Goal: Information Seeking & Learning: Find specific fact

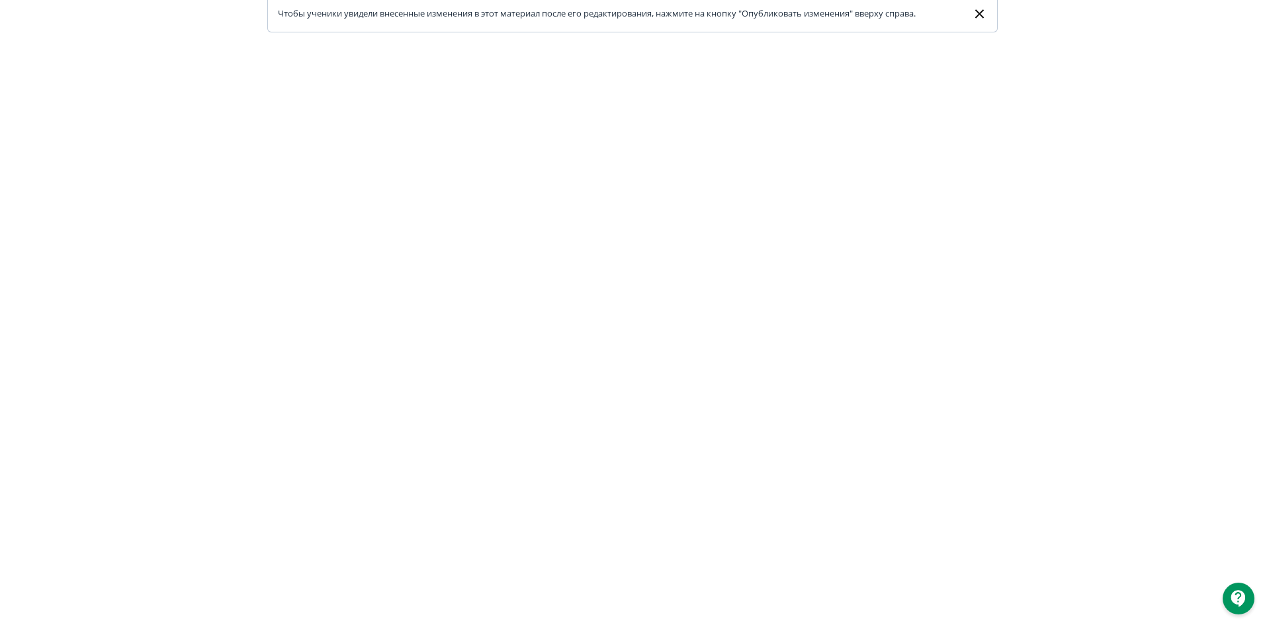
scroll to position [135, 0]
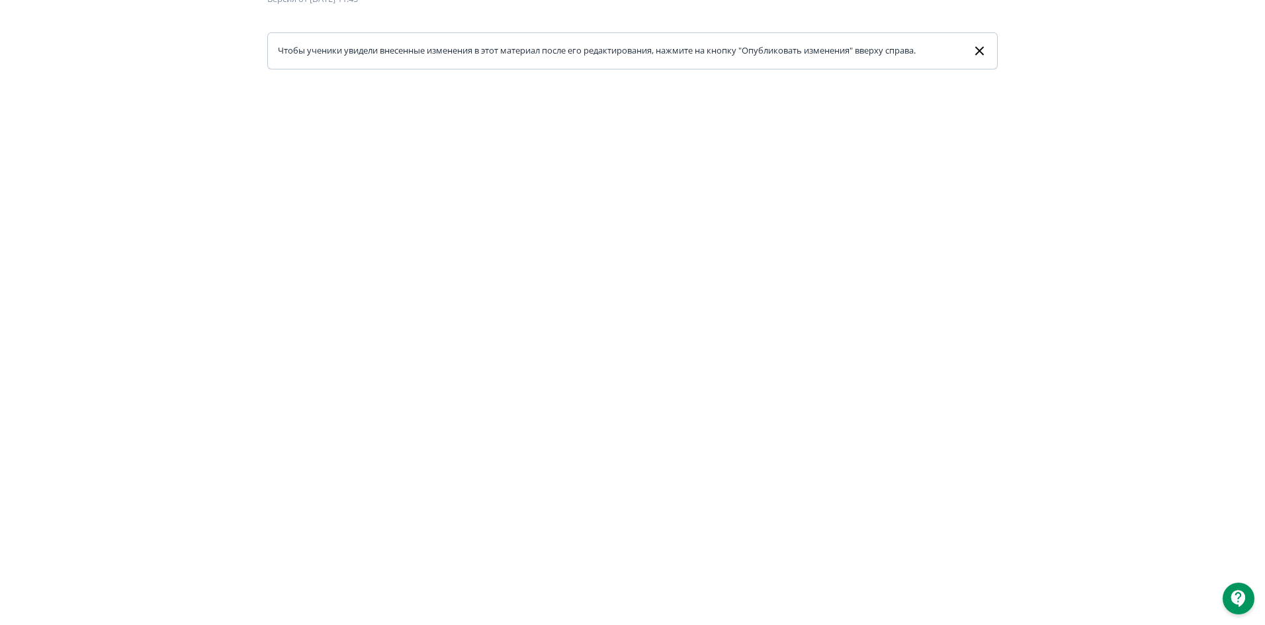
click at [633, 79] on div at bounding box center [632, 367] width 1265 height 596
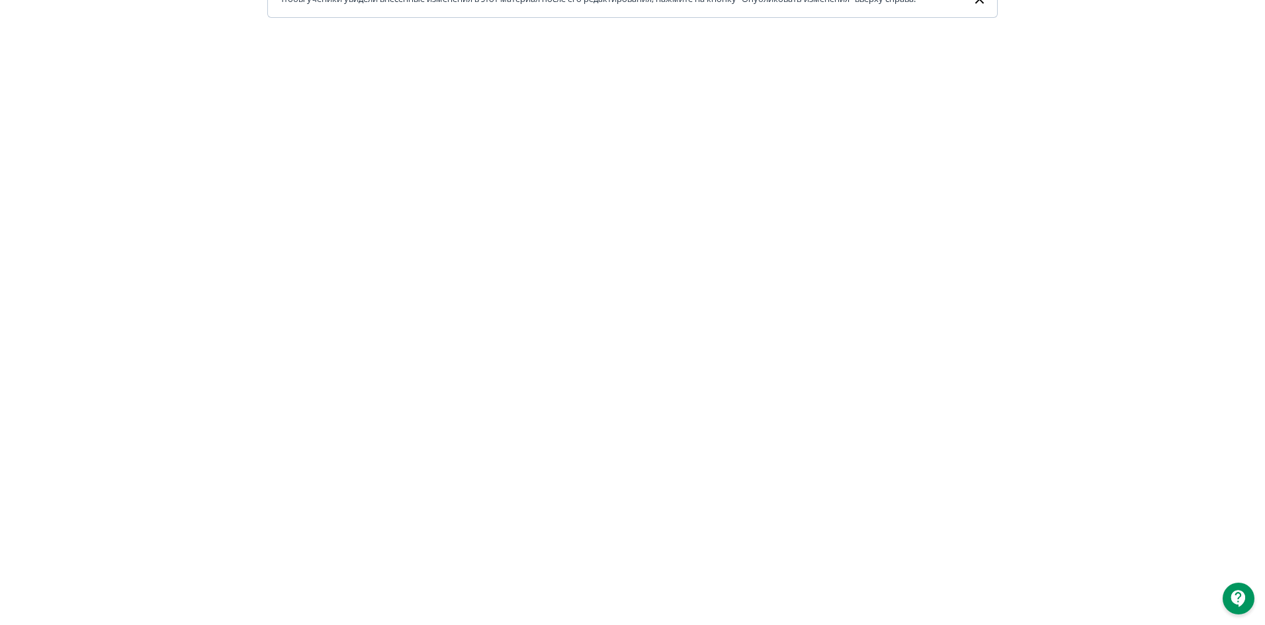
scroll to position [201, 0]
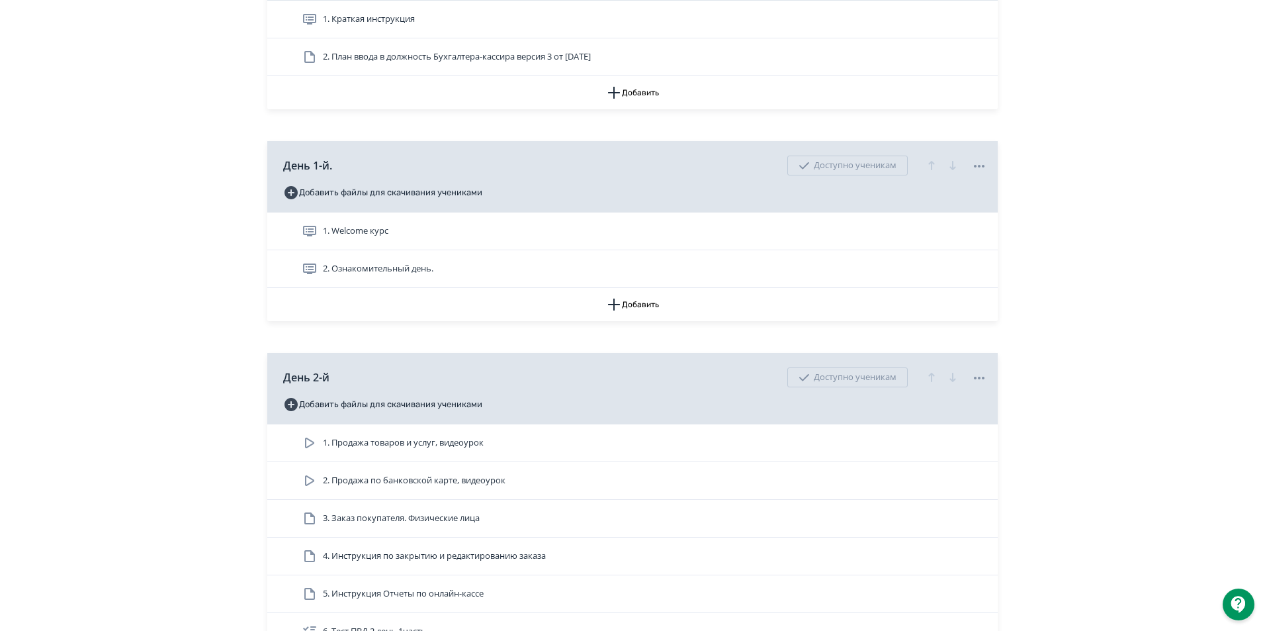
scroll to position [596, 0]
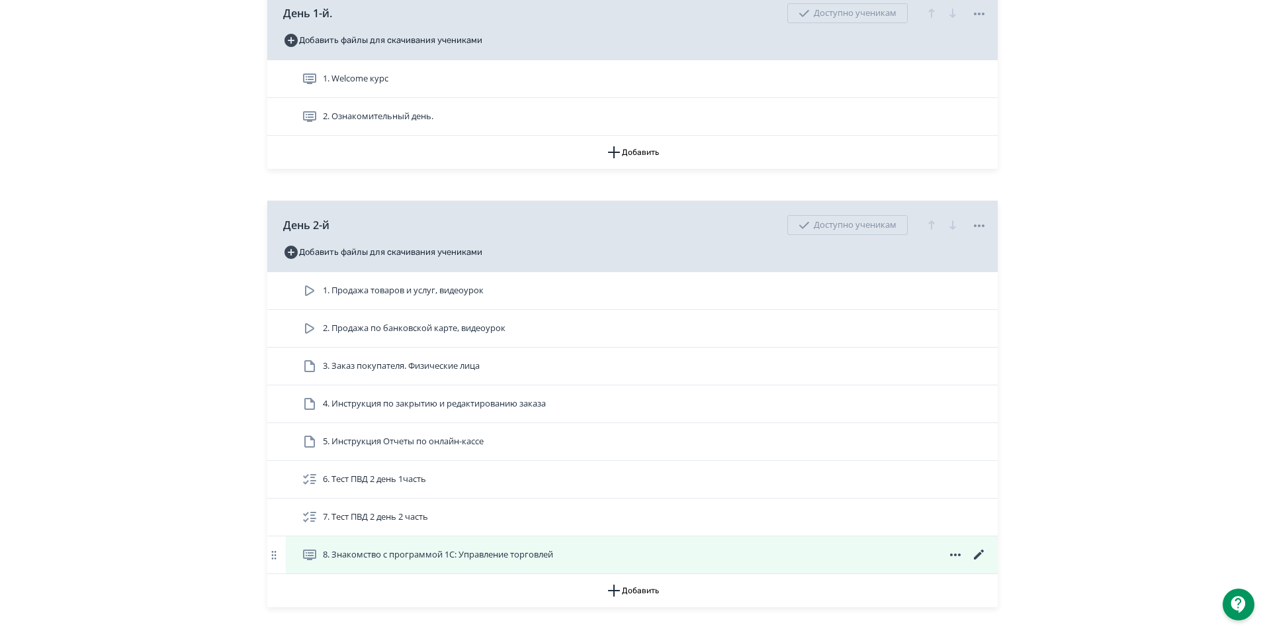
click at [955, 562] on icon at bounding box center [956, 555] width 16 height 16
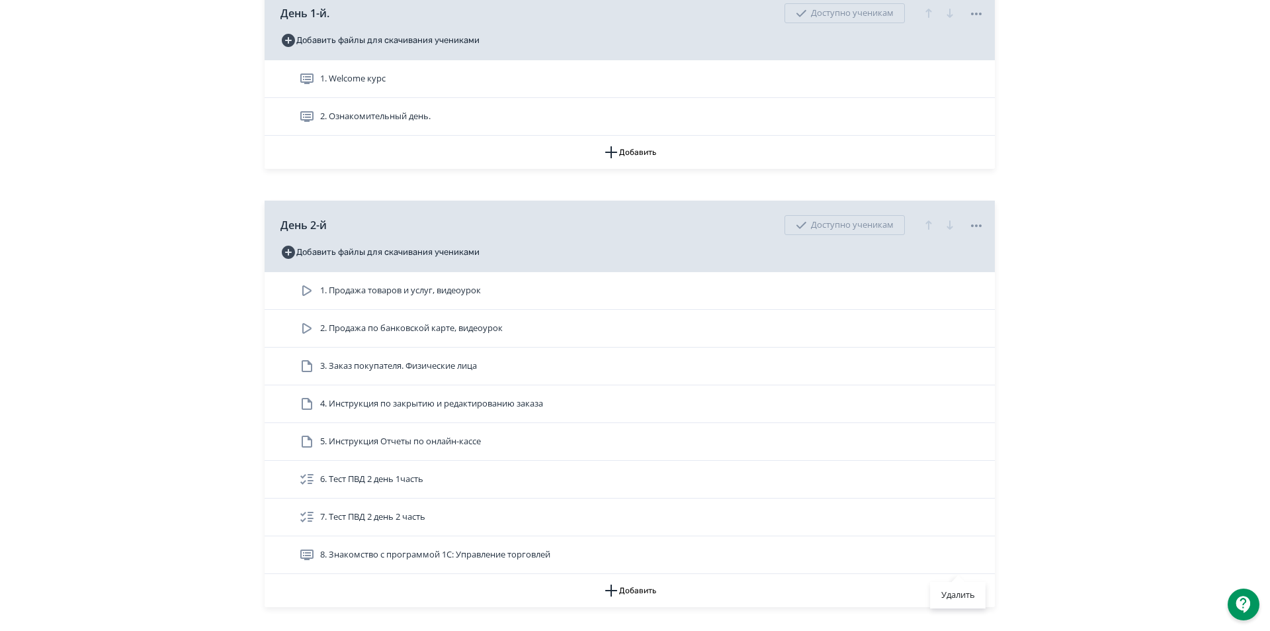
click at [1088, 506] on div "Удалить" at bounding box center [635, 315] width 1270 height 631
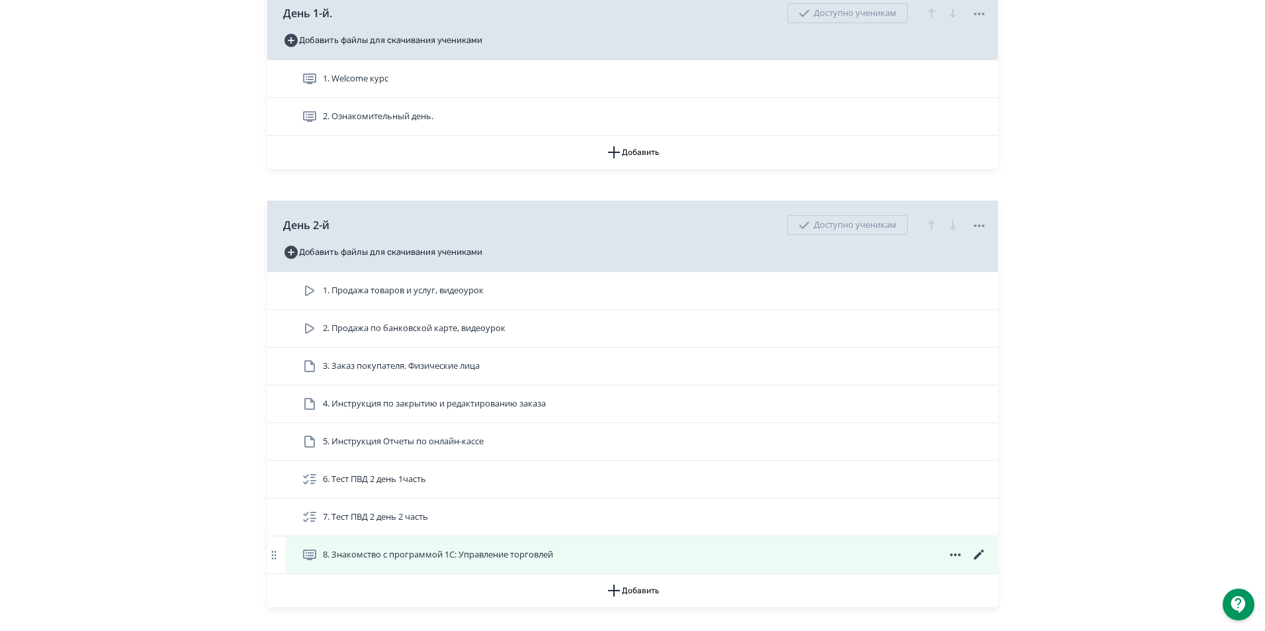
click at [484, 561] on span "8. Знакомство с программой 1С: Управление торговлей" at bounding box center [438, 554] width 230 height 13
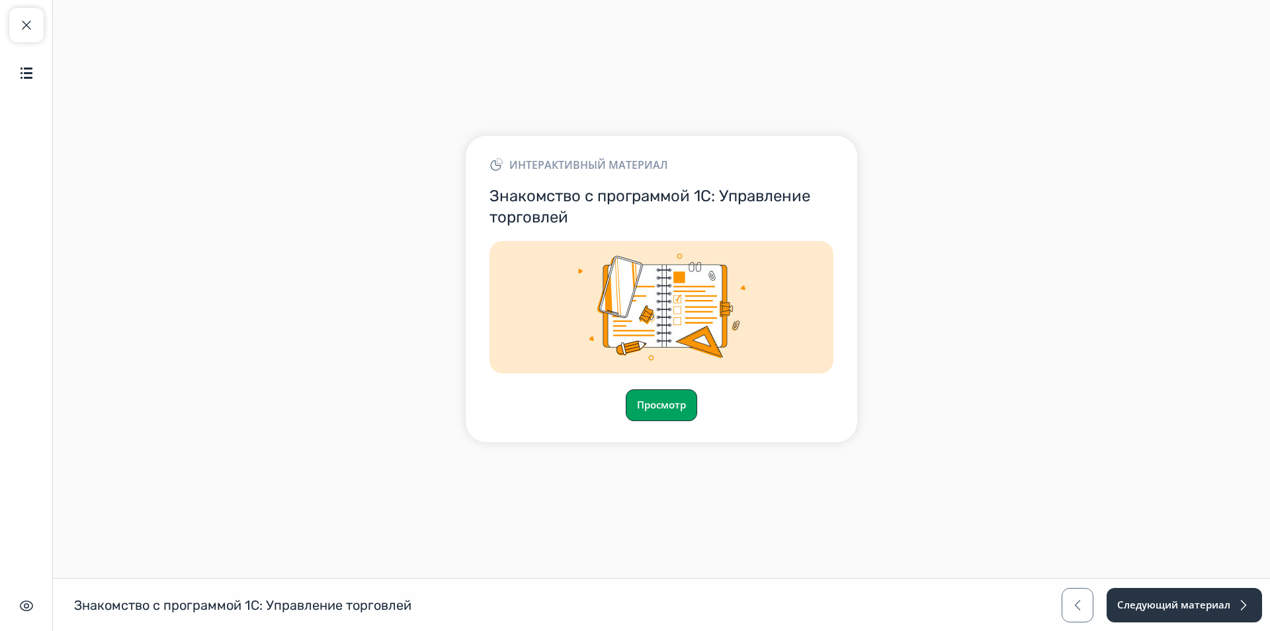
click at [669, 409] on button "Просмотр" at bounding box center [661, 405] width 71 height 32
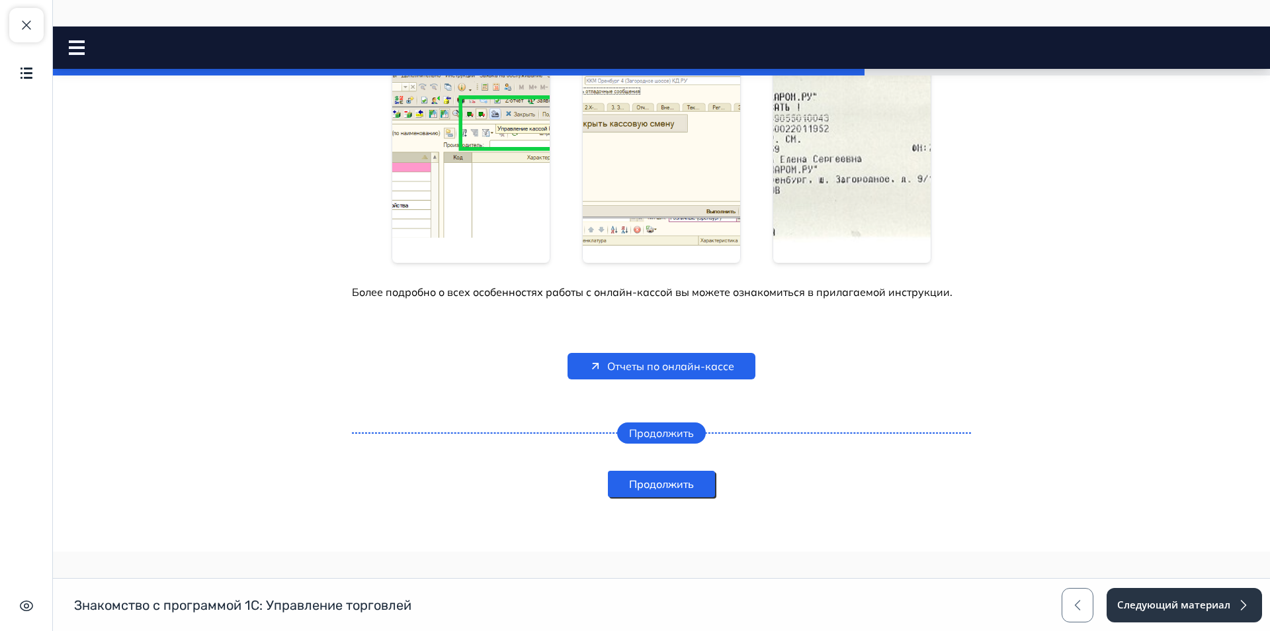
scroll to position [848, 0]
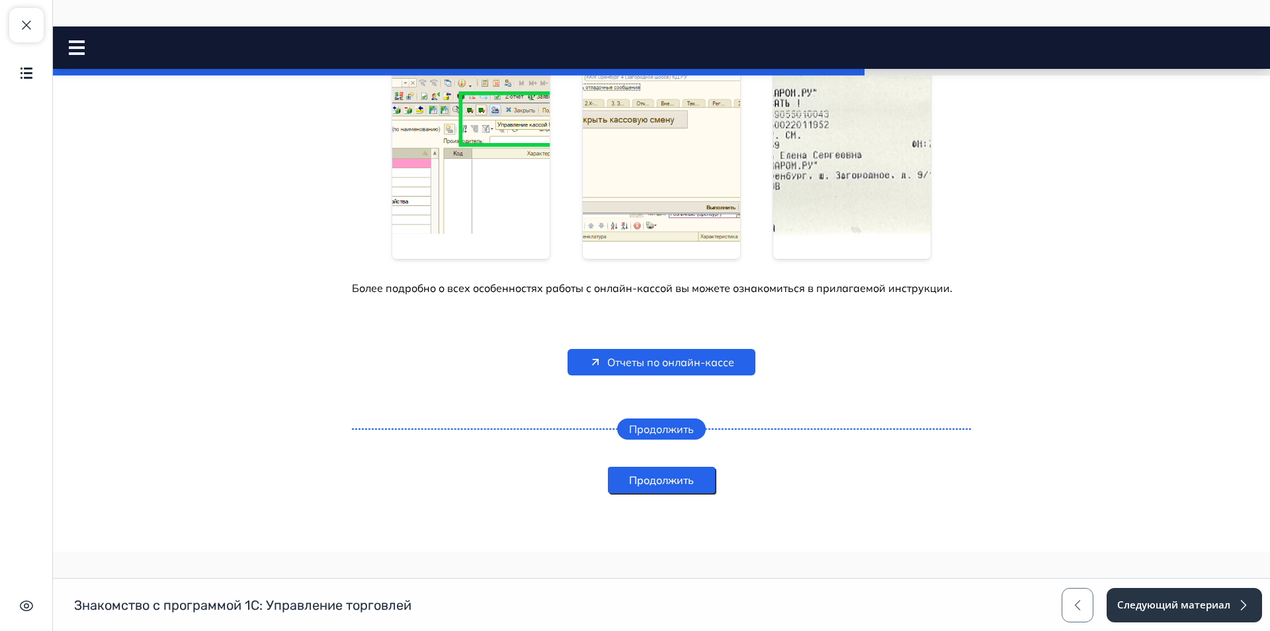
click at [656, 425] on div "Продолжить" at bounding box center [662, 429] width 86 height 16
click at [660, 483] on button "Продолжить" at bounding box center [661, 480] width 107 height 26
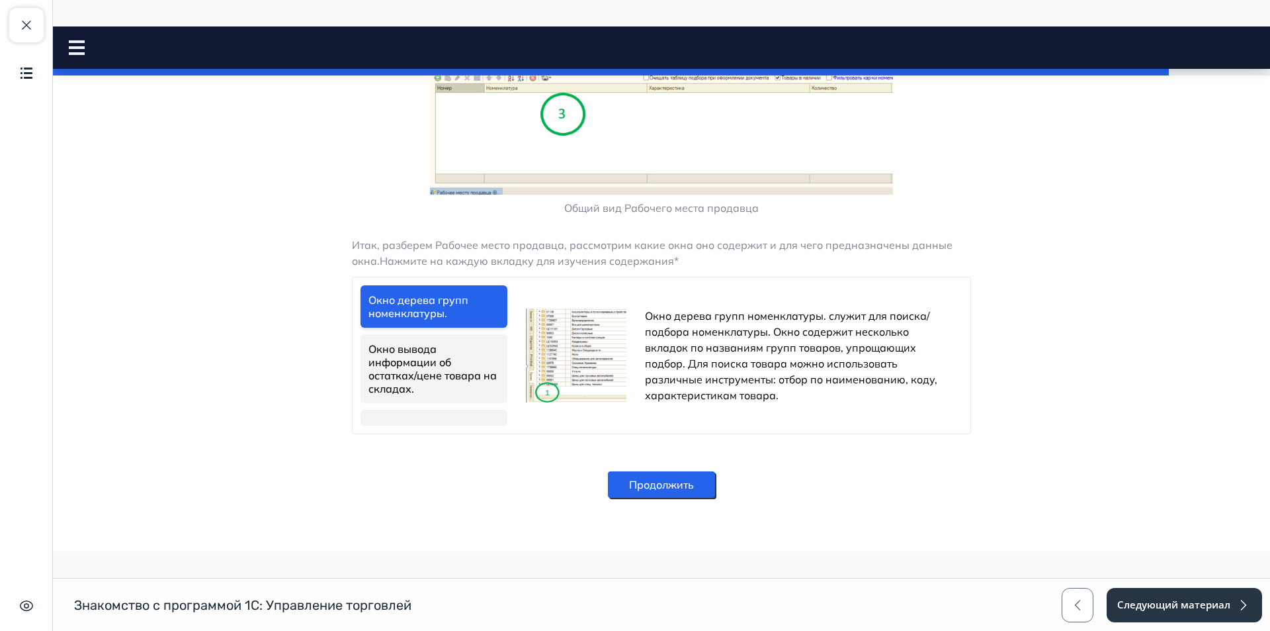
scroll to position [506, 0]
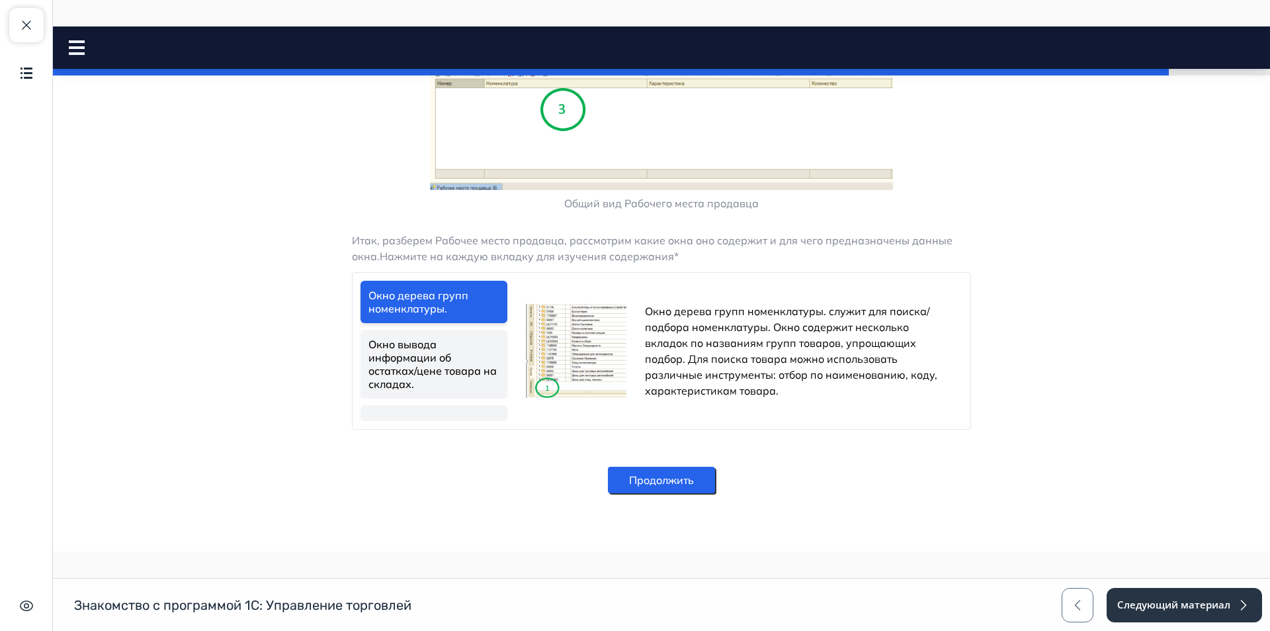
click at [680, 485] on button "Продолжить" at bounding box center [661, 480] width 107 height 26
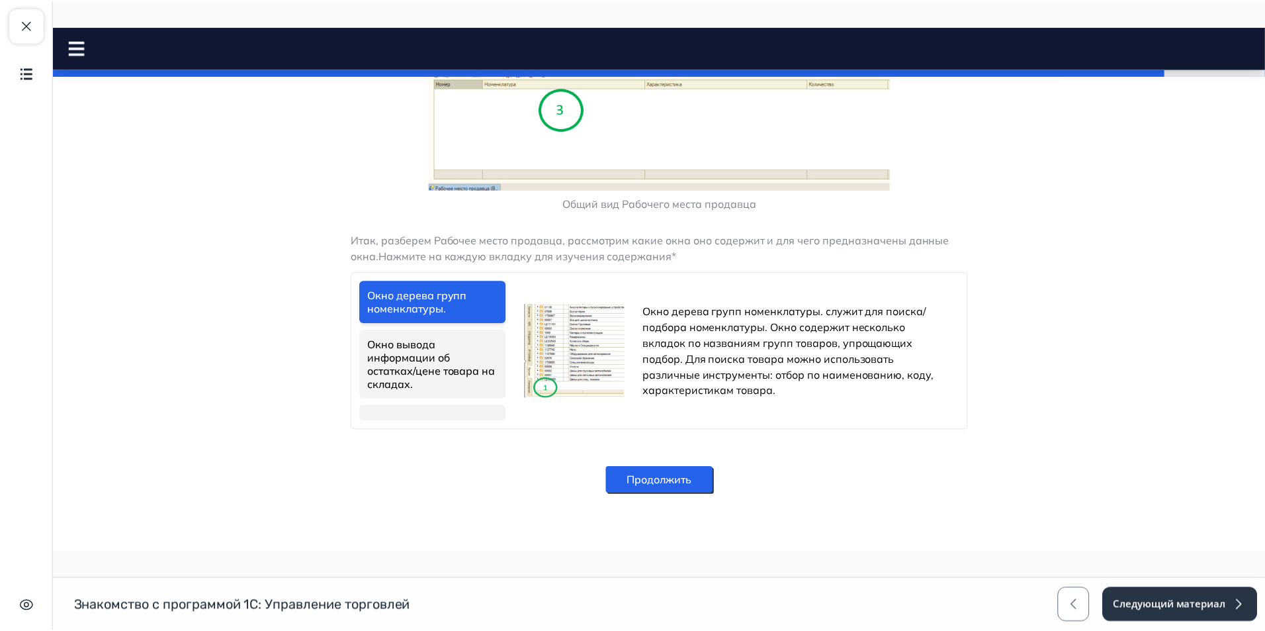
scroll to position [0, 0]
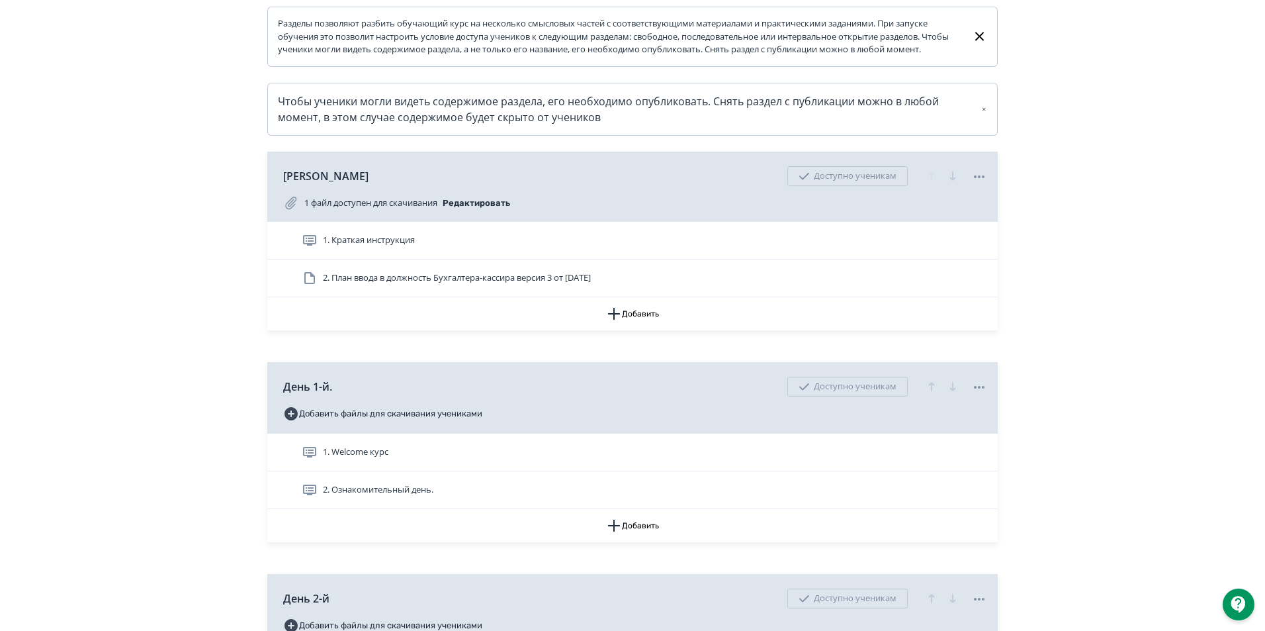
scroll to position [132, 0]
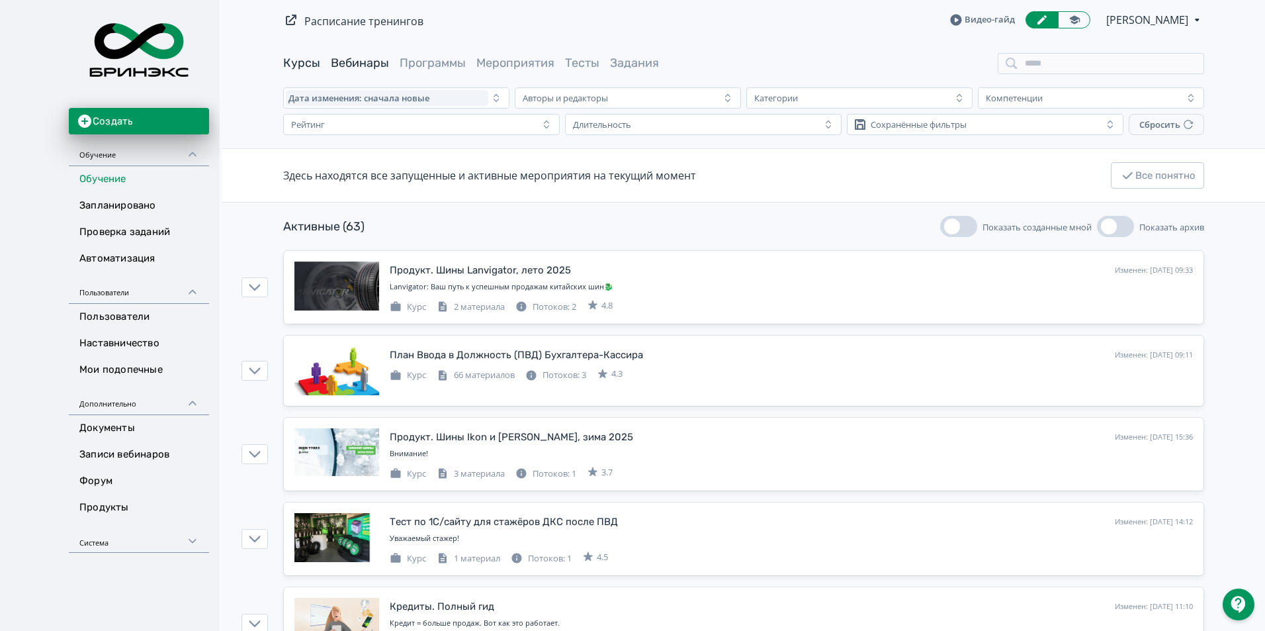
click at [359, 60] on link "Вебинары" at bounding box center [360, 63] width 58 height 15
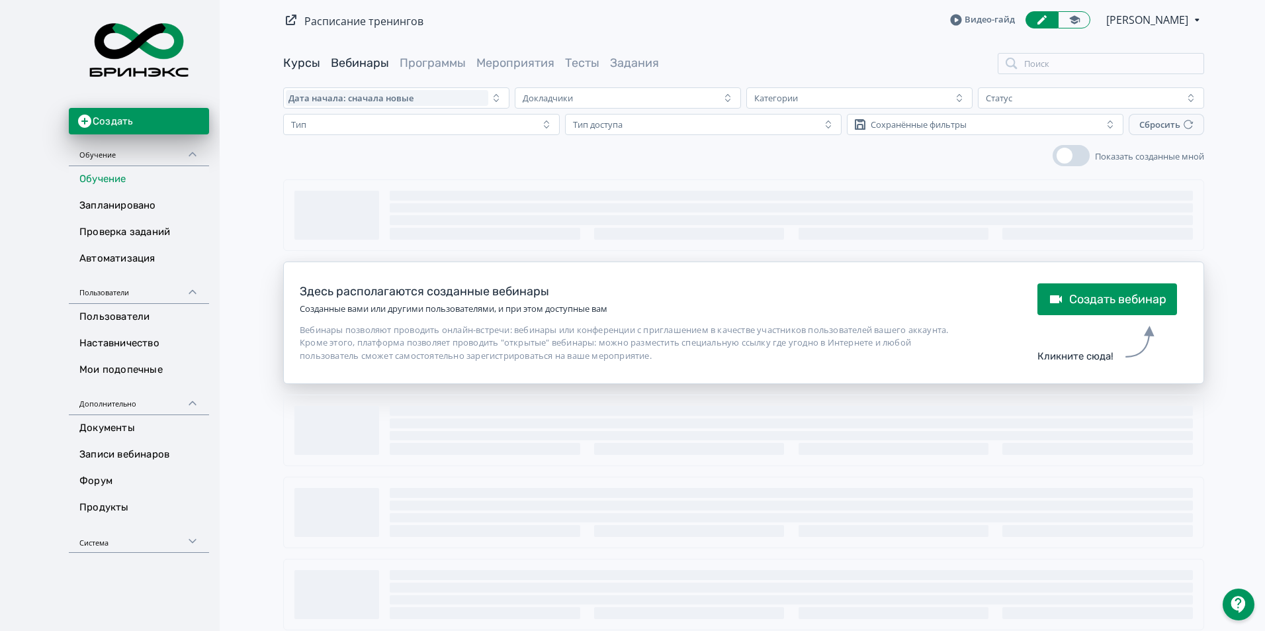
click at [310, 62] on link "Курсы" at bounding box center [301, 63] width 37 height 15
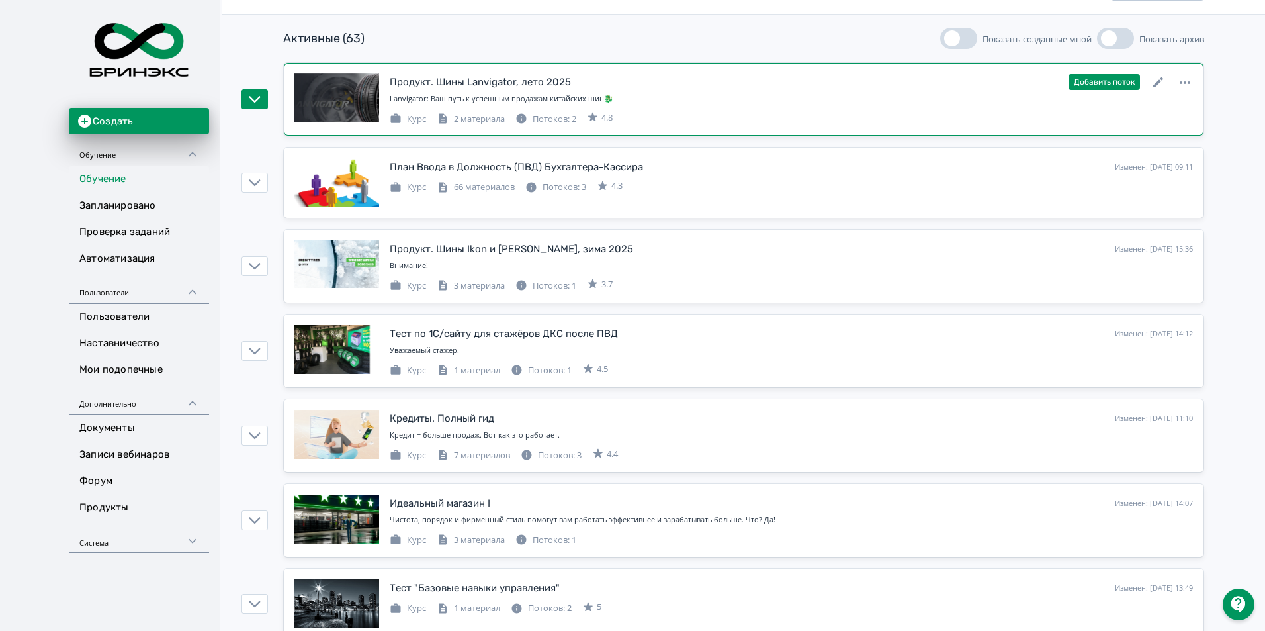
scroll to position [199, 0]
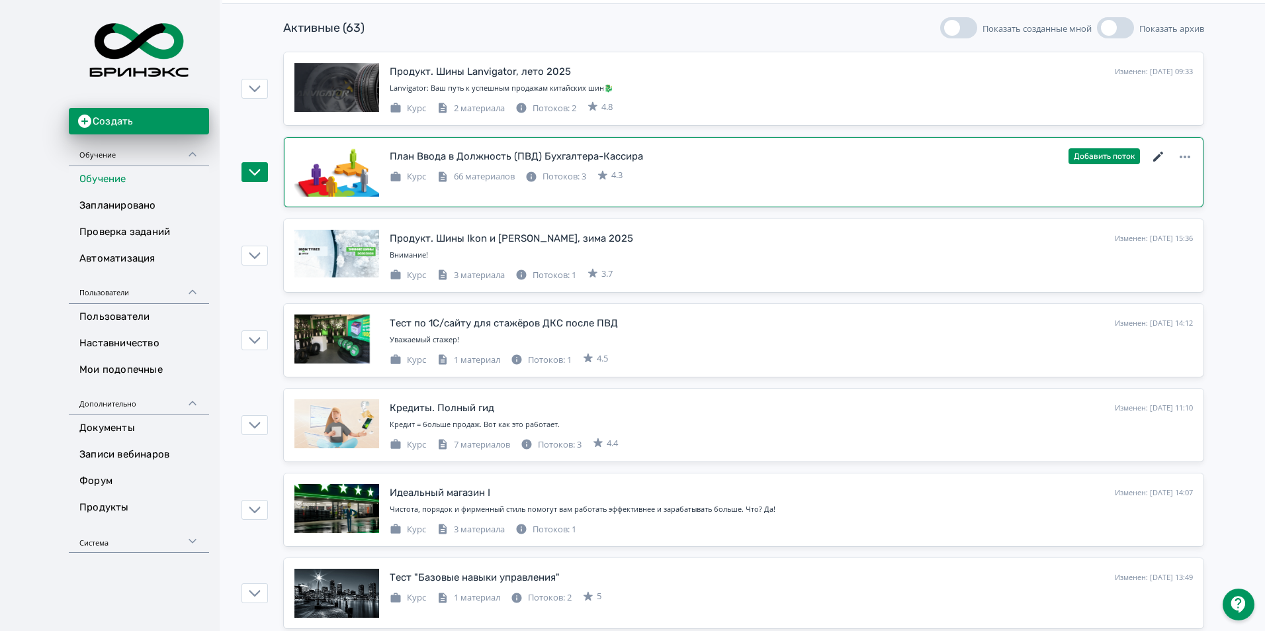
click at [1161, 154] on icon at bounding box center [1159, 157] width 16 height 16
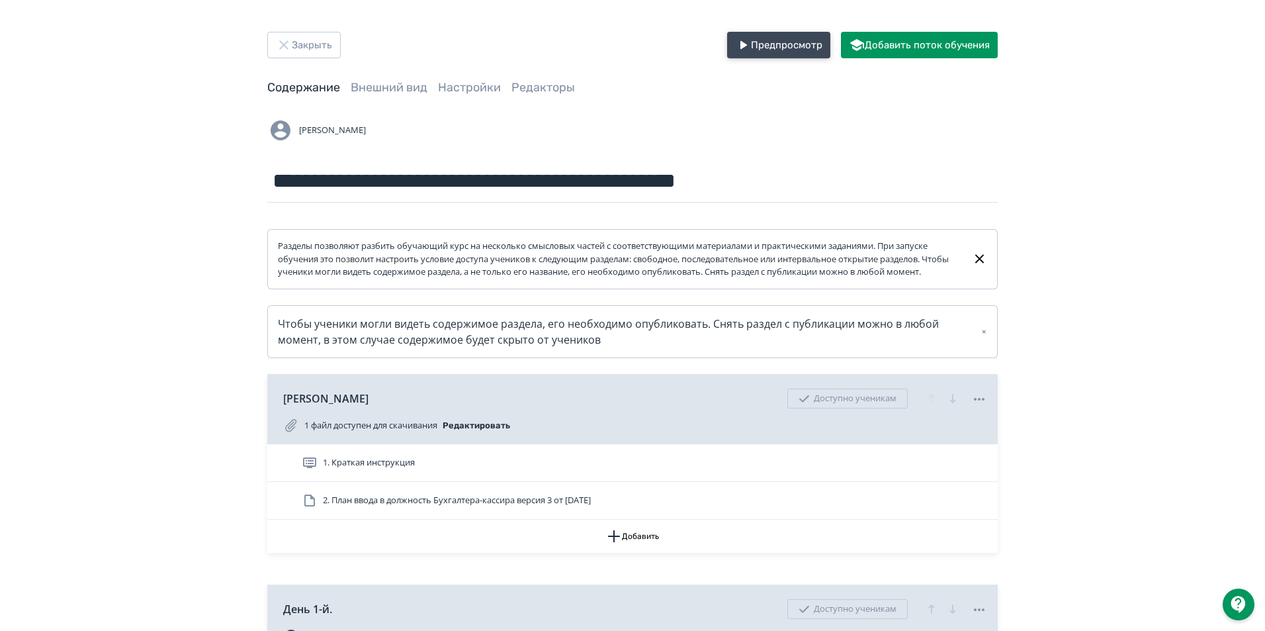
click at [789, 34] on button "Предпросмотр" at bounding box center [778, 45] width 103 height 26
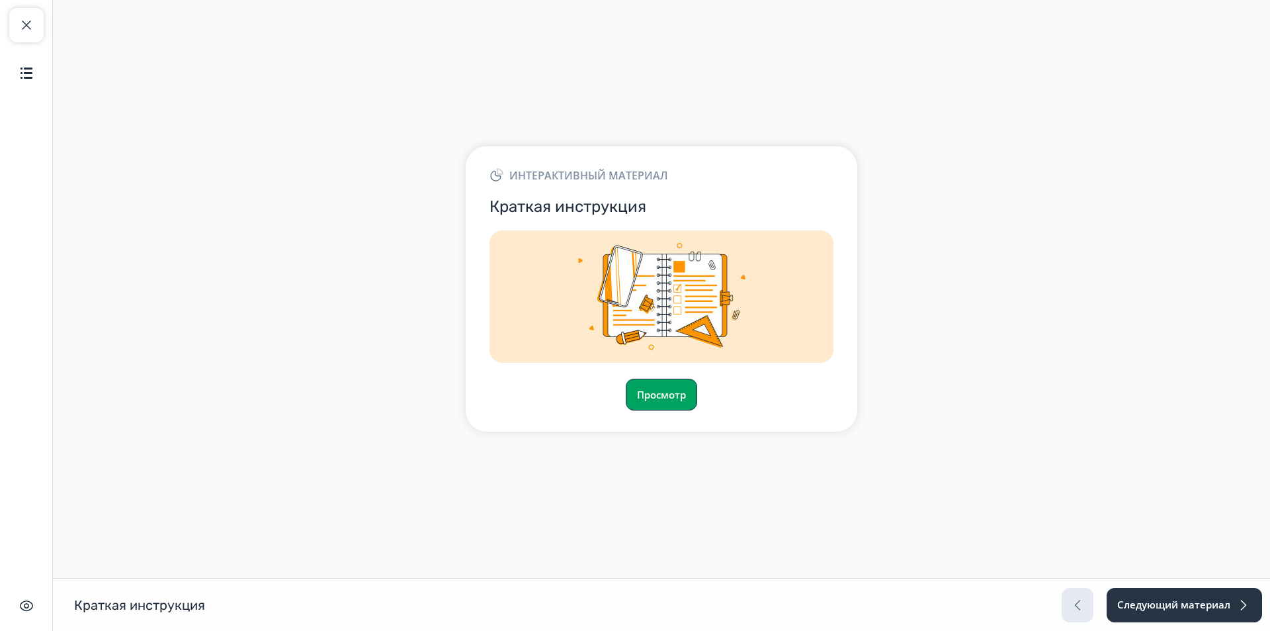
click at [683, 398] on button "Просмотр" at bounding box center [661, 394] width 71 height 32
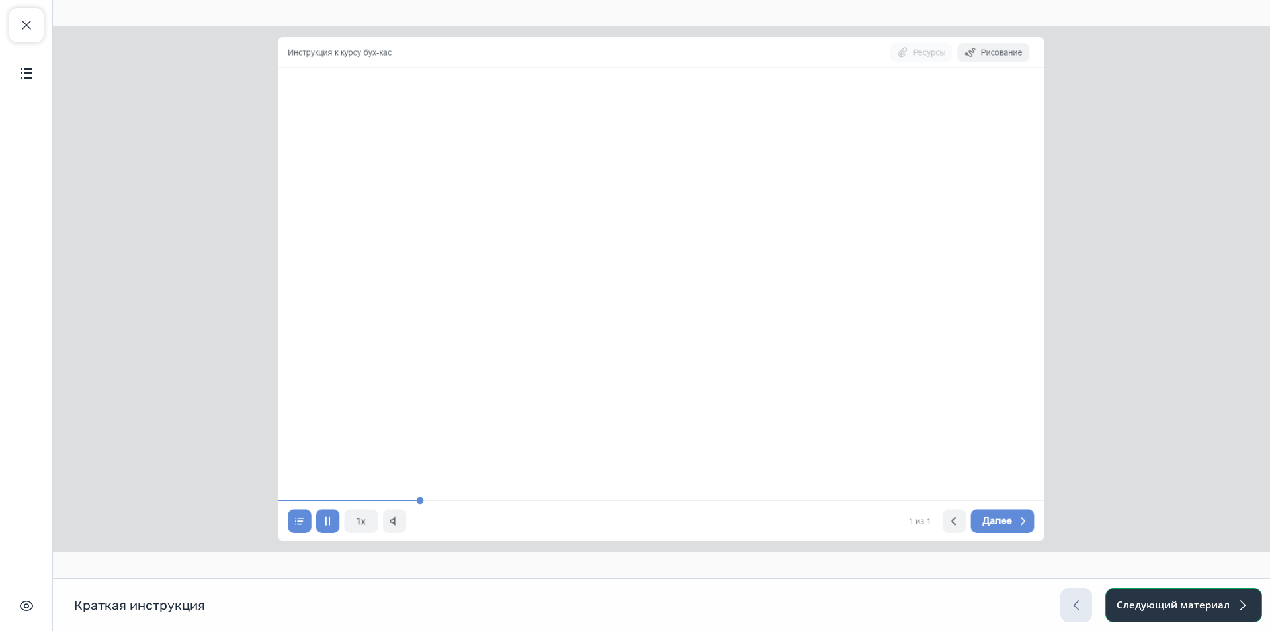
click at [1197, 600] on button "Следующий материал" at bounding box center [1184, 605] width 157 height 34
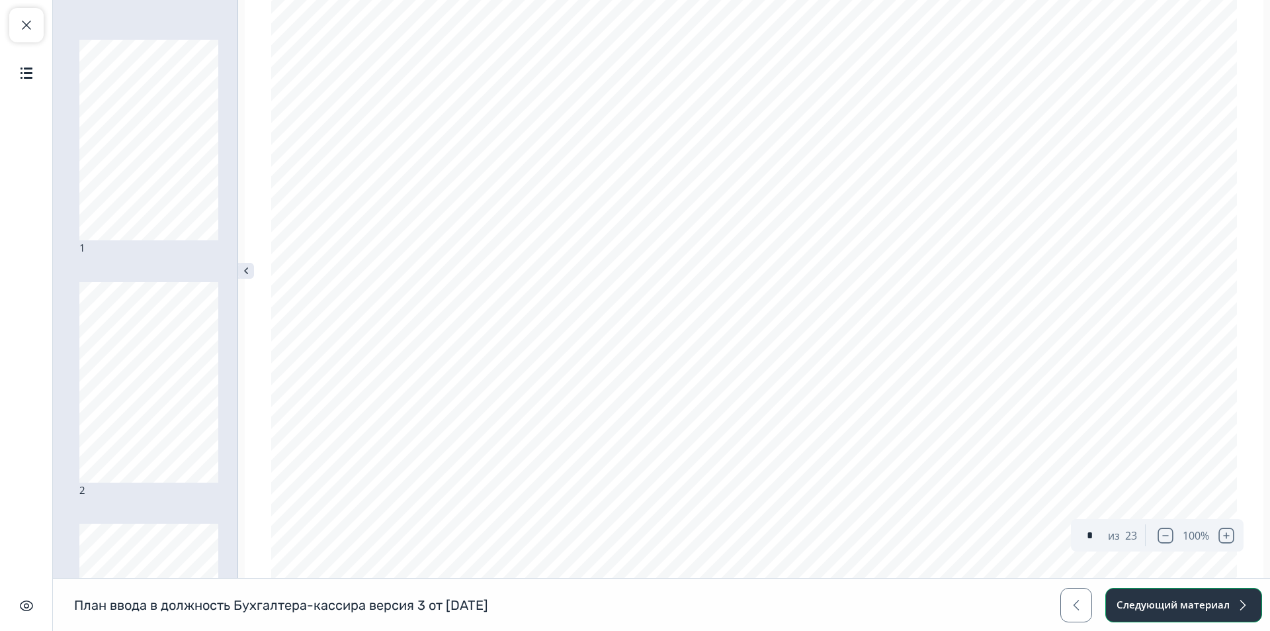
scroll to position [794, 0]
click at [1207, 602] on button "Следующий материал" at bounding box center [1184, 605] width 157 height 34
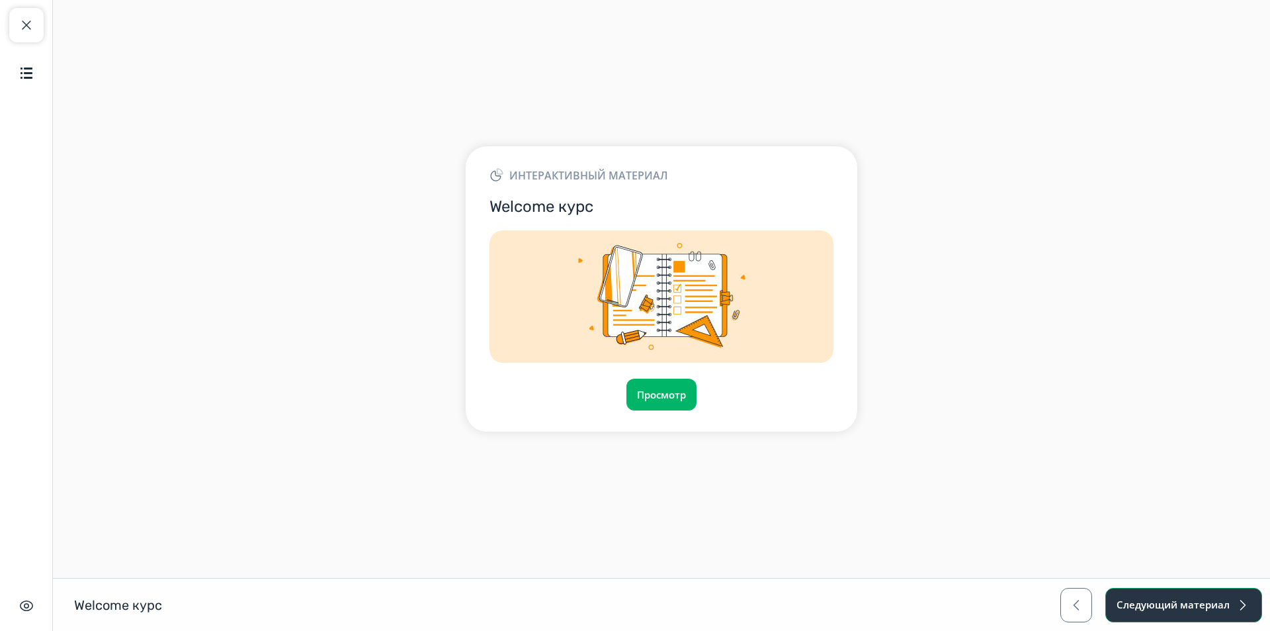
click at [1179, 603] on button "Следующий материал" at bounding box center [1184, 605] width 157 height 34
click at [640, 396] on button "Просмотр" at bounding box center [661, 394] width 71 height 32
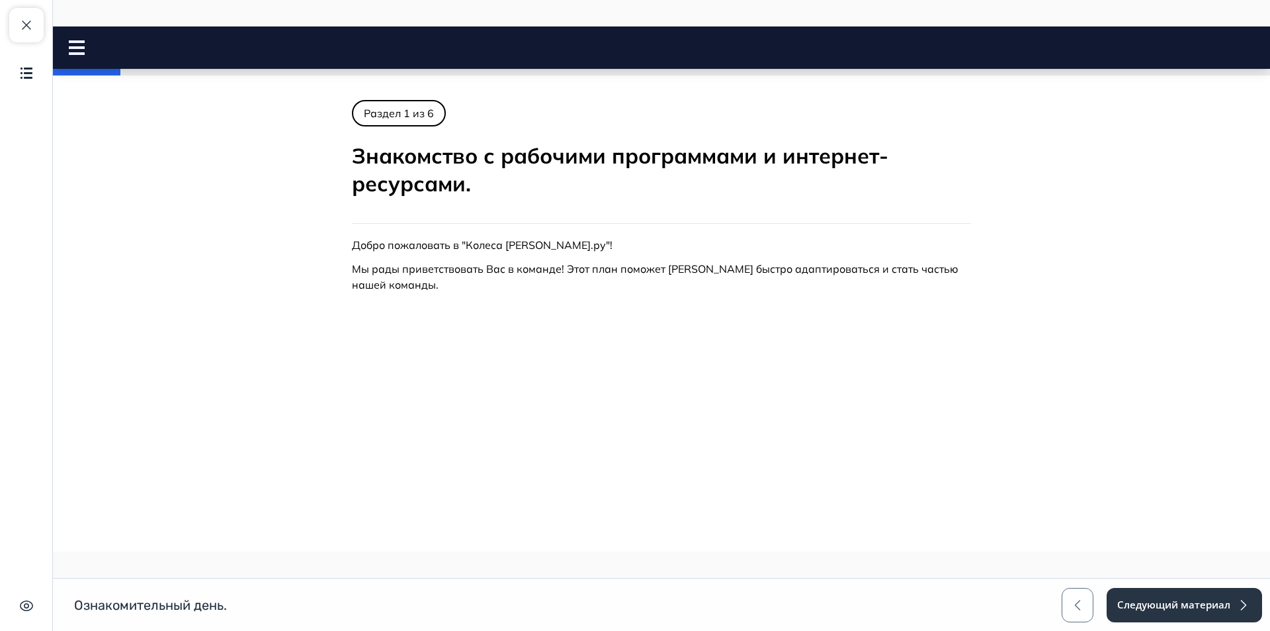
scroll to position [298, 0]
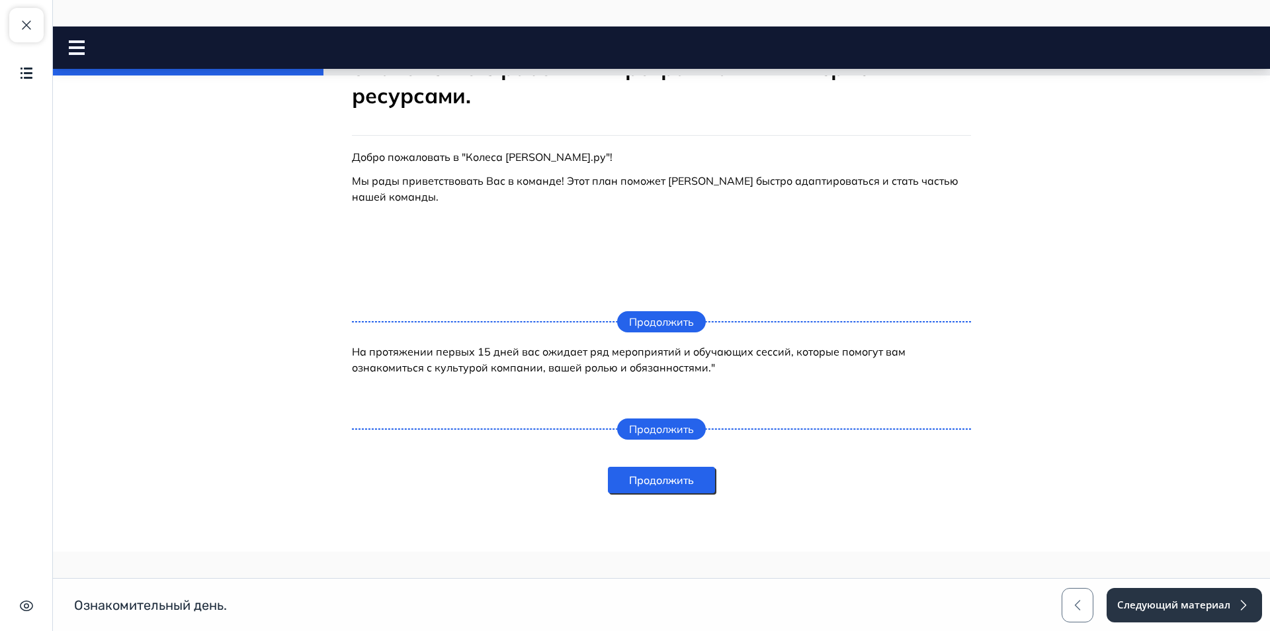
click at [691, 489] on button "Продолжить" at bounding box center [661, 480] width 107 height 26
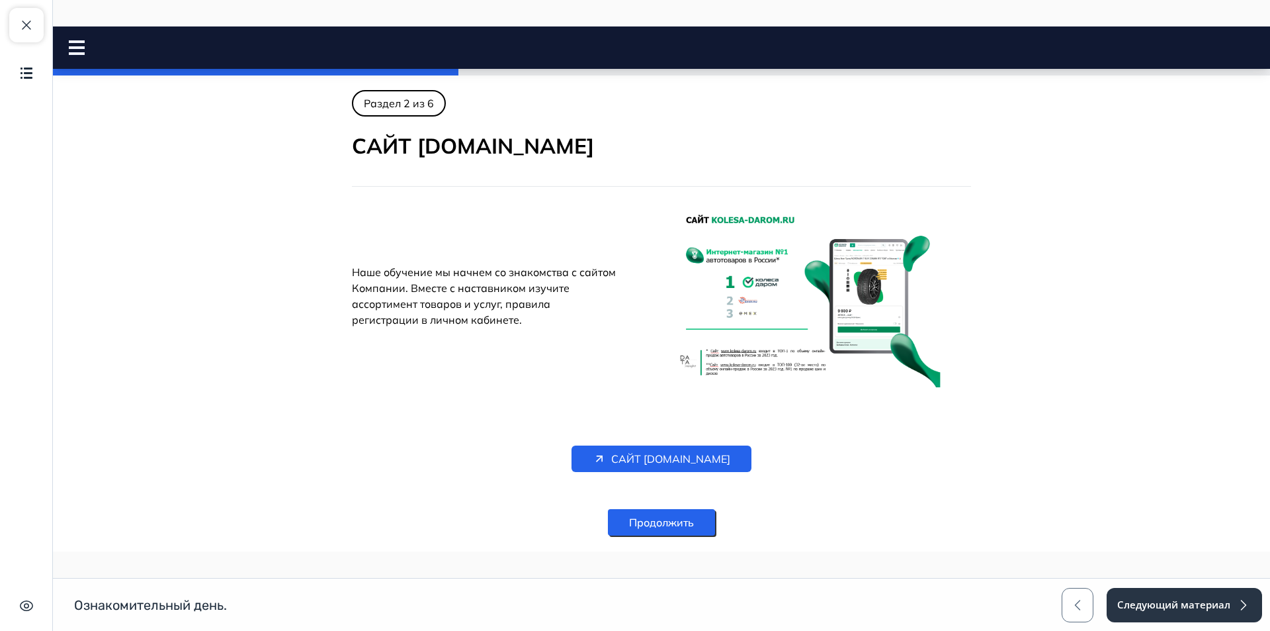
click at [707, 520] on button "Продолжить" at bounding box center [661, 522] width 107 height 26
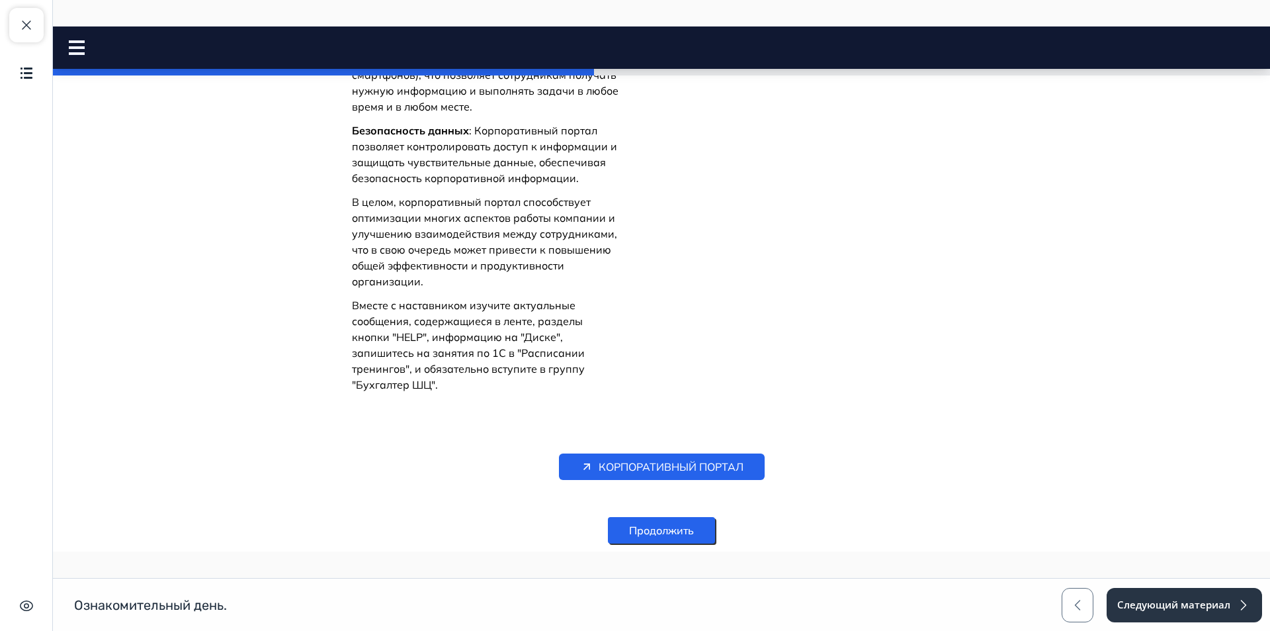
scroll to position [660, 0]
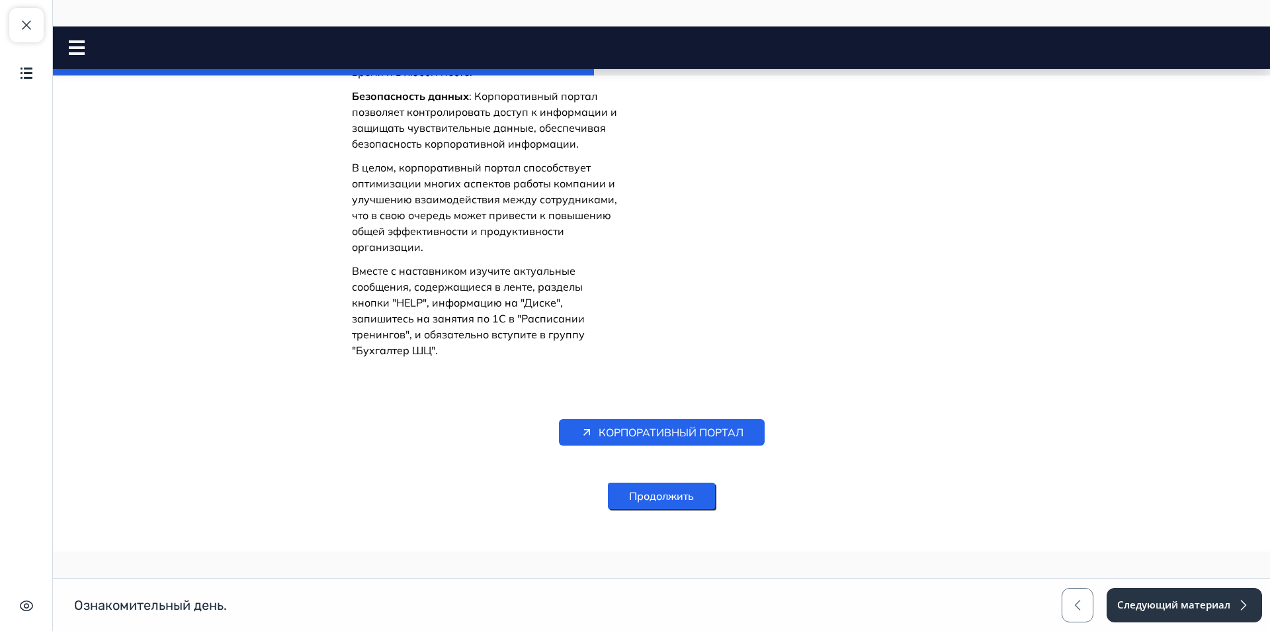
click at [690, 482] on button "Продолжить" at bounding box center [661, 495] width 107 height 26
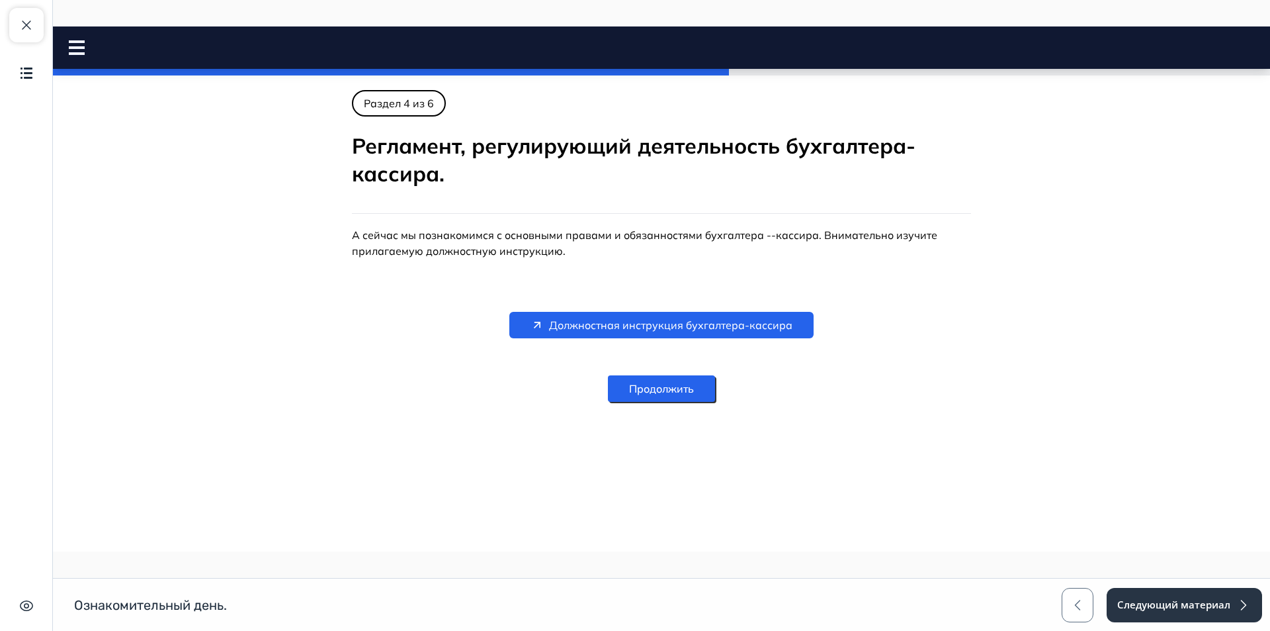
scroll to position [0, 0]
click at [679, 325] on span "Должностная инструкция бухгалтера-кассира" at bounding box center [671, 325] width 244 height 16
click at [678, 388] on button "Продолжить" at bounding box center [661, 388] width 107 height 26
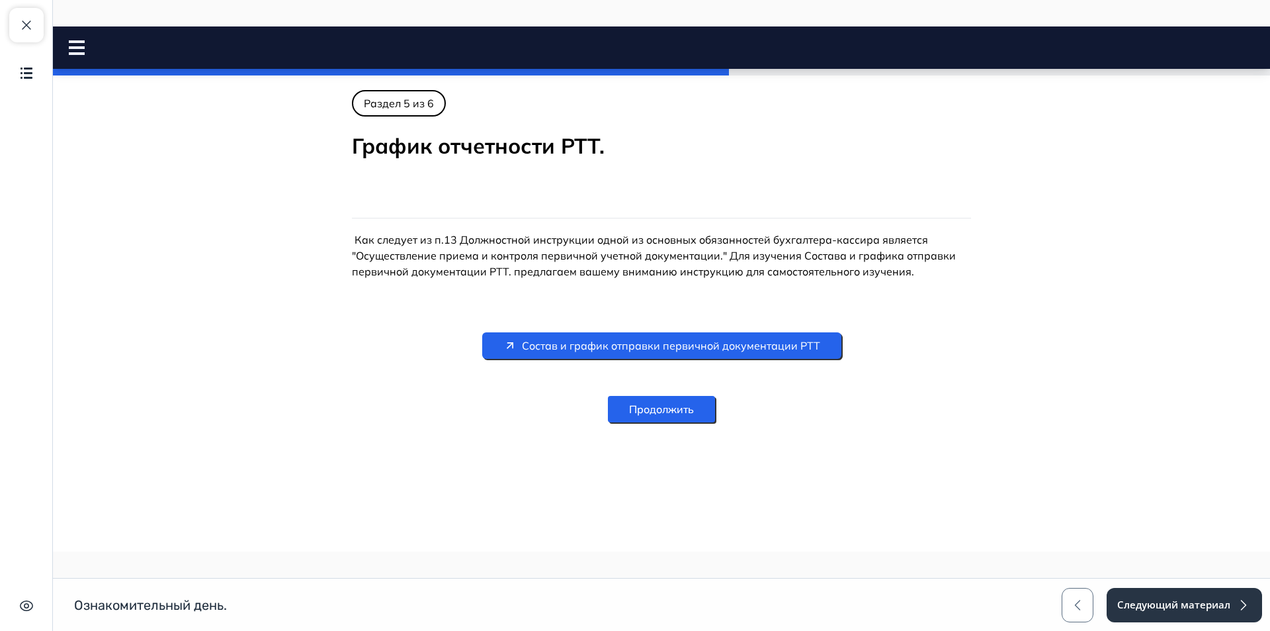
click at [654, 345] on span "Состав и график отправки первичной документации РТТ" at bounding box center [671, 345] width 298 height 16
click at [691, 415] on button "Продолжить" at bounding box center [661, 409] width 107 height 26
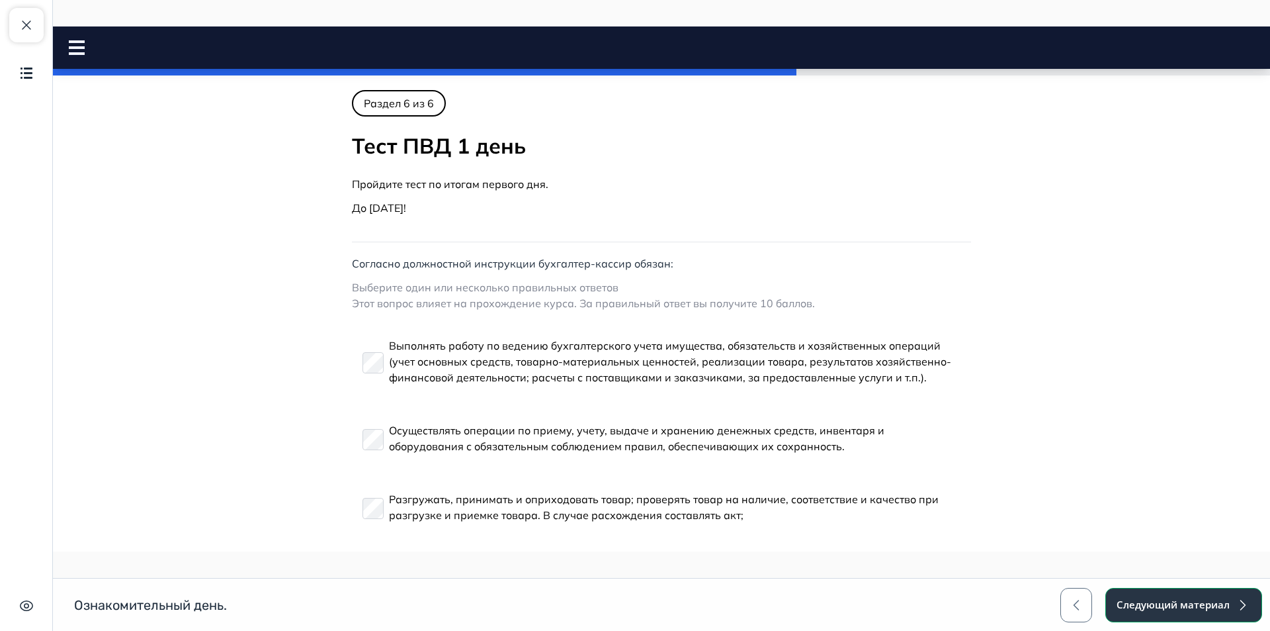
click at [1236, 597] on span "button" at bounding box center [1243, 605] width 16 height 16
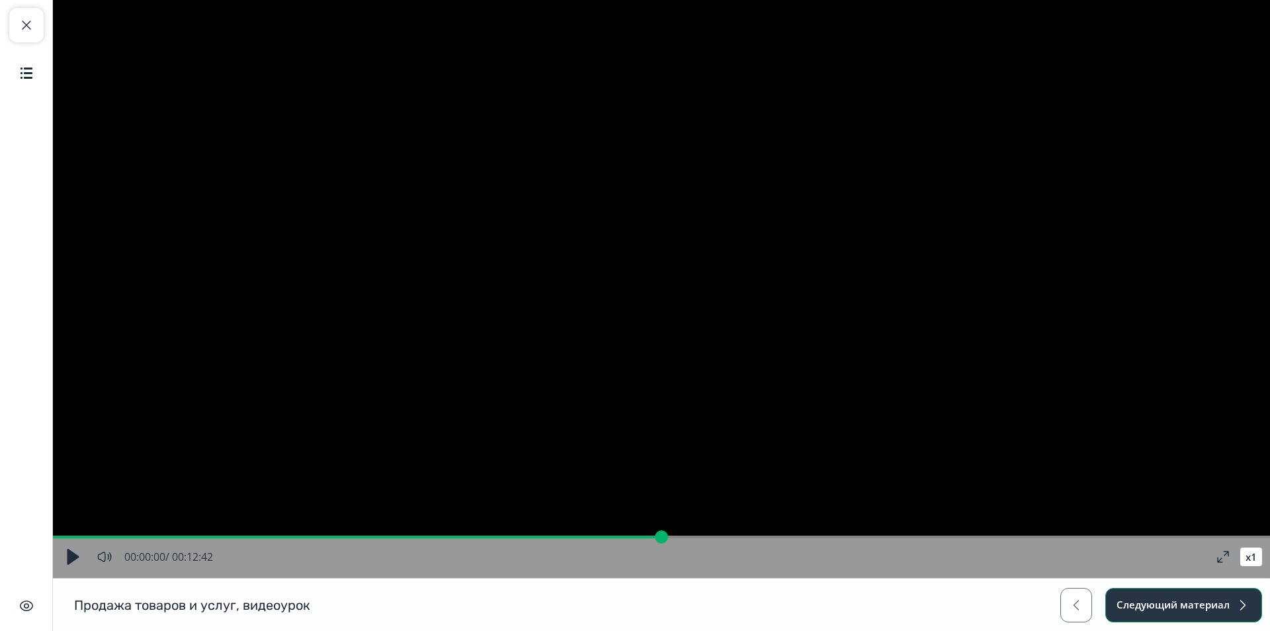
click at [1232, 601] on button "Следующий материал" at bounding box center [1184, 605] width 157 height 34
click at [108, 555] on button "button" at bounding box center [105, 557] width 24 height 24
drag, startPoint x: 159, startPoint y: 555, endPoint x: 152, endPoint y: 560, distance: 9.2
click at [152, 560] on input "range" at bounding box center [140, 556] width 40 height 9
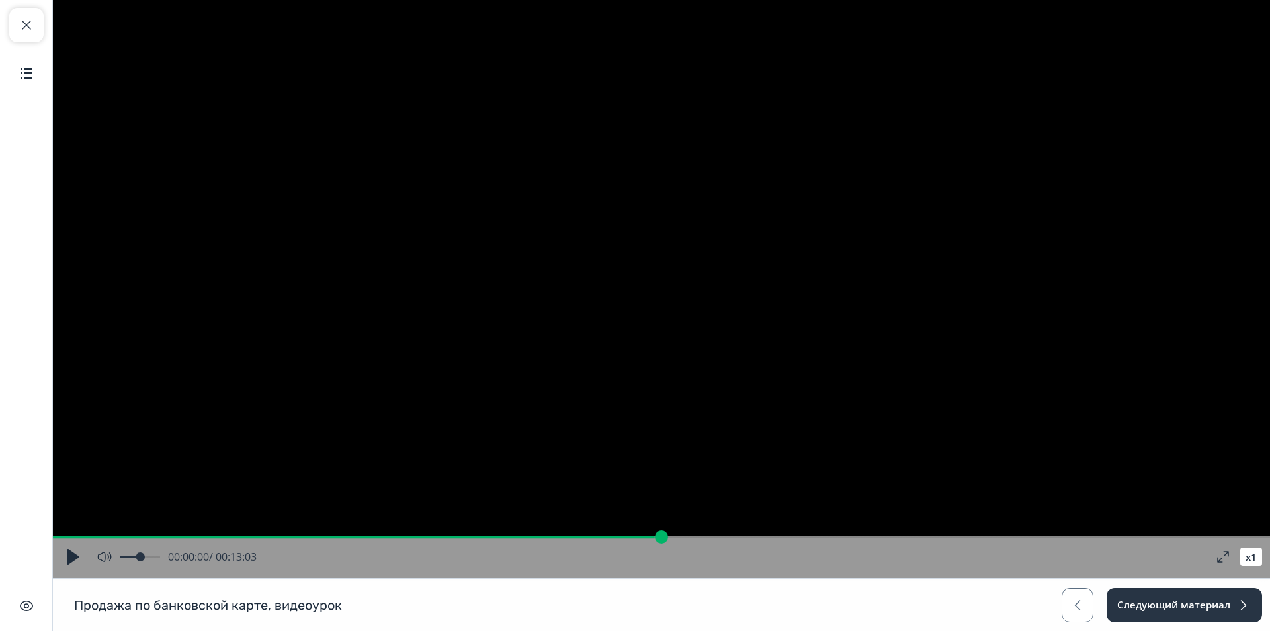
type input "***"
click at [148, 559] on input "range" at bounding box center [140, 556] width 40 height 9
click at [76, 555] on button "button" at bounding box center [73, 557] width 24 height 24
click at [307, 538] on input "range" at bounding box center [662, 536] width 1218 height 13
click at [465, 538] on input "range" at bounding box center [662, 536] width 1218 height 13
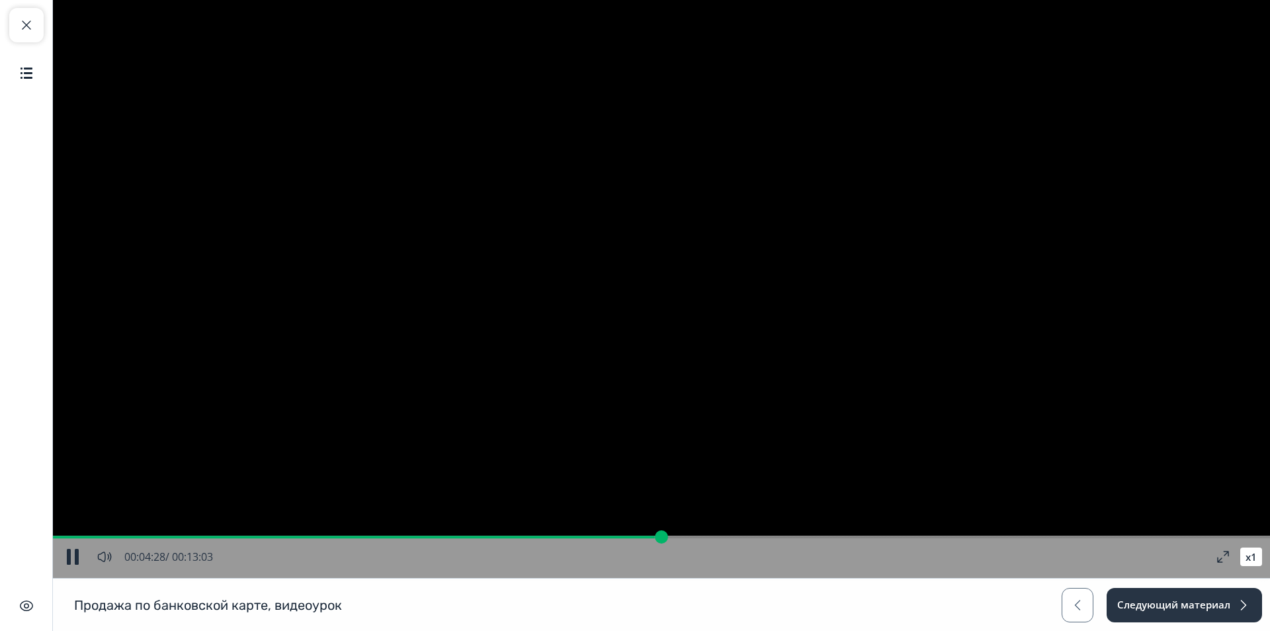
click at [621, 531] on input "range" at bounding box center [662, 536] width 1218 height 13
click at [73, 553] on button "button" at bounding box center [73, 557] width 24 height 24
type input "**"
click at [1202, 605] on button "Следующий материал" at bounding box center [1184, 605] width 157 height 34
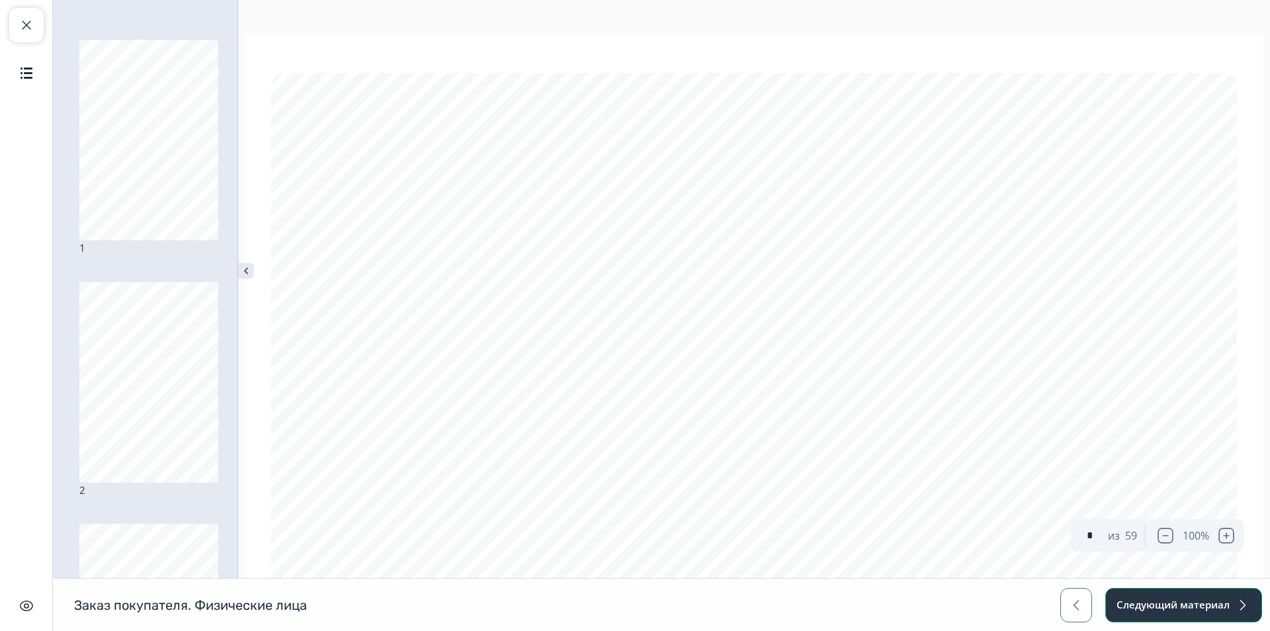
click at [1231, 603] on button "Следующий материал" at bounding box center [1184, 605] width 157 height 34
type input "*"
click at [1210, 596] on button "Следующий материал" at bounding box center [1184, 605] width 157 height 34
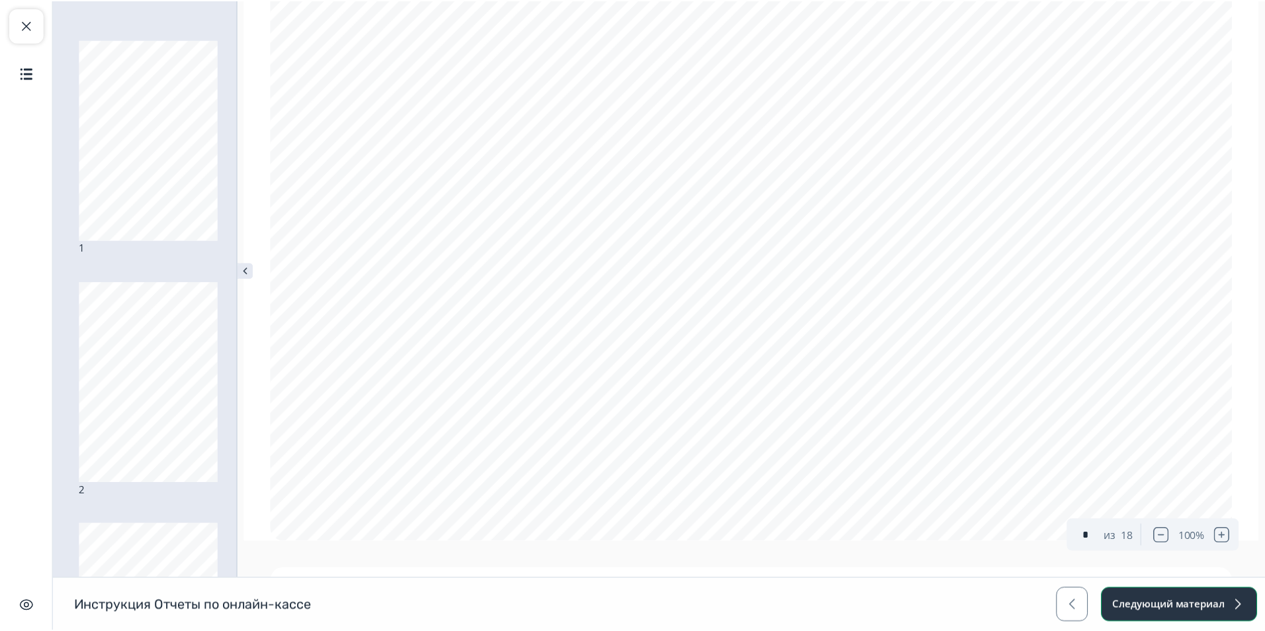
scroll to position [1323, 0]
type input "*"
click at [1202, 603] on button "Следующий материал" at bounding box center [1184, 605] width 157 height 34
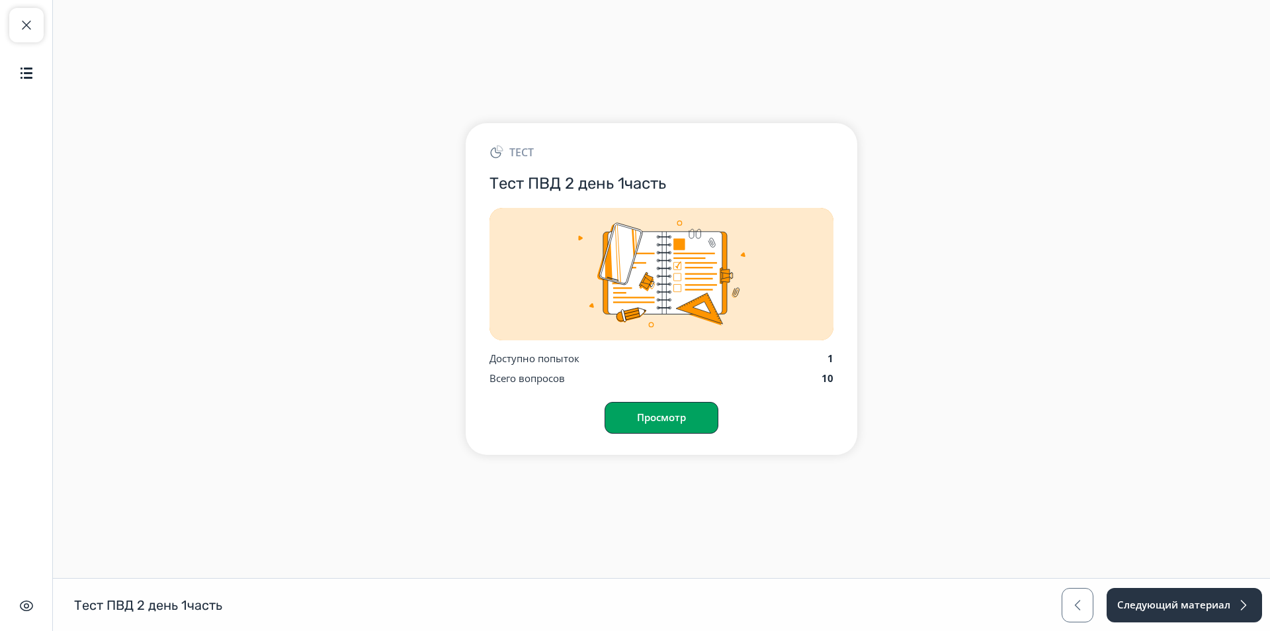
click at [672, 416] on button "Просмотр" at bounding box center [662, 418] width 114 height 32
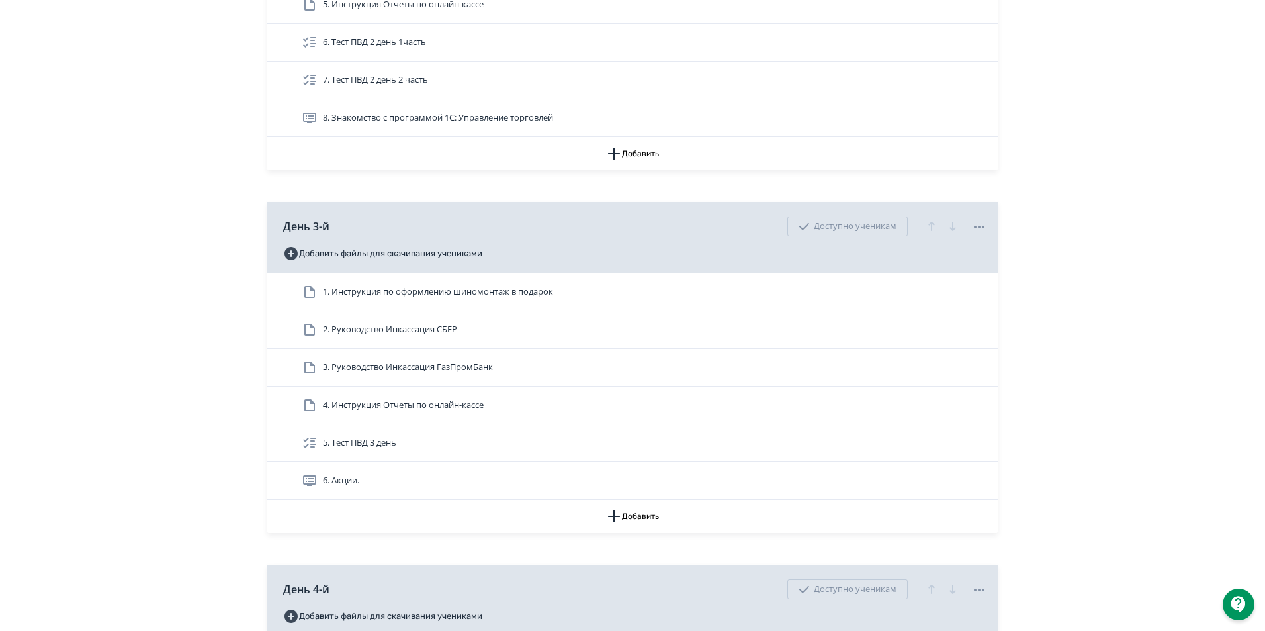
scroll to position [1059, 0]
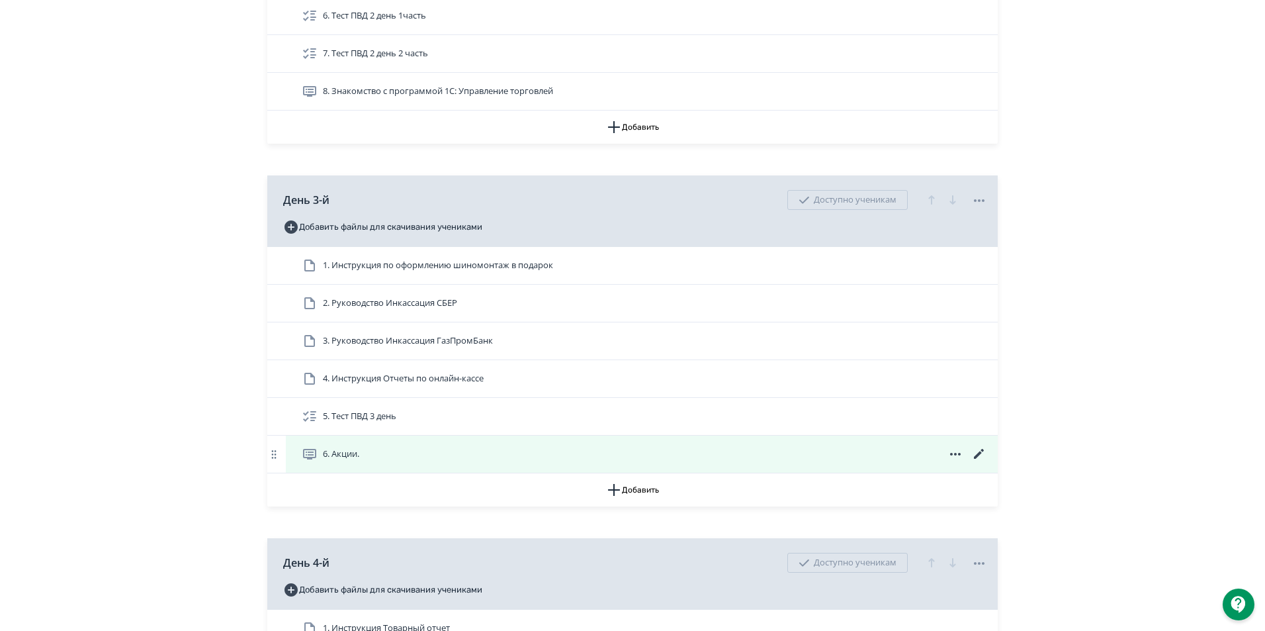
click at [978, 459] on icon at bounding box center [979, 454] width 10 height 10
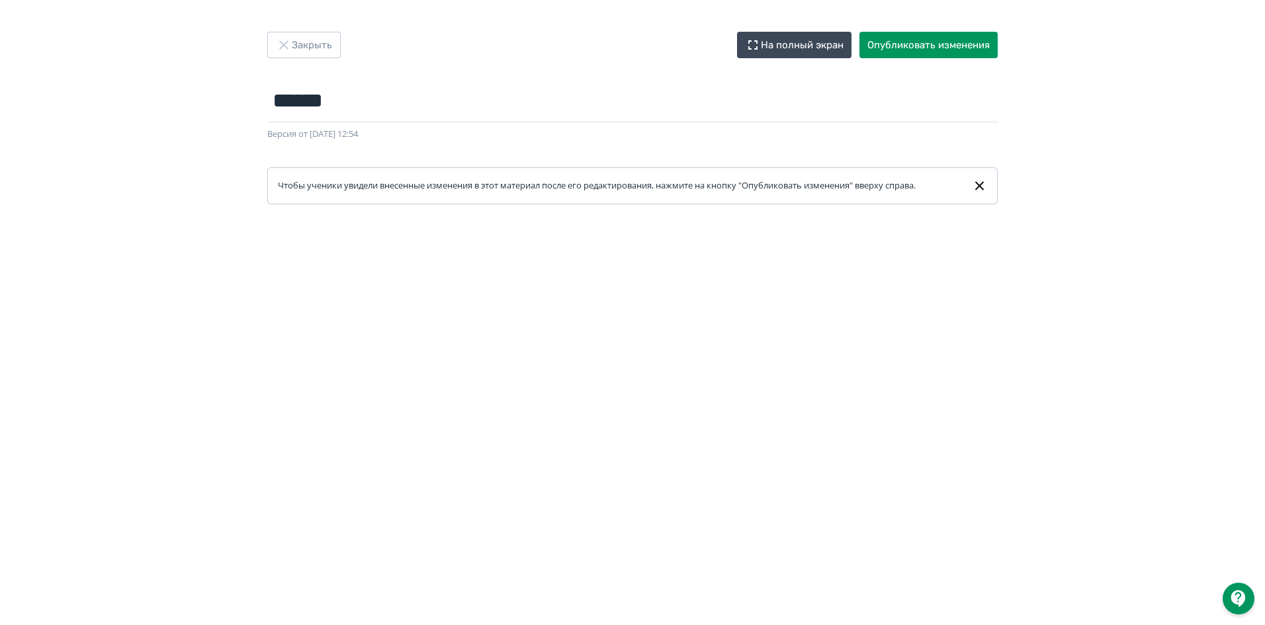
click at [177, 76] on div "Закрыть На полный экран Опубликовать изменения ****** Название задания... Верси…" at bounding box center [632, 313] width 1265 height 562
click at [931, 45] on button "Опубликовать изменения" at bounding box center [929, 45] width 138 height 26
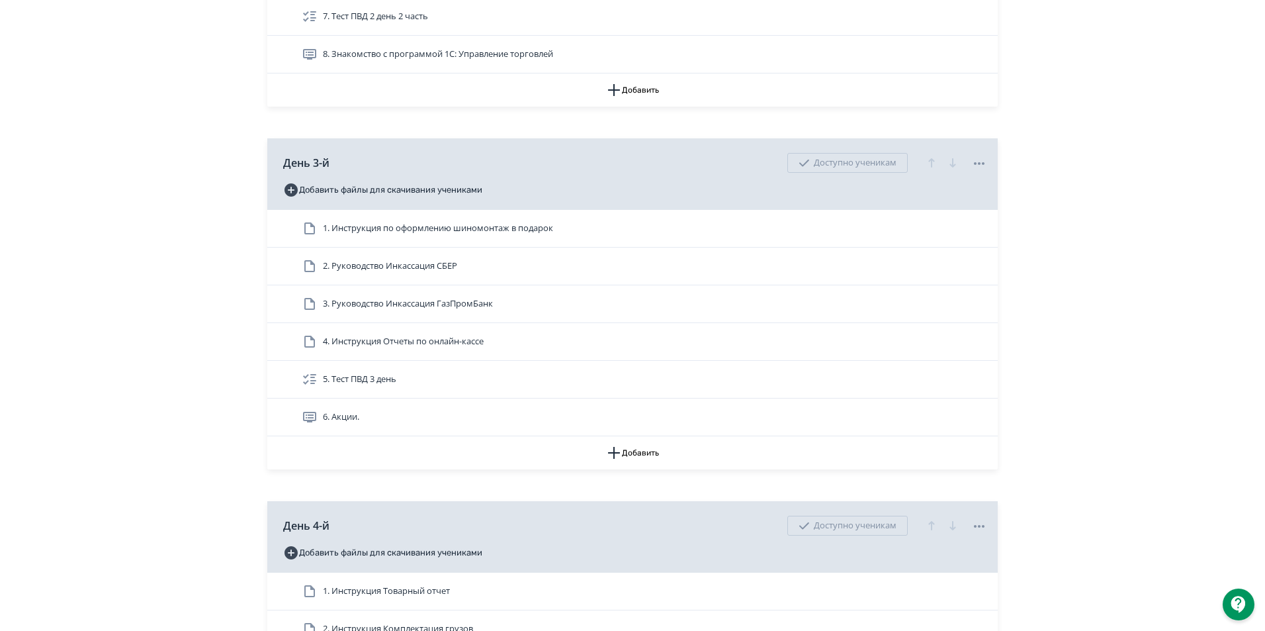
scroll to position [1125, 0]
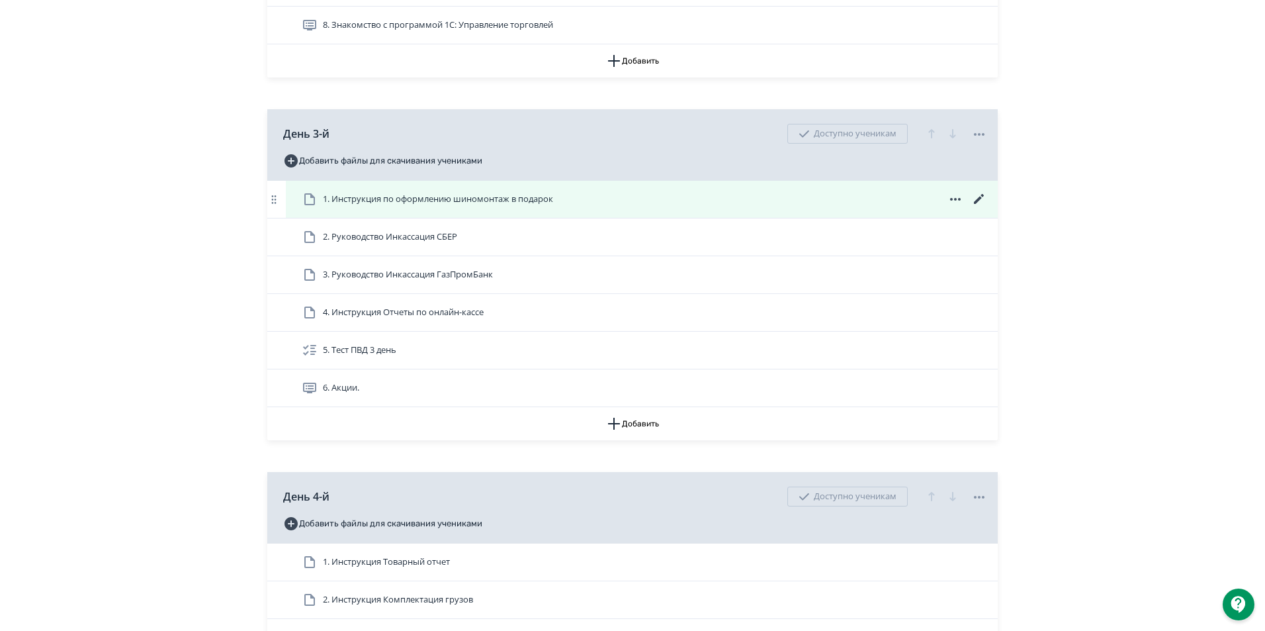
click at [494, 206] on span "1. Инструкция по оформлению шиномонтаж в подарок" at bounding box center [438, 199] width 230 height 13
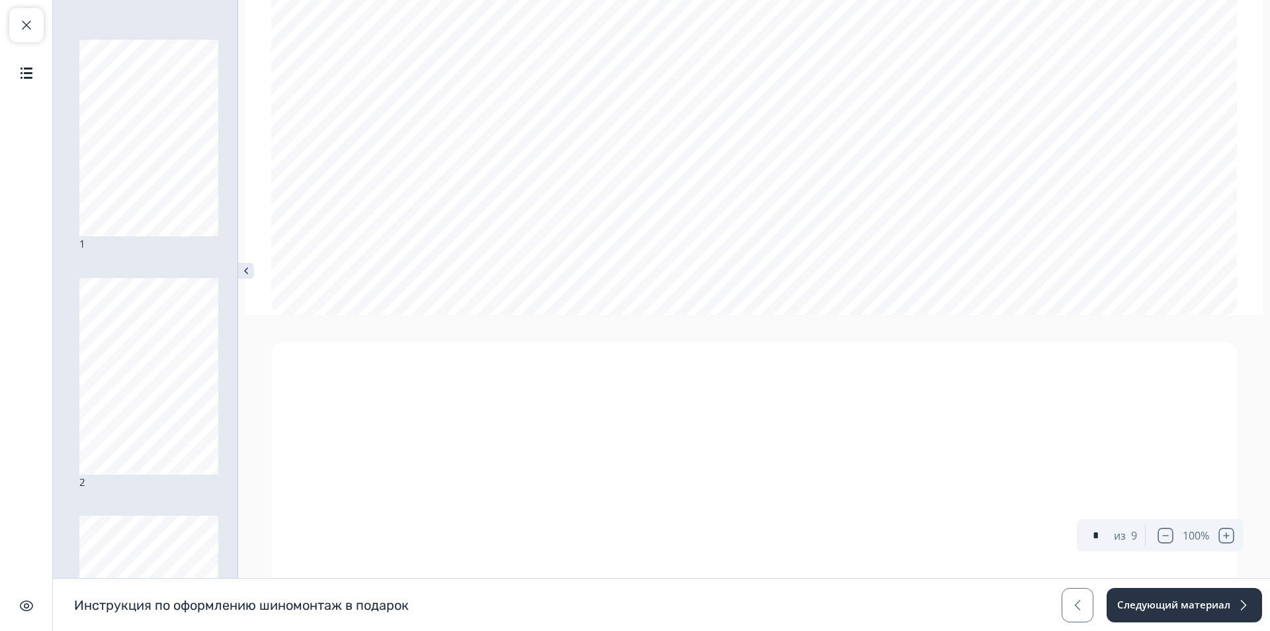
type input "*"
click at [1192, 605] on button "Следующий материал" at bounding box center [1184, 605] width 157 height 34
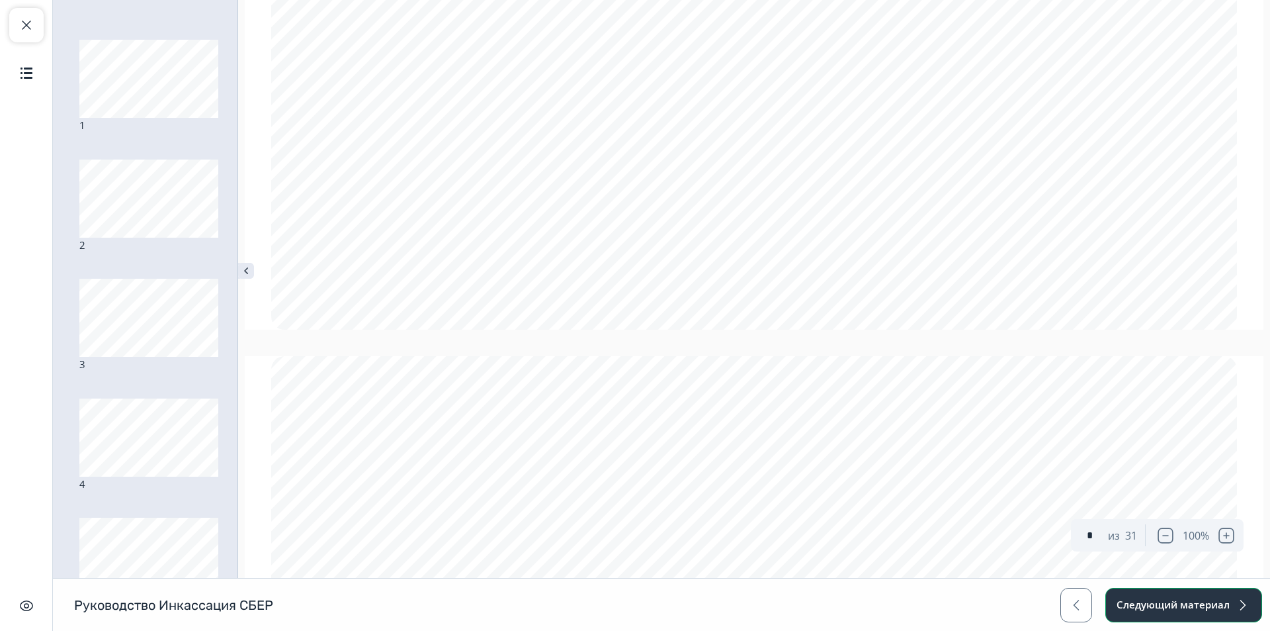
type input "*"
click at [1235, 600] on button "Следующий материал" at bounding box center [1184, 605] width 157 height 34
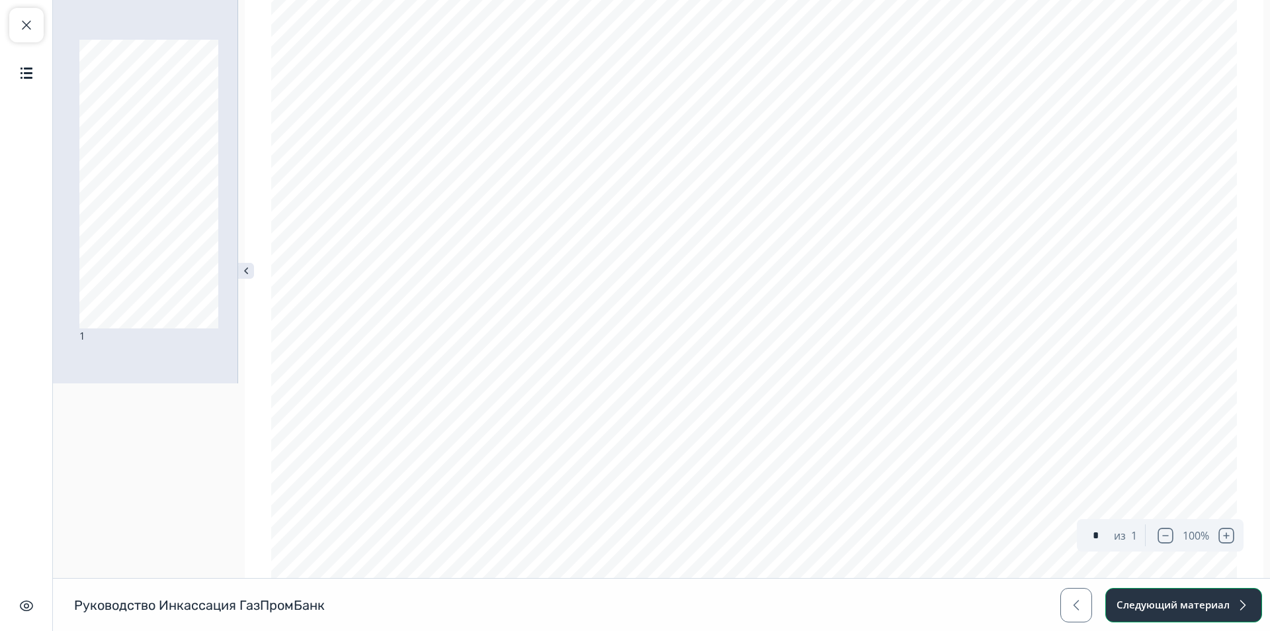
scroll to position [1125, 0]
click at [1199, 603] on button "Следующий материал" at bounding box center [1184, 605] width 157 height 34
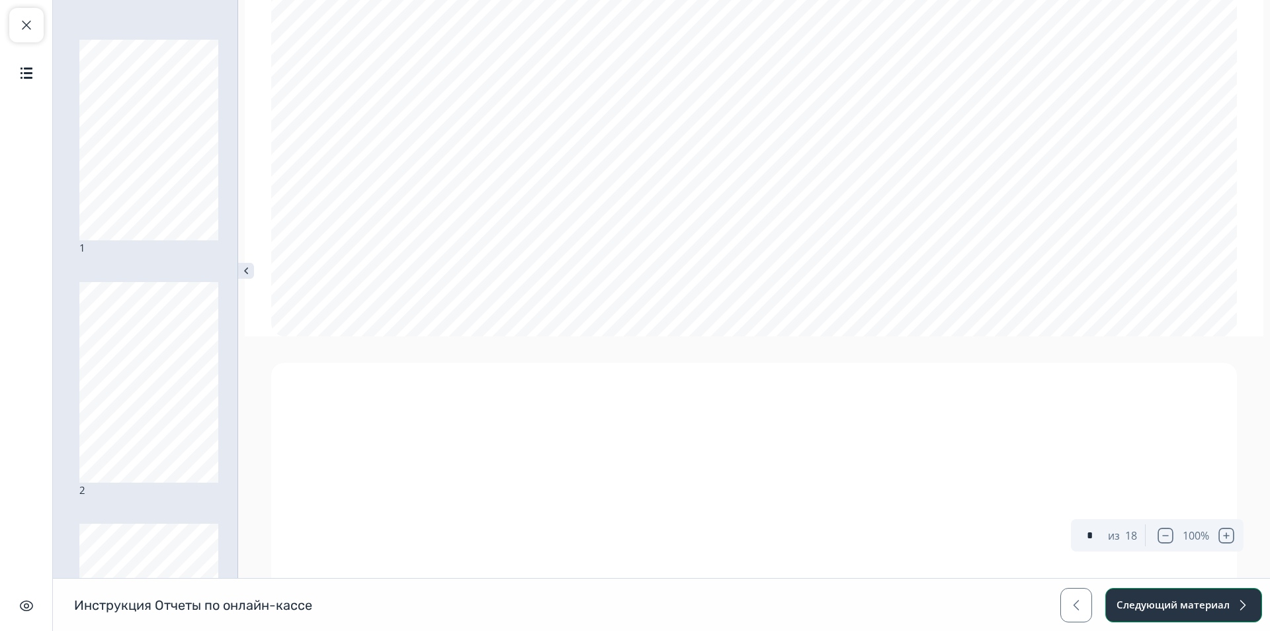
type input "*"
click at [1202, 609] on button "Следующий материал" at bounding box center [1184, 605] width 157 height 34
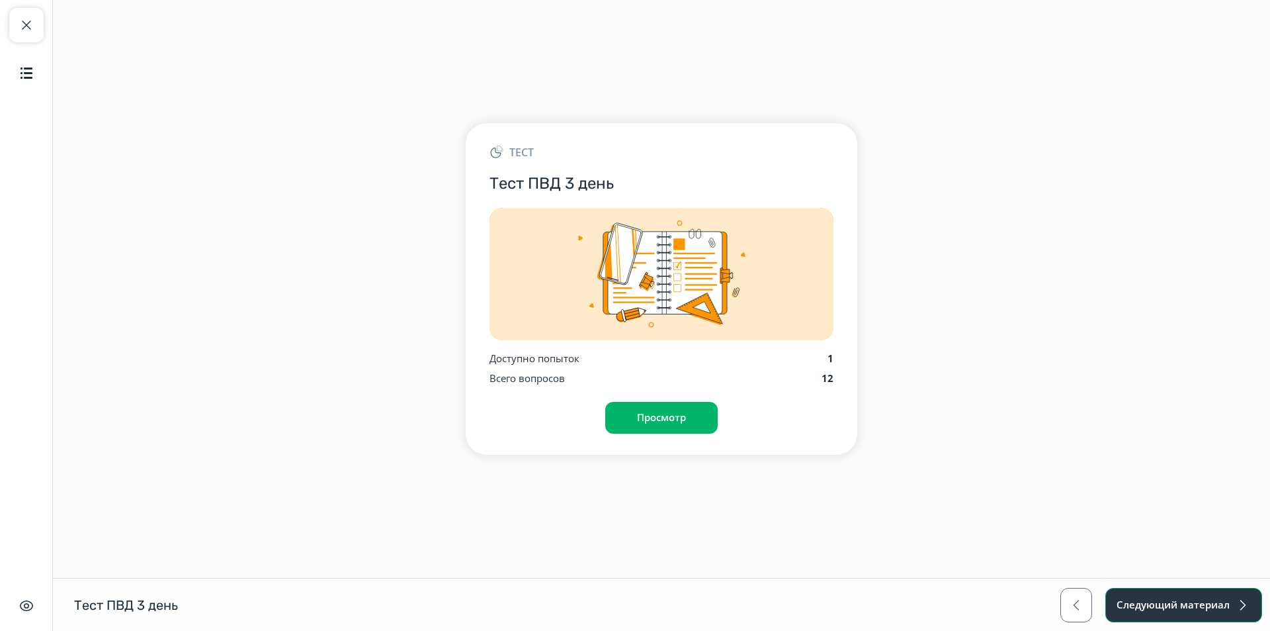
click at [1205, 605] on button "Следующий материал" at bounding box center [1184, 605] width 157 height 34
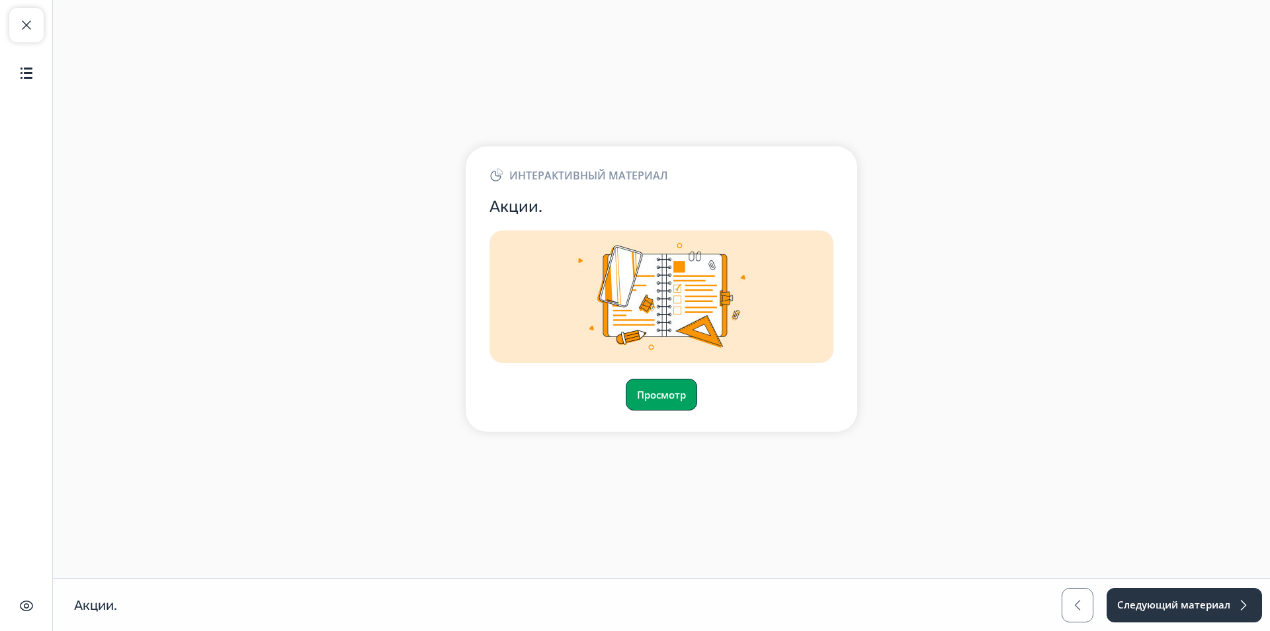
click at [666, 398] on button "Просмотр" at bounding box center [661, 394] width 71 height 32
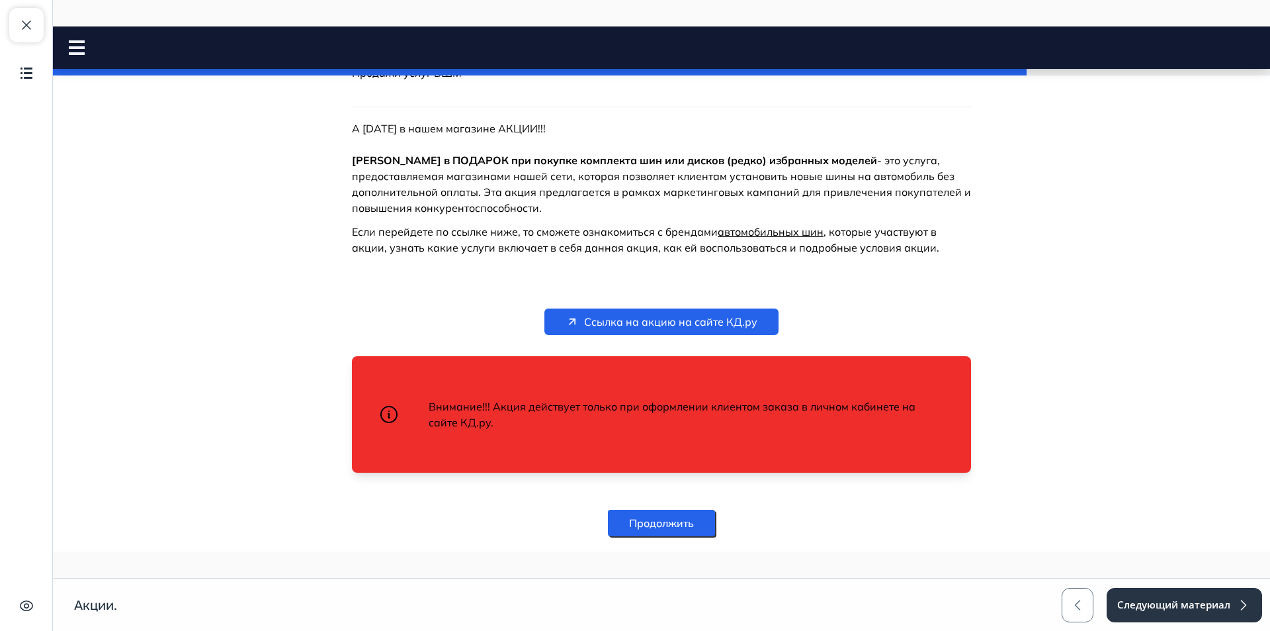
scroll to position [374, 0]
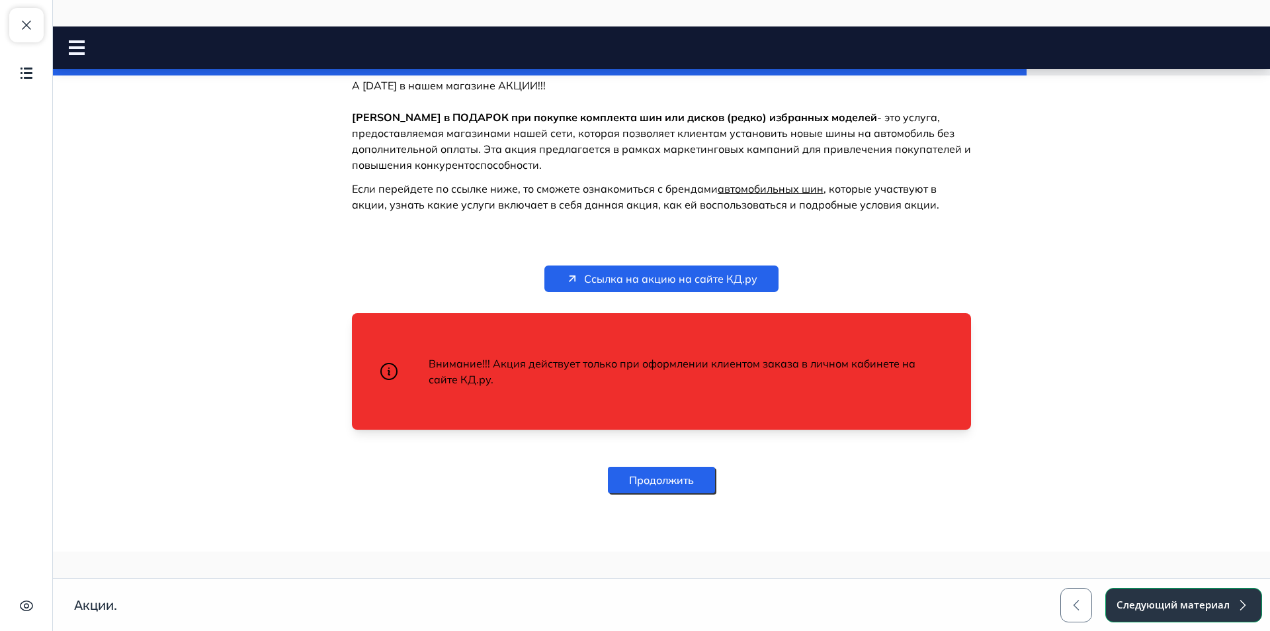
click at [1219, 601] on button "Следующий материал" at bounding box center [1184, 605] width 157 height 34
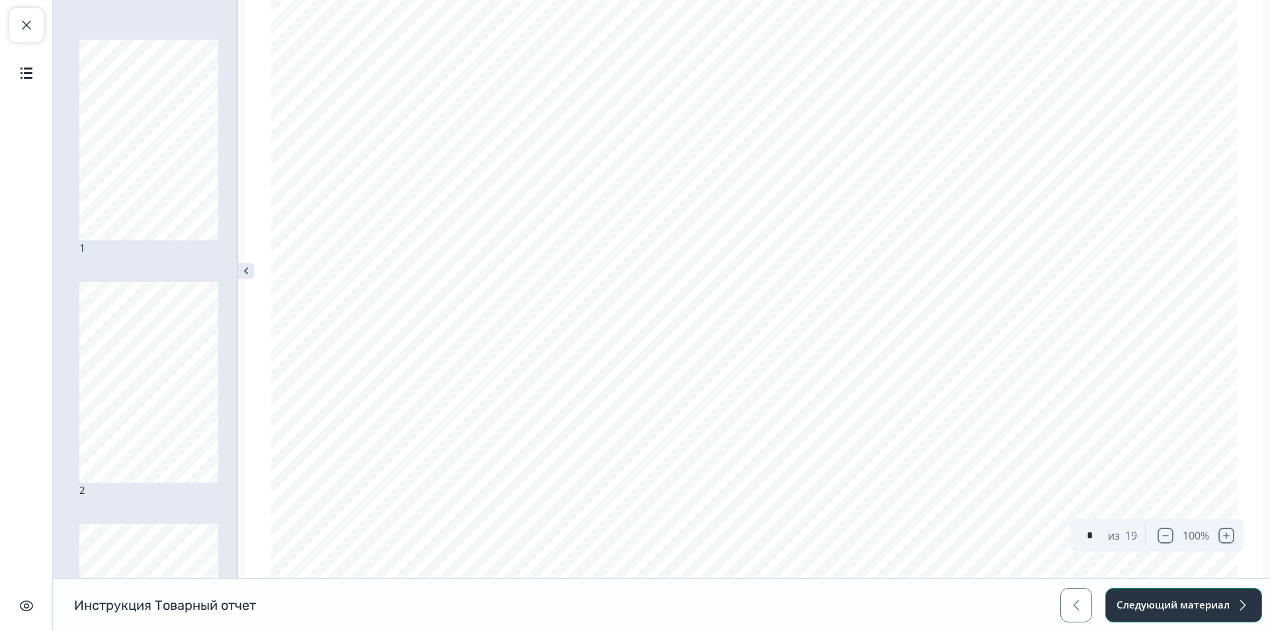
scroll to position [993, 0]
click at [1200, 615] on button "Следующий материал" at bounding box center [1184, 605] width 157 height 34
type input "*"
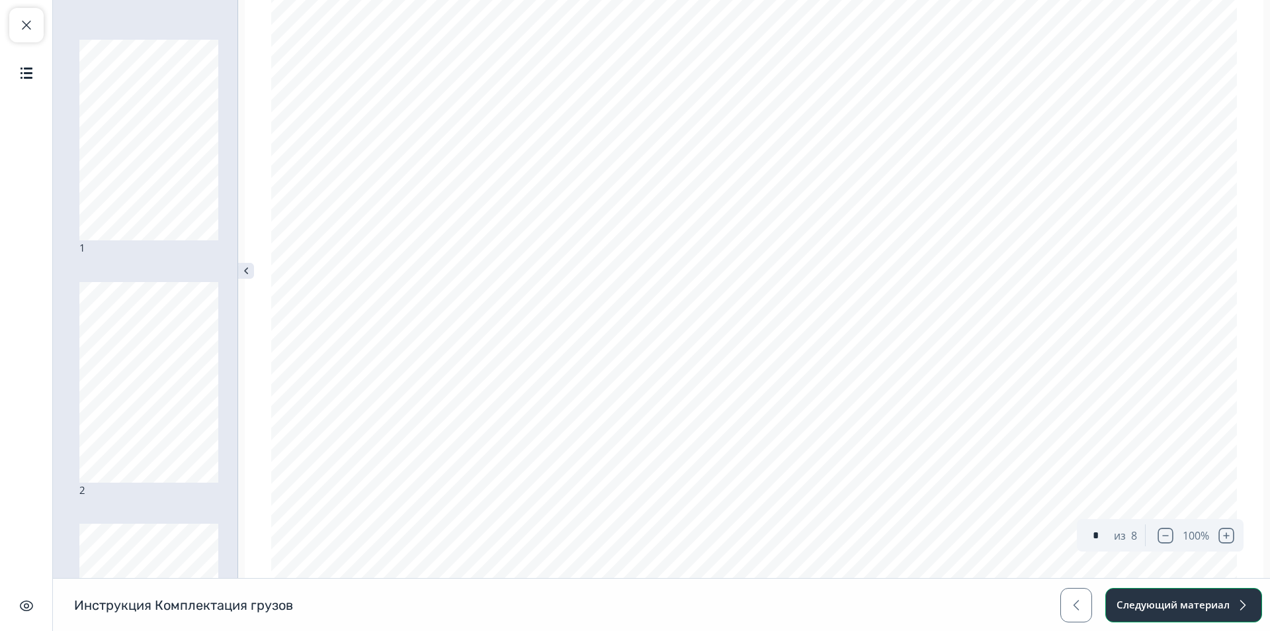
click at [1226, 603] on button "Следующий материал" at bounding box center [1184, 605] width 157 height 34
click at [1165, 610] on button "Следующий материал" at bounding box center [1184, 605] width 157 height 34
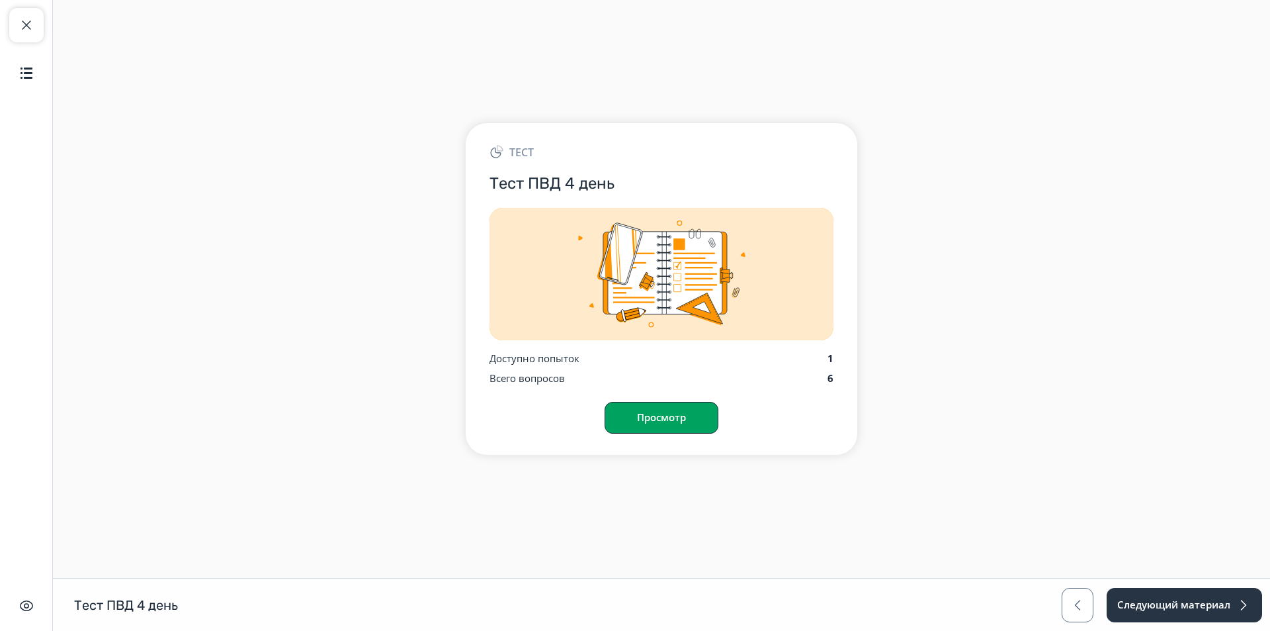
click at [662, 420] on button "Просмотр" at bounding box center [662, 418] width 114 height 32
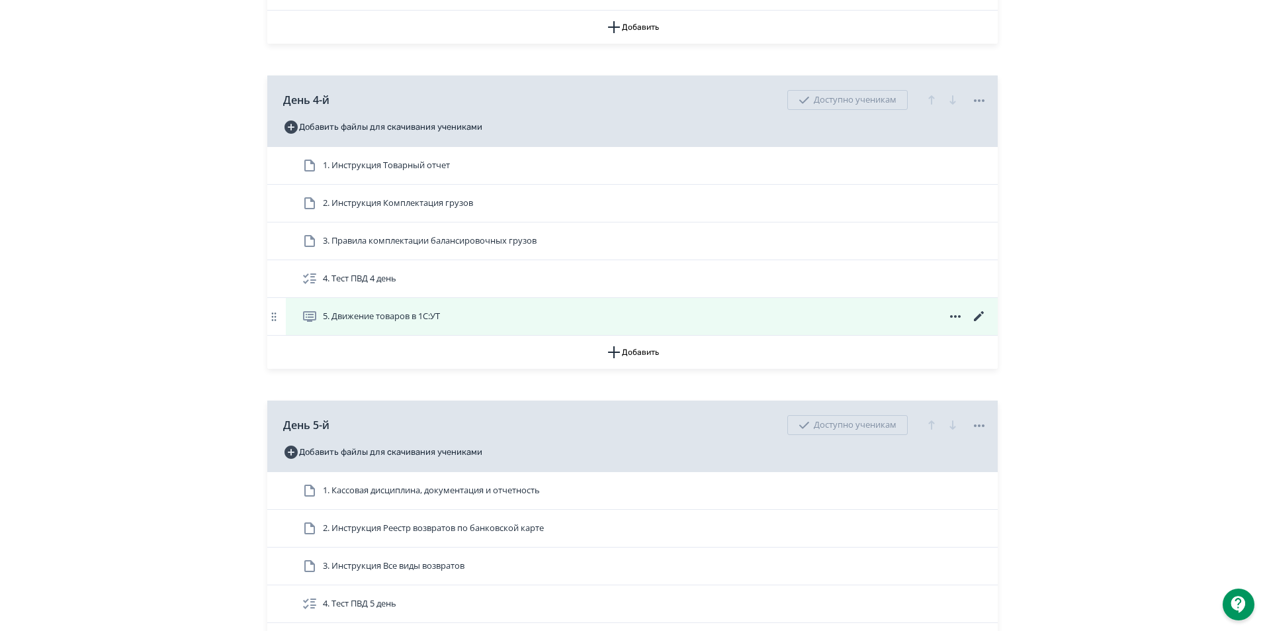
scroll to position [1522, 0]
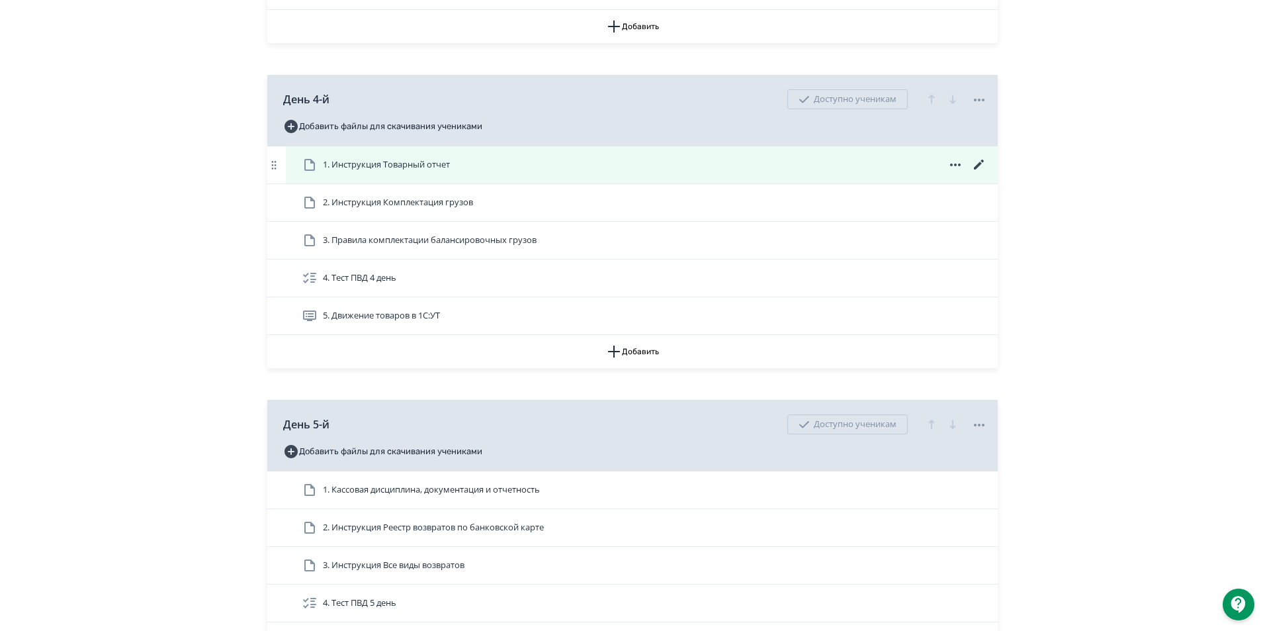
click at [432, 171] on span "1. Инструкция Товарный отчет" at bounding box center [386, 164] width 127 height 13
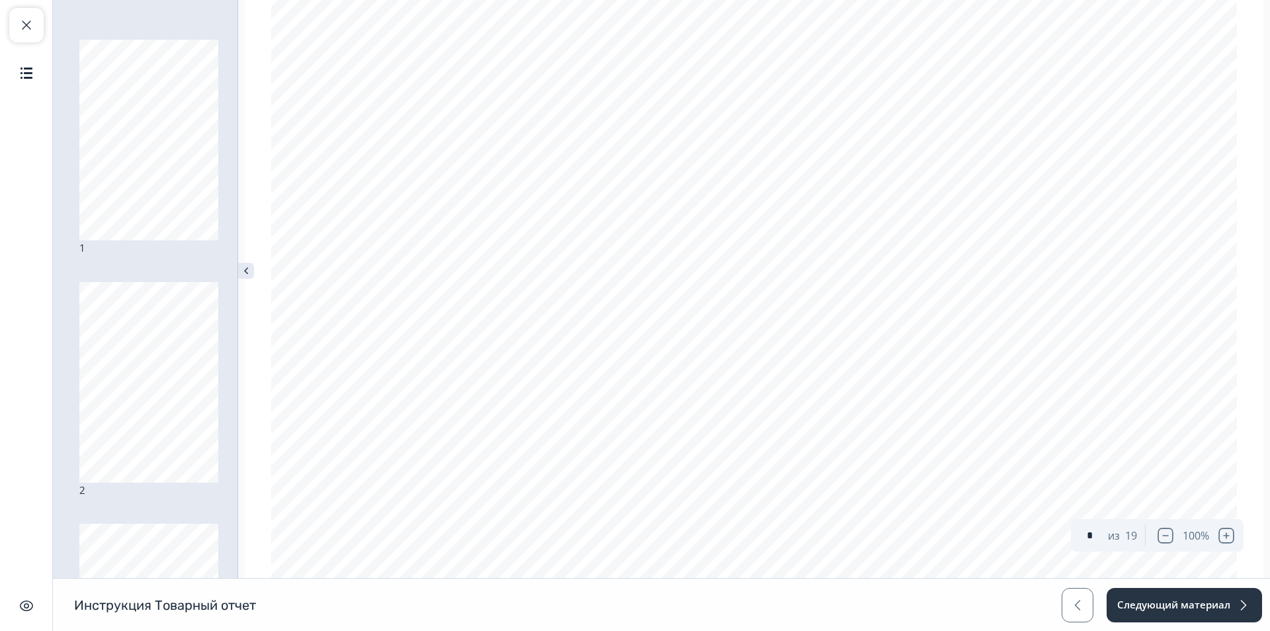
scroll to position [926, 0]
click at [1235, 601] on button "Следующий материал" at bounding box center [1184, 605] width 157 height 34
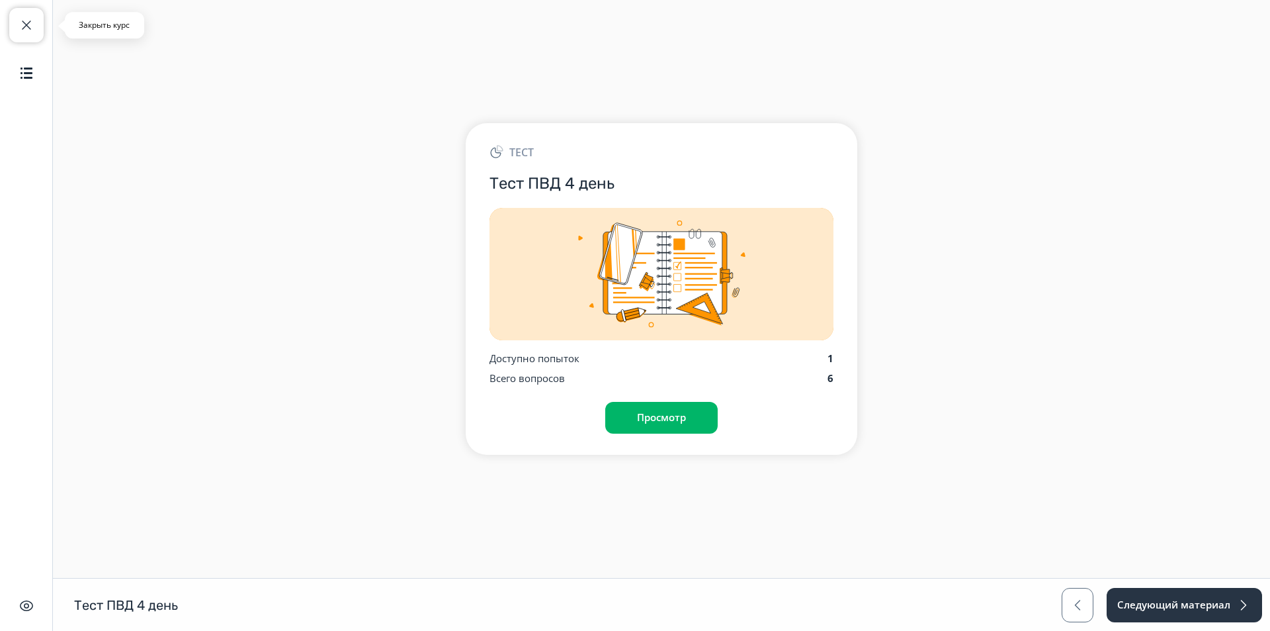
click at [27, 24] on span "button" at bounding box center [27, 25] width 16 height 16
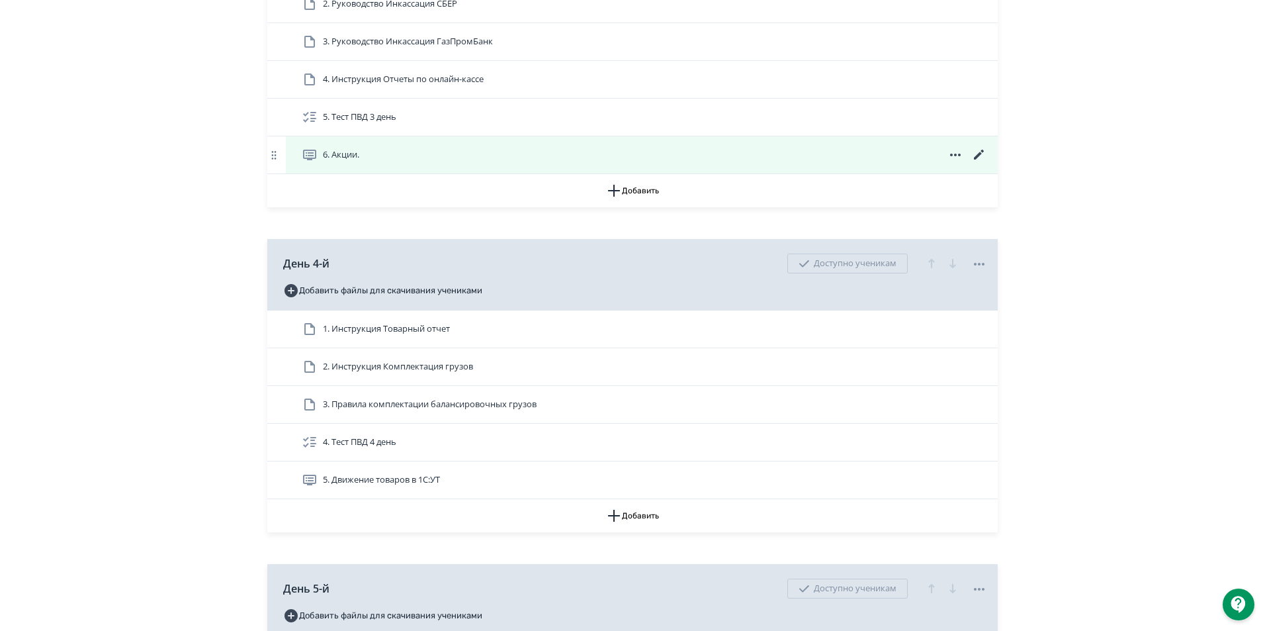
scroll to position [1390, 0]
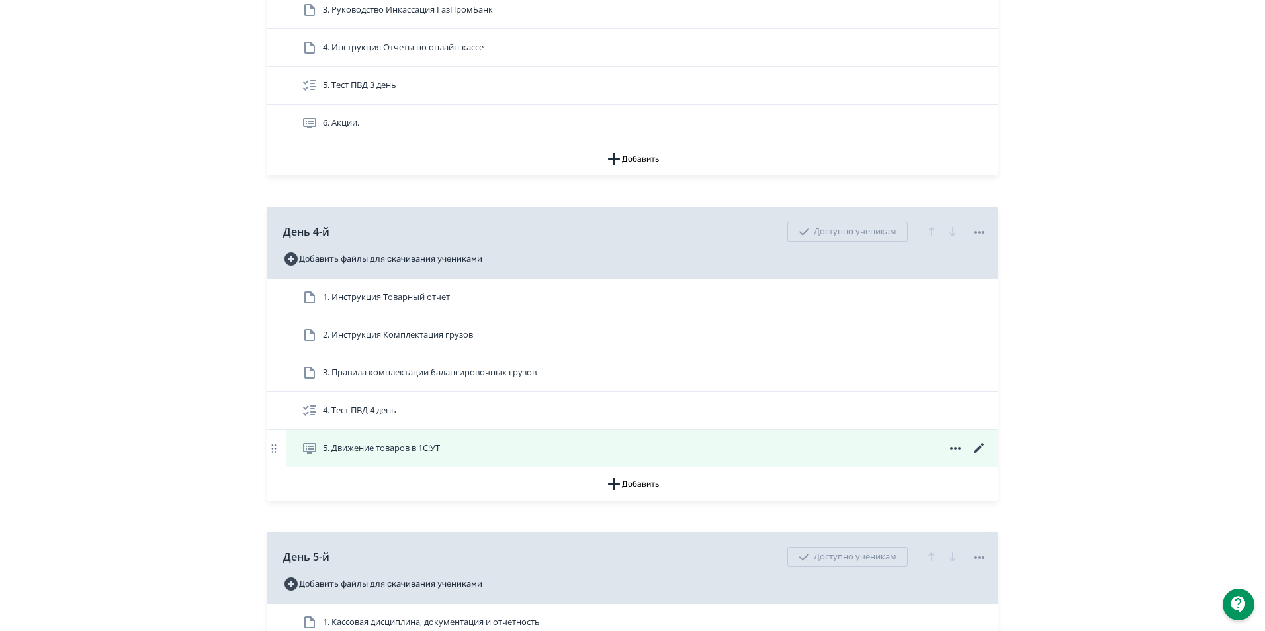
click at [418, 455] on span "5. Движение товаров в 1С:УТ" at bounding box center [381, 447] width 117 height 13
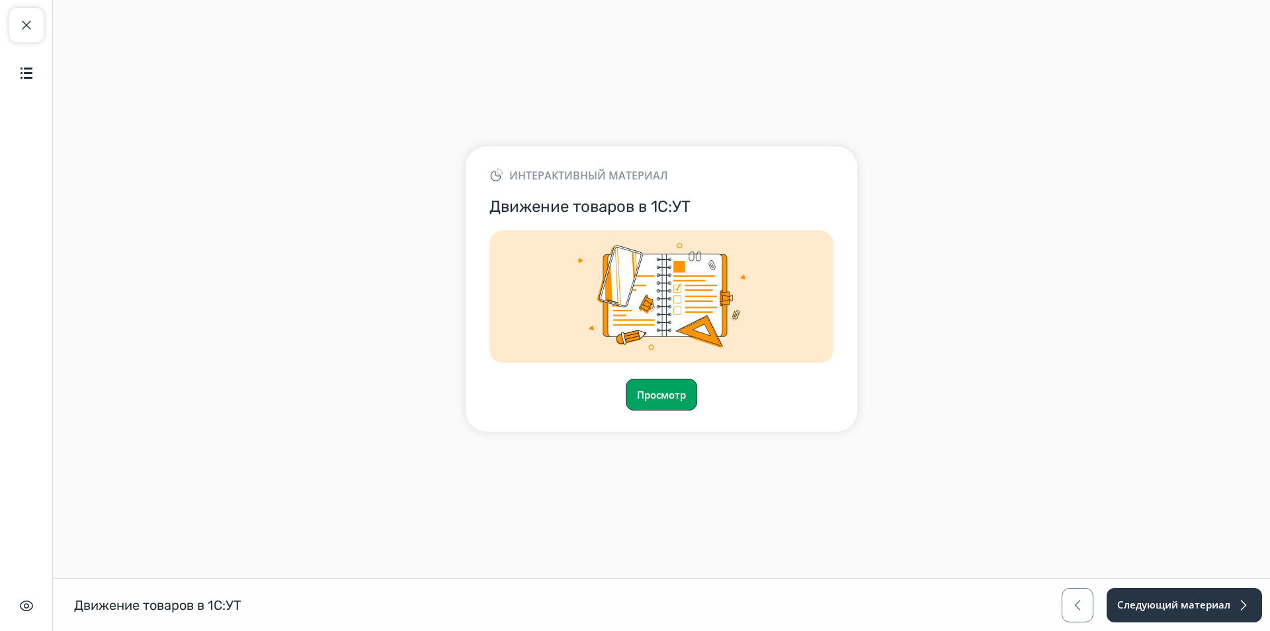
click at [666, 398] on button "Просмотр" at bounding box center [661, 394] width 71 height 32
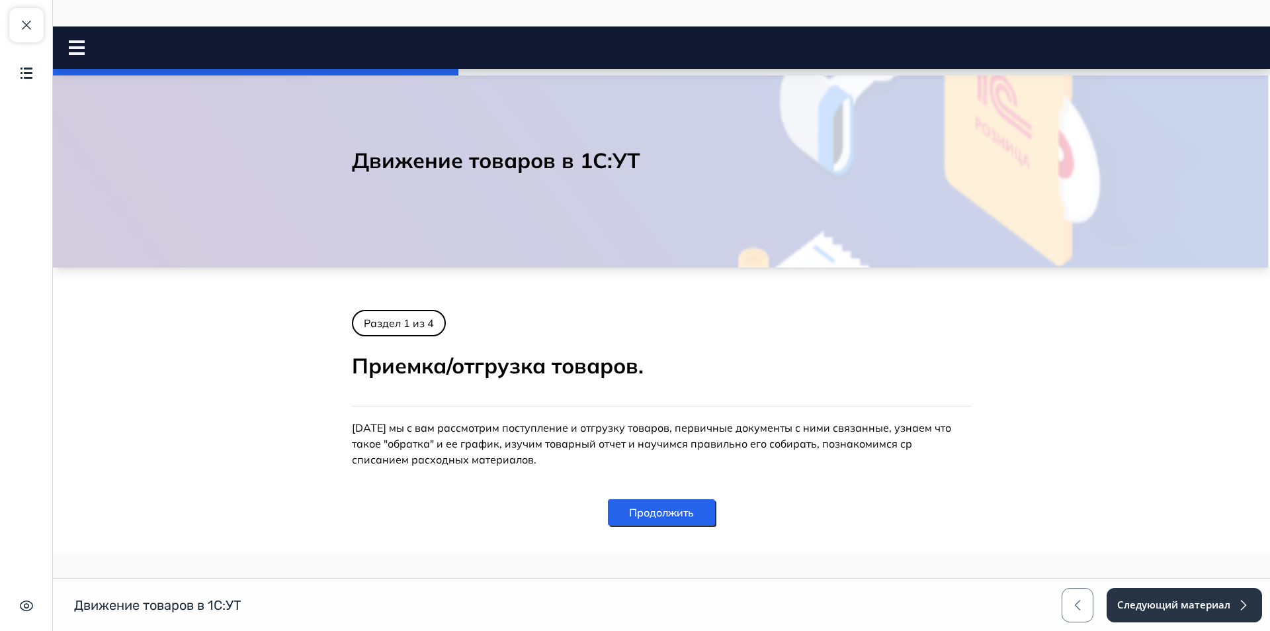
scroll to position [32, 0]
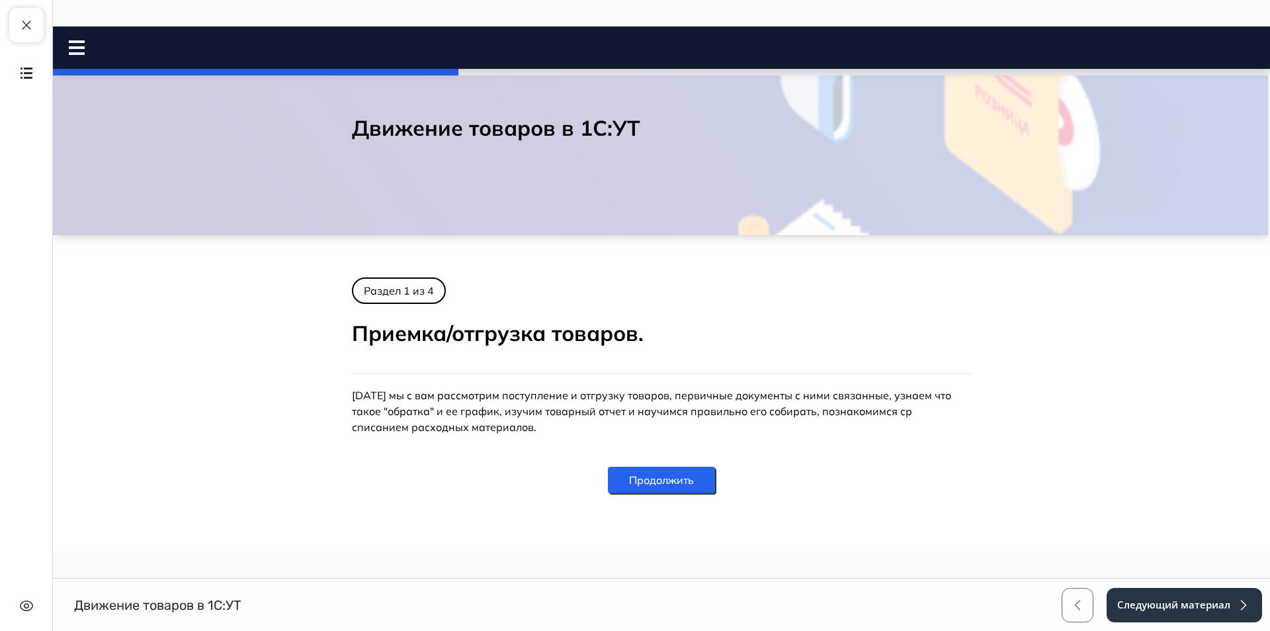
click at [677, 475] on button "Продолжить" at bounding box center [661, 480] width 107 height 26
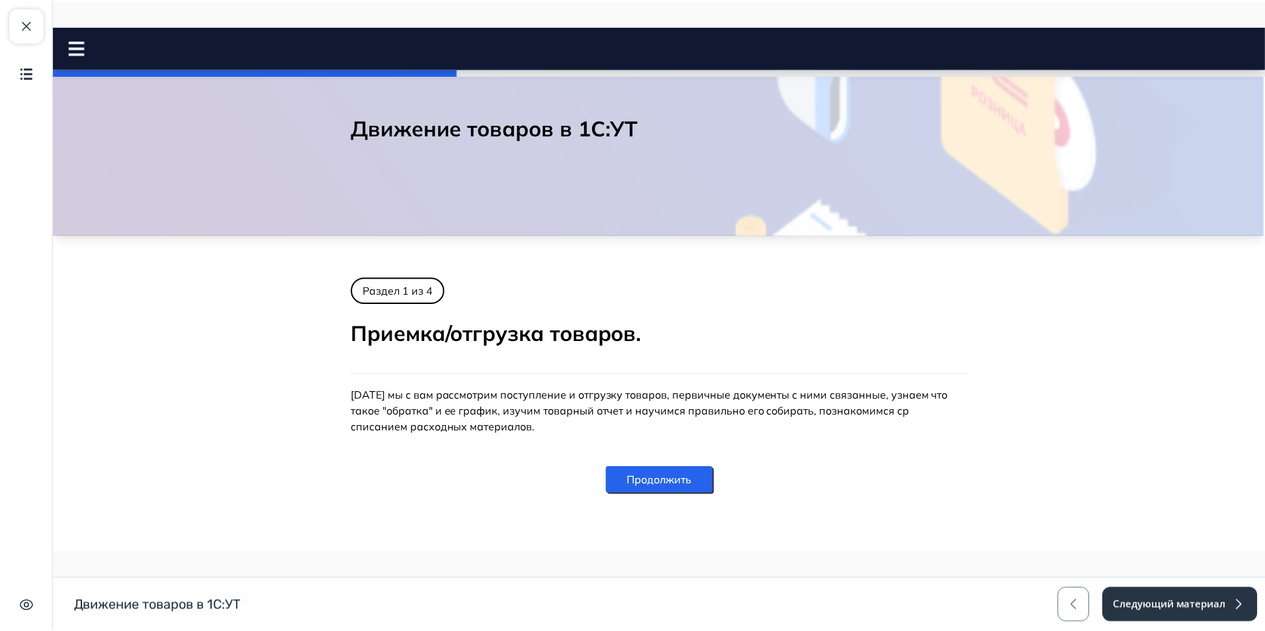
scroll to position [0, 0]
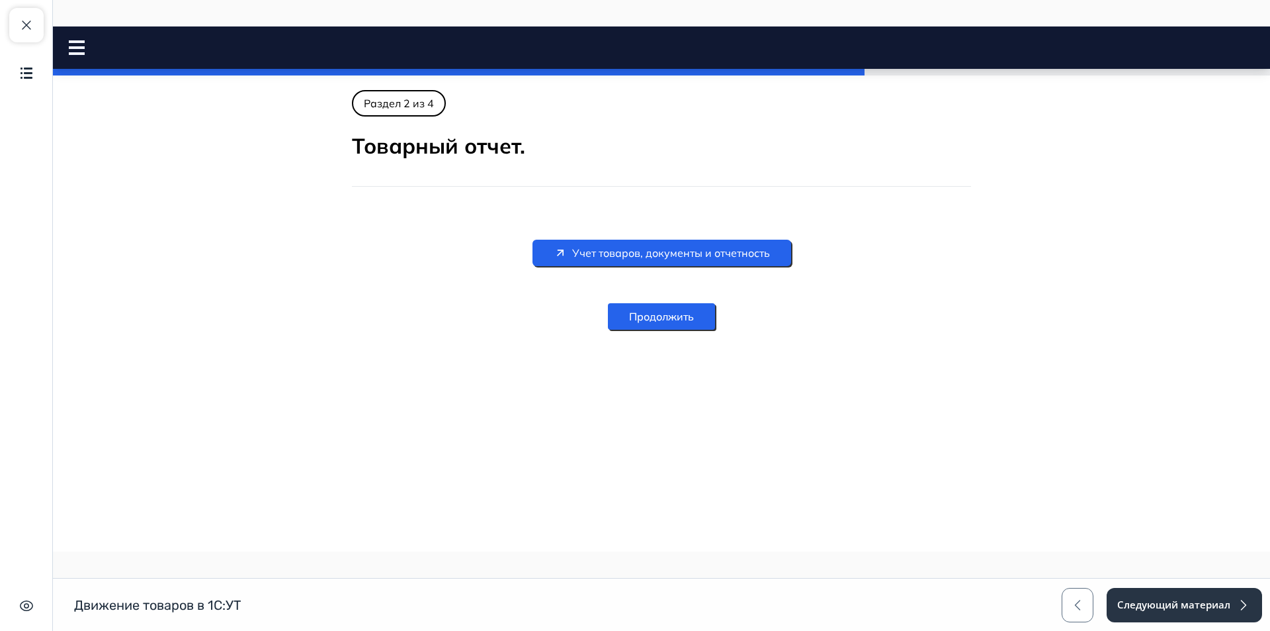
click at [700, 253] on span "Учет товаров, документы и отчетность" at bounding box center [671, 253] width 198 height 16
click at [676, 312] on button "Продолжить" at bounding box center [661, 316] width 107 height 26
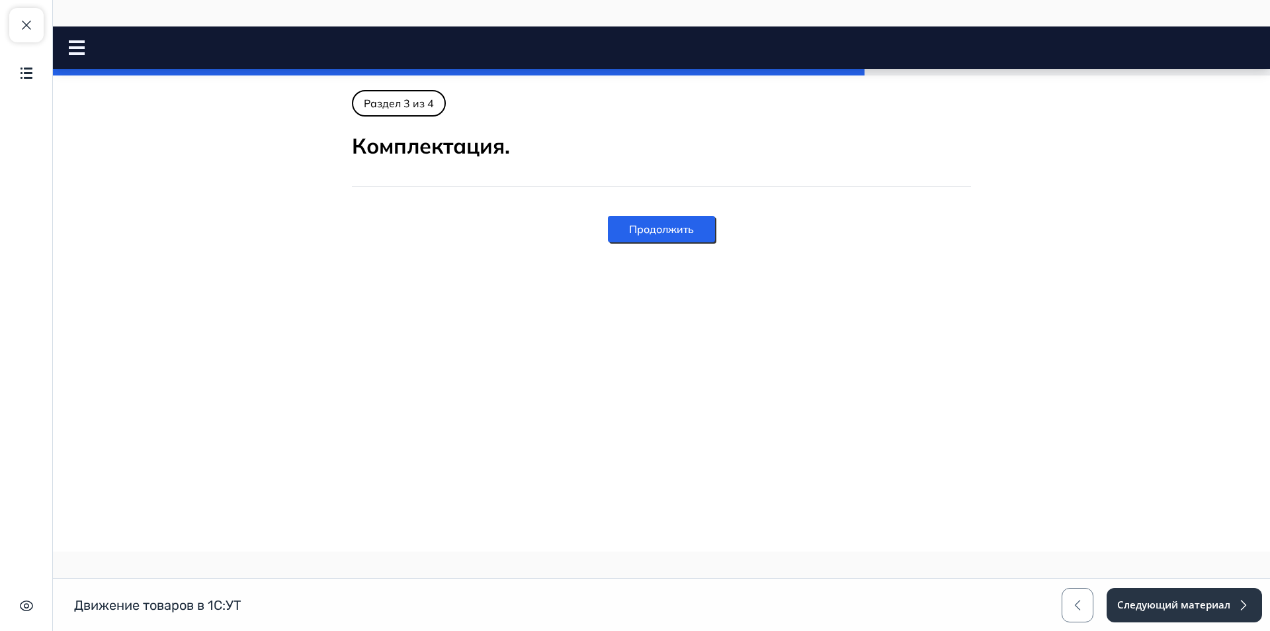
drag, startPoint x: 645, startPoint y: 228, endPoint x: 652, endPoint y: 412, distance: 184.1
click at [652, 300] on html "Движение товаров в 1С:УТ Close panel" at bounding box center [662, 163] width 1218 height 274
click at [656, 300] on html "Движение товаров в 1С:УТ Close panel" at bounding box center [662, 163] width 1218 height 274
click at [656, 231] on button "Продолжить" at bounding box center [661, 229] width 107 height 26
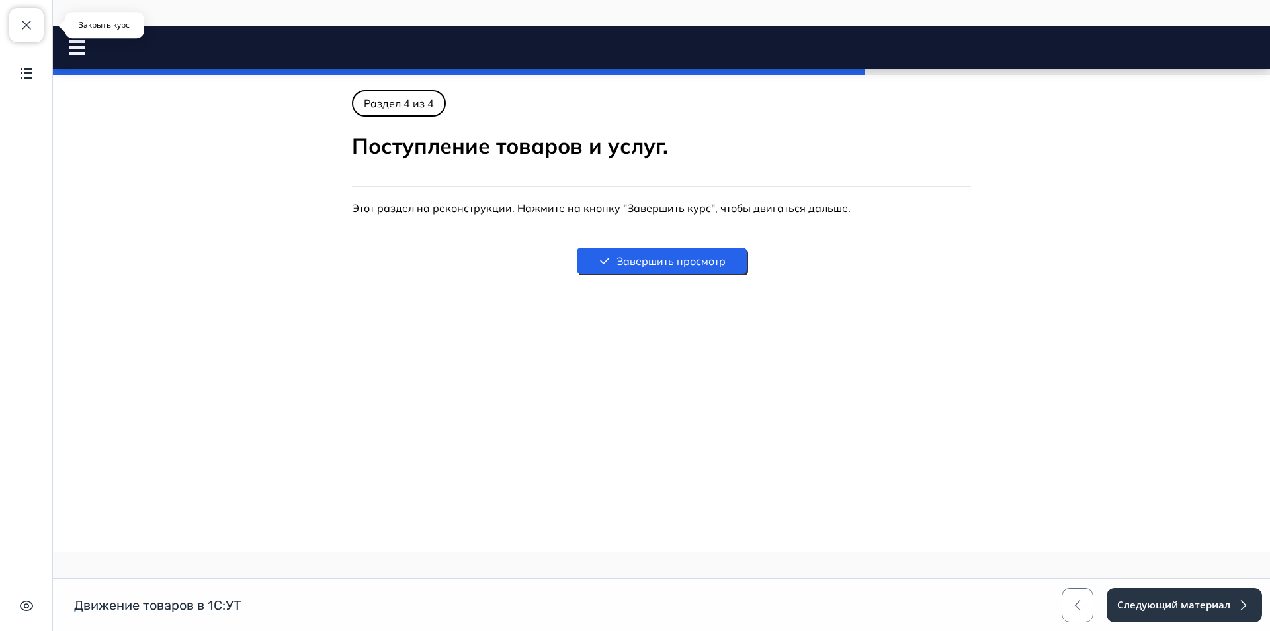
click at [23, 35] on button "Закрыть курс" at bounding box center [26, 25] width 34 height 34
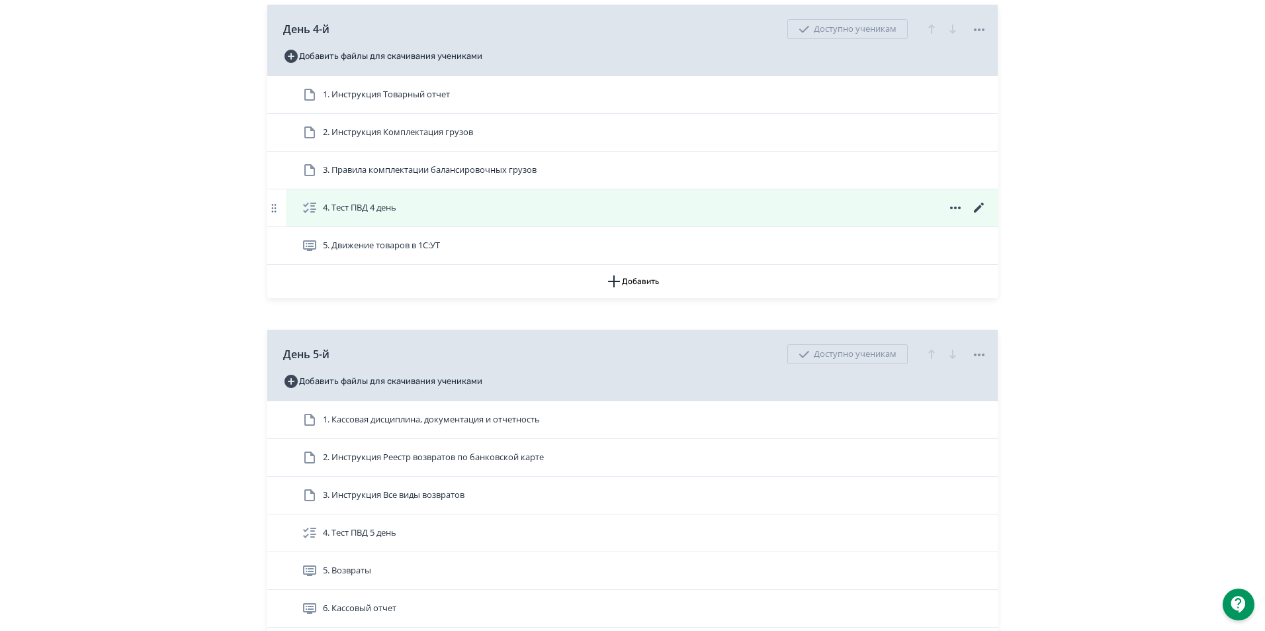
scroll to position [1588, 0]
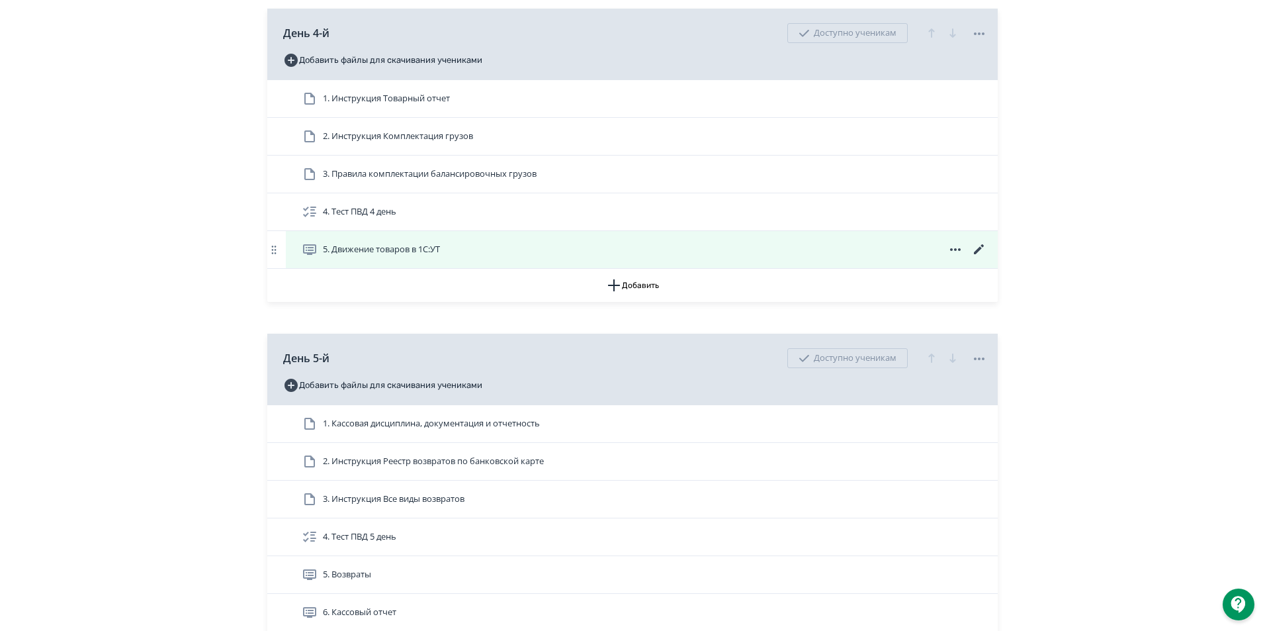
click at [428, 256] on span "5. Движение товаров в 1С:УТ" at bounding box center [381, 249] width 117 height 13
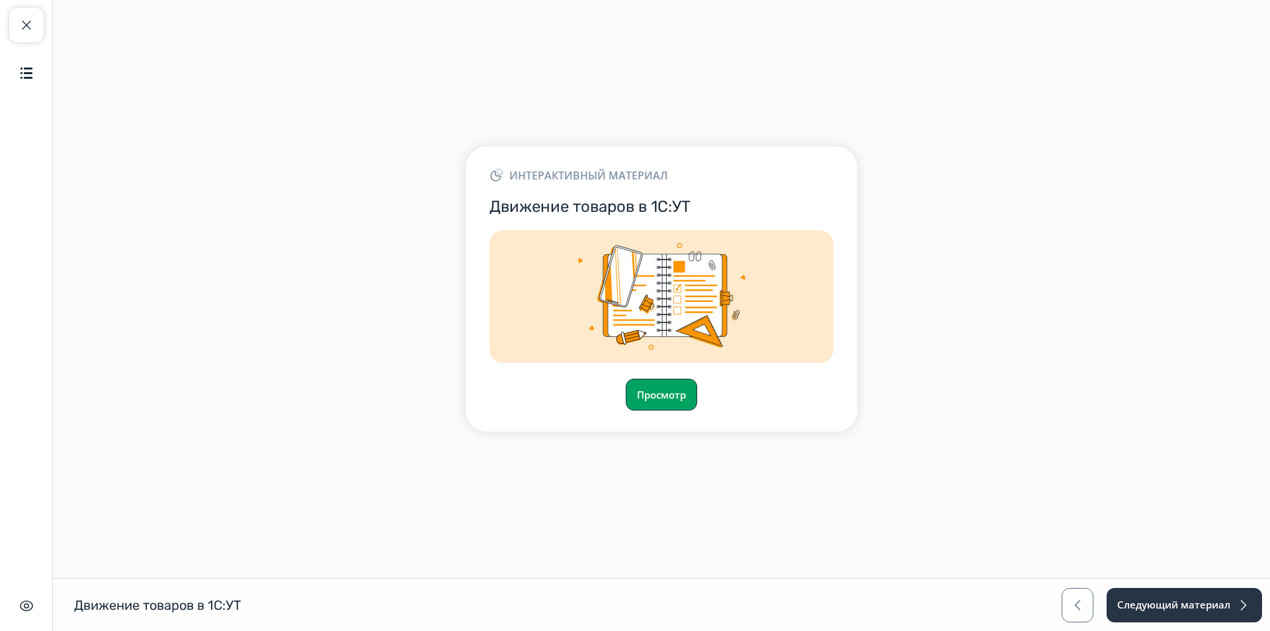
click at [689, 390] on button "Просмотр" at bounding box center [661, 394] width 71 height 32
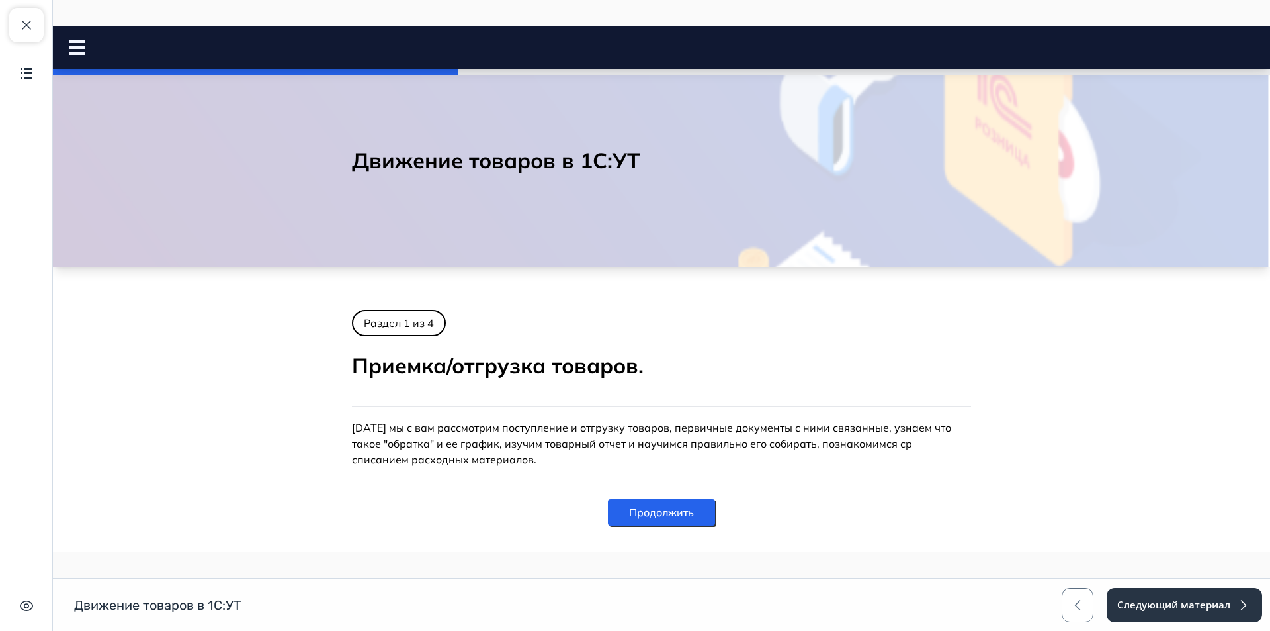
scroll to position [32, 0]
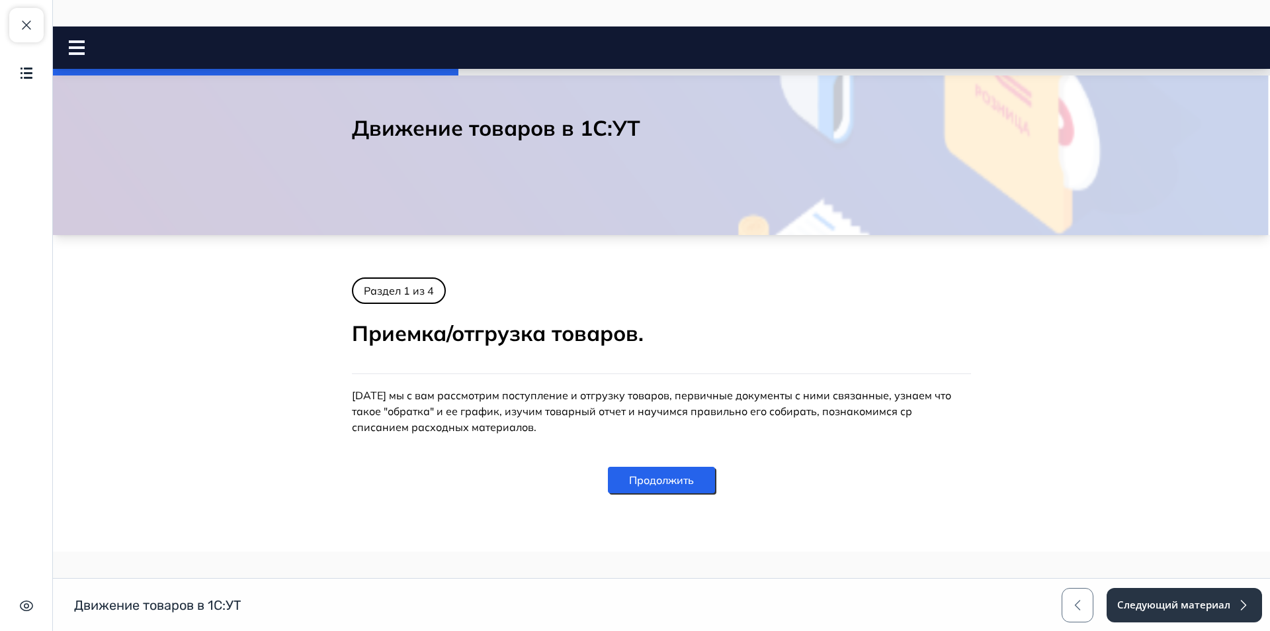
click at [660, 482] on button "Продолжить" at bounding box center [661, 480] width 107 height 26
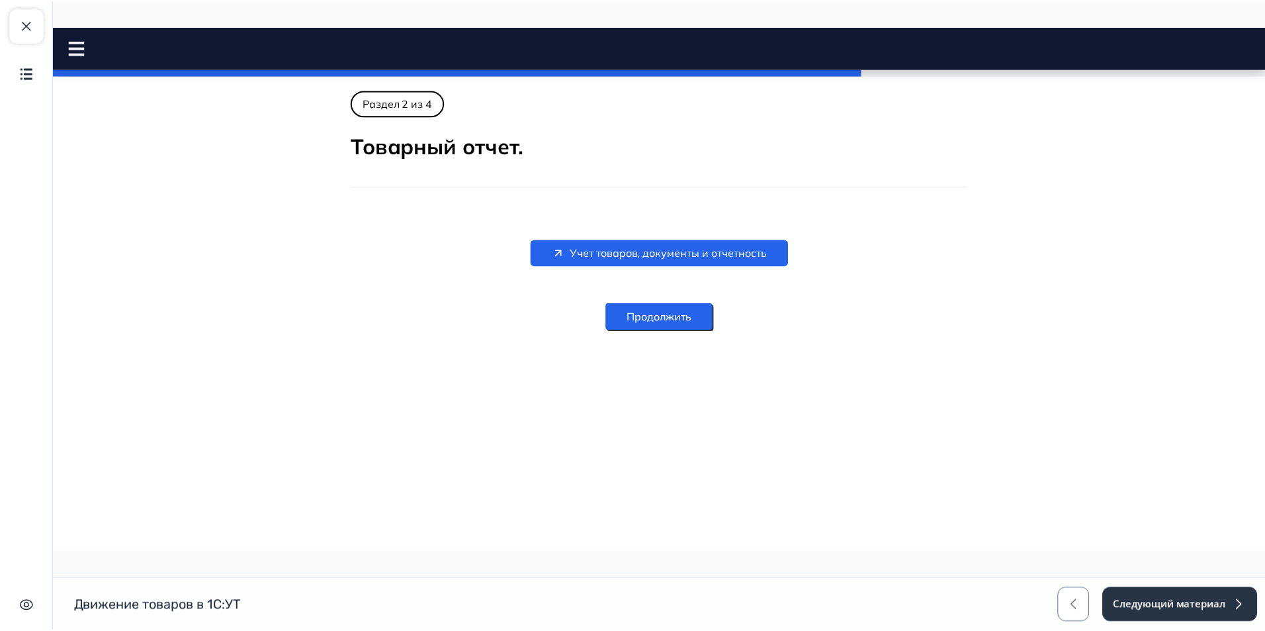
scroll to position [0, 0]
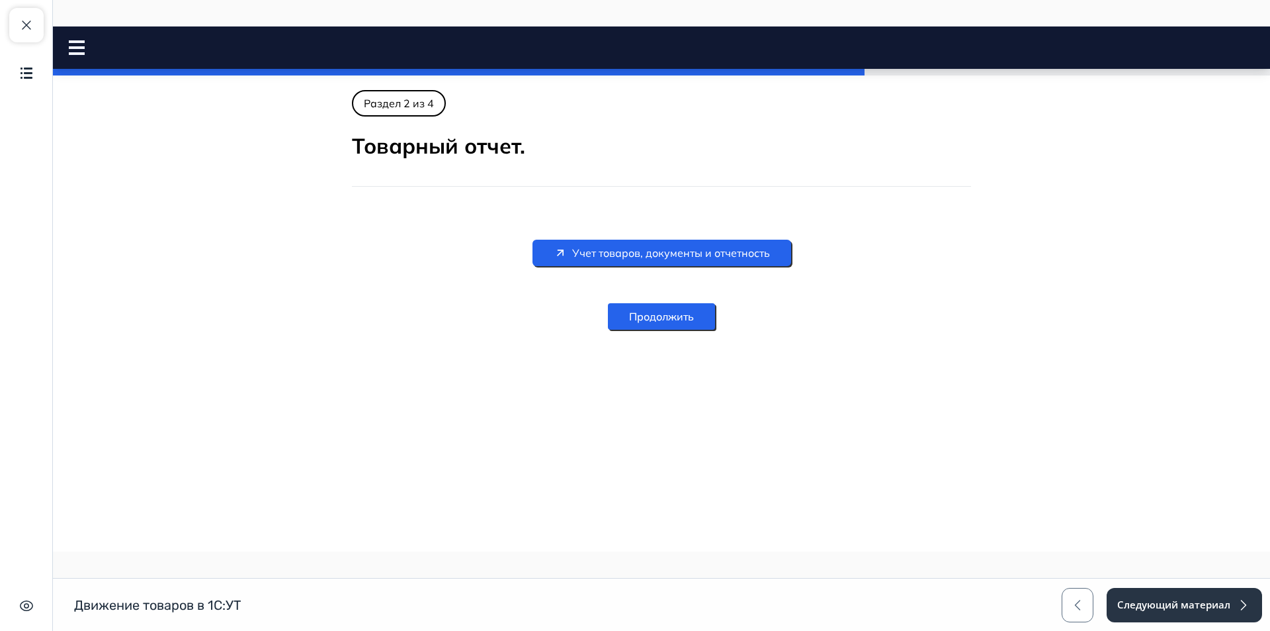
click at [677, 255] on span "Учет товаров, документы и отчетность" at bounding box center [671, 253] width 198 height 16
click at [1075, 611] on span "button" at bounding box center [1078, 605] width 16 height 16
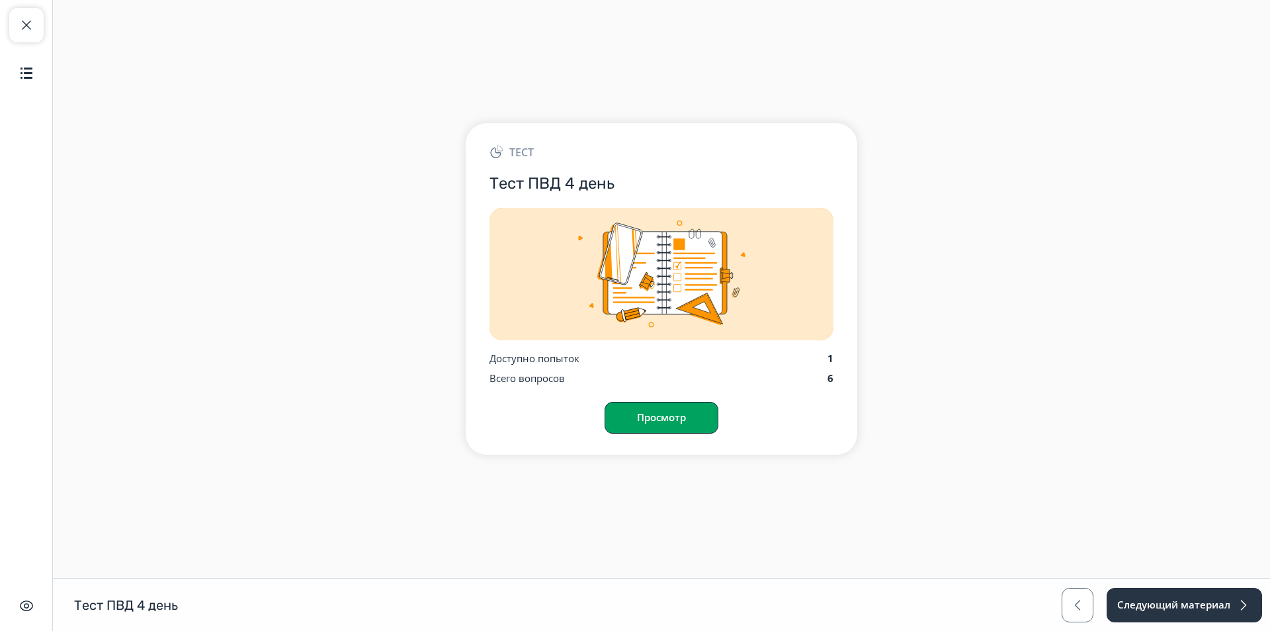
click at [670, 418] on button "Просмотр" at bounding box center [662, 418] width 114 height 32
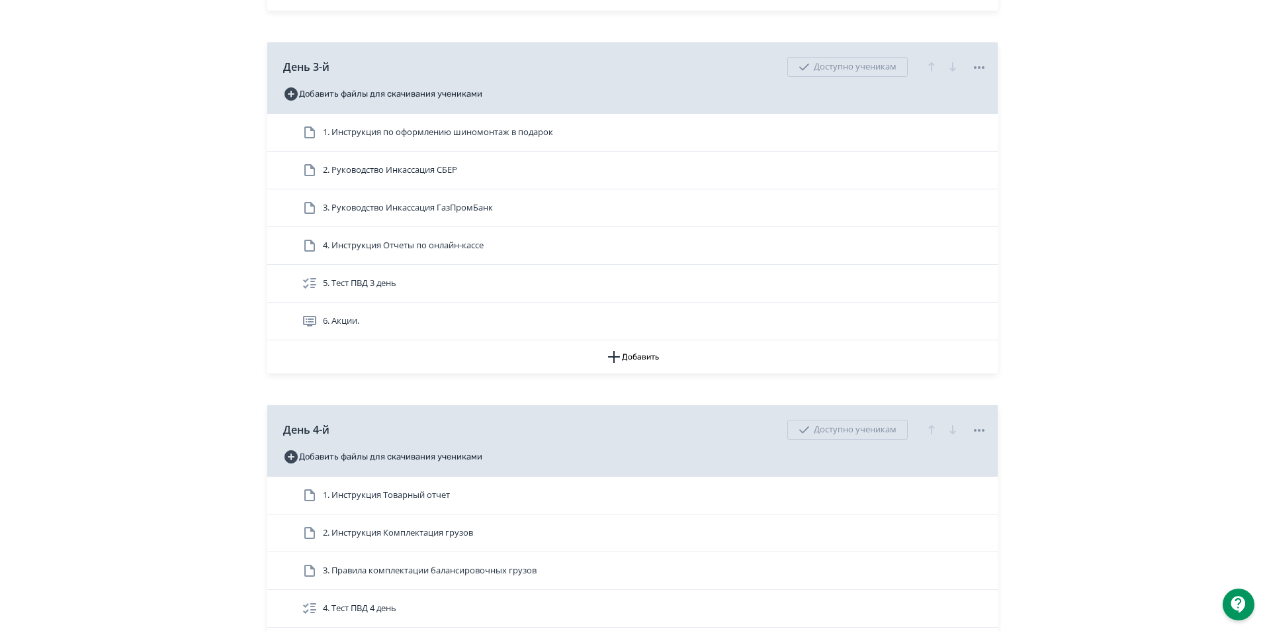
scroll to position [1323, 0]
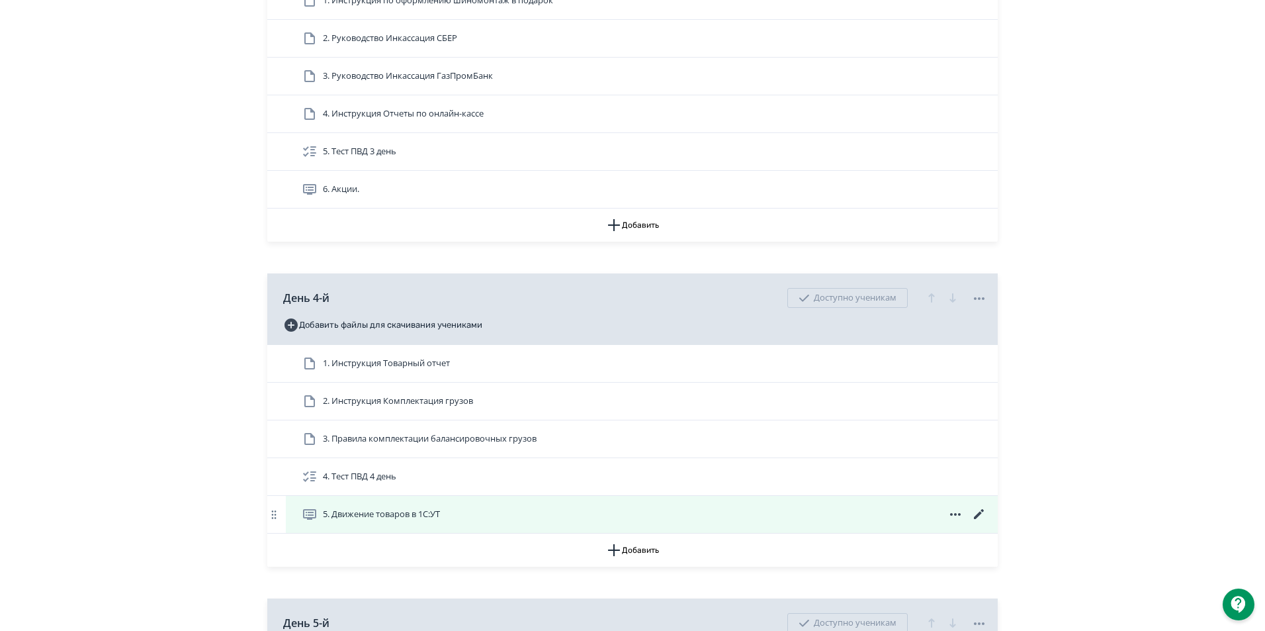
click at [983, 522] on icon at bounding box center [979, 514] width 16 height 16
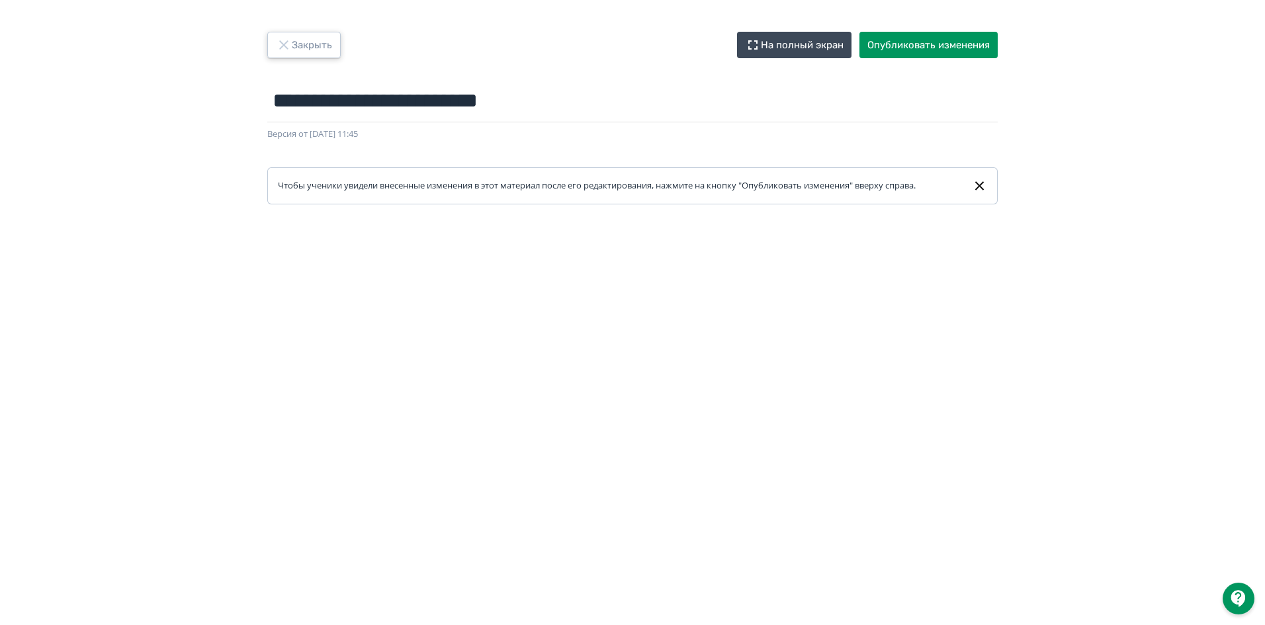
click at [292, 43] on button "Закрыть" at bounding box center [303, 45] width 73 height 26
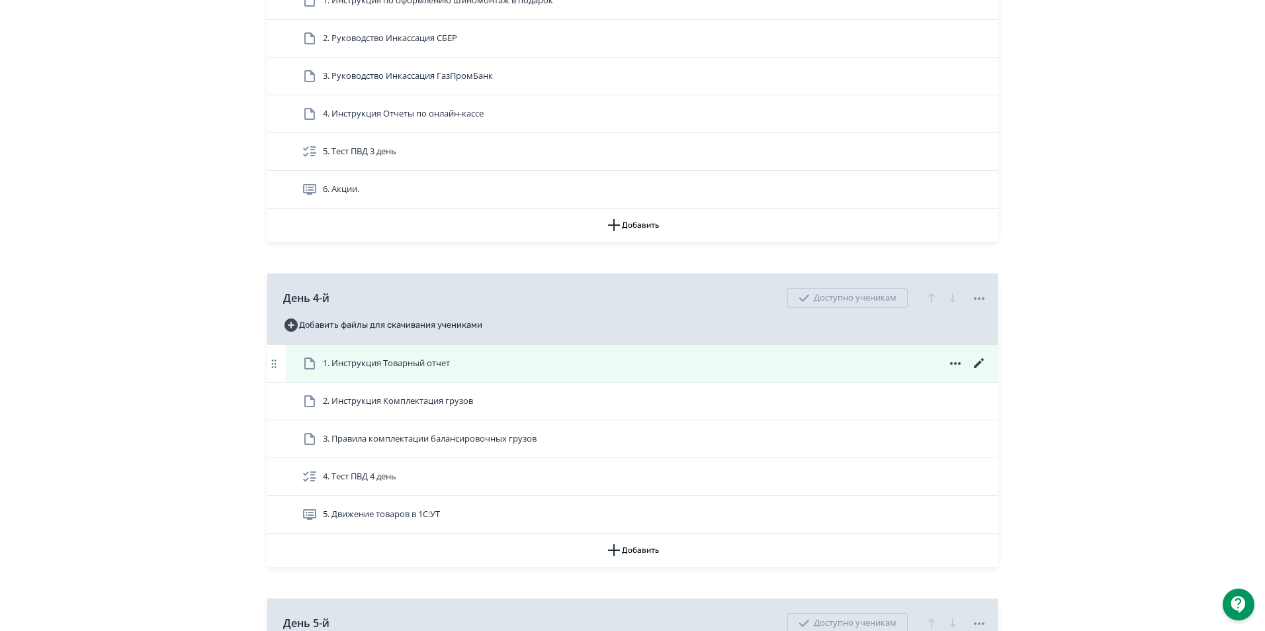
scroll to position [1654, 0]
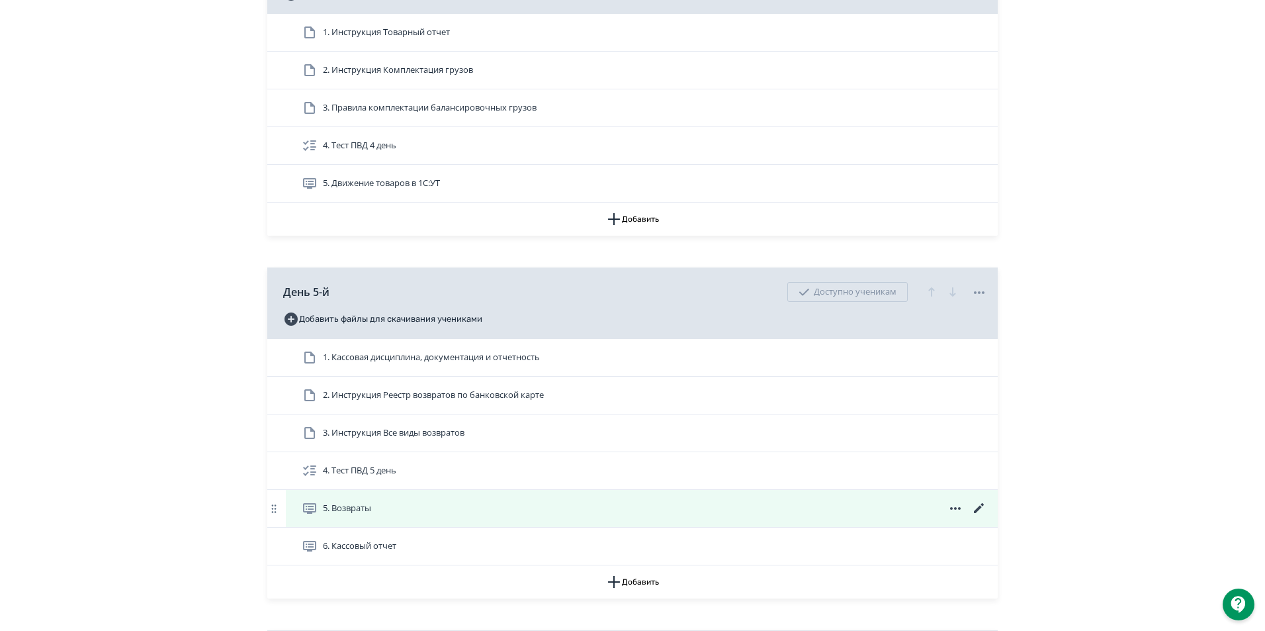
click at [973, 516] on icon at bounding box center [979, 508] width 16 height 16
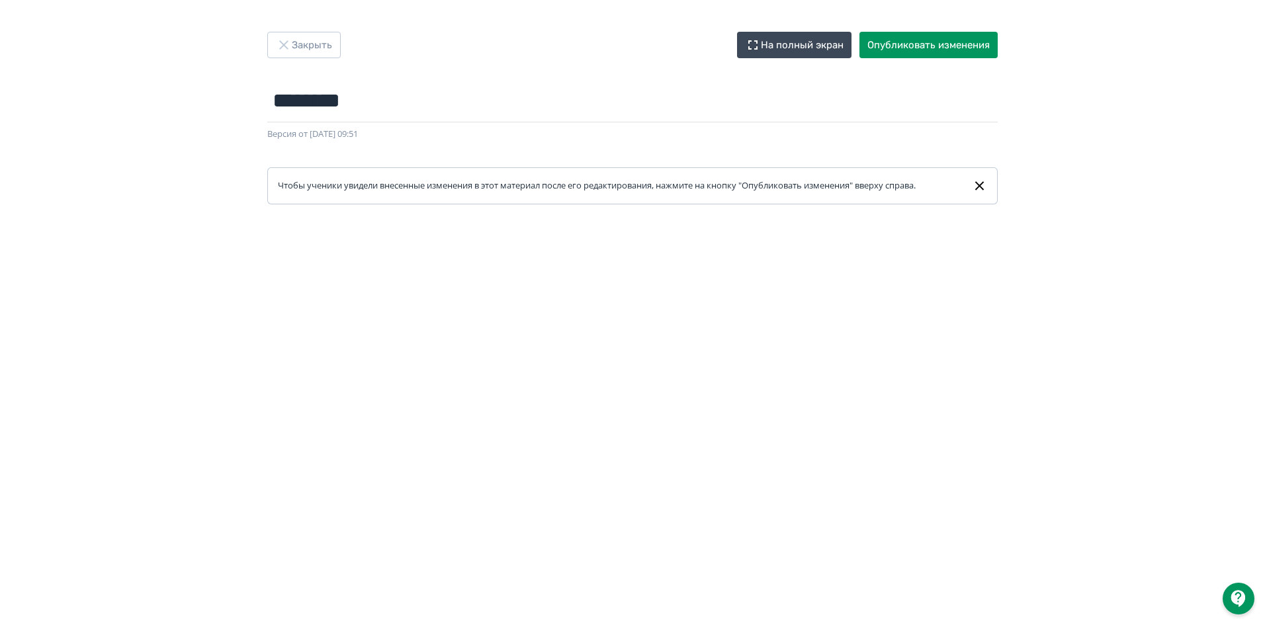
click at [521, 218] on div at bounding box center [632, 502] width 1265 height 596
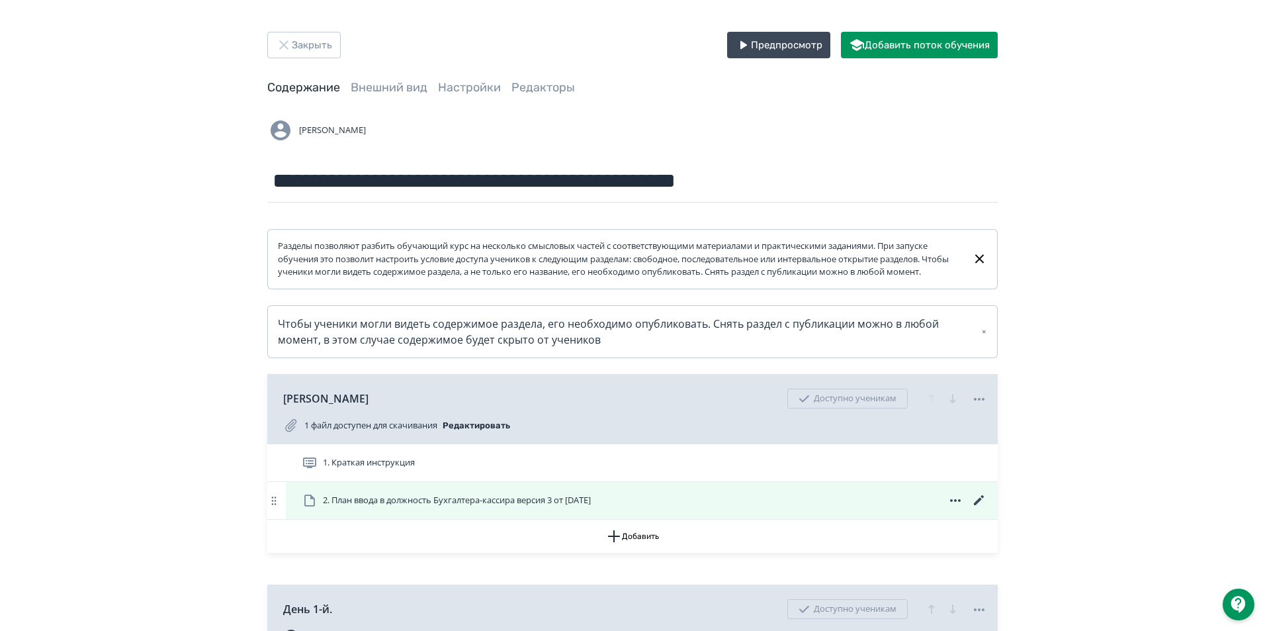
click at [489, 507] on span "2. План ввода в должность Бухгалтера-кассира версия 3 от [DATE]" at bounding box center [457, 500] width 268 height 13
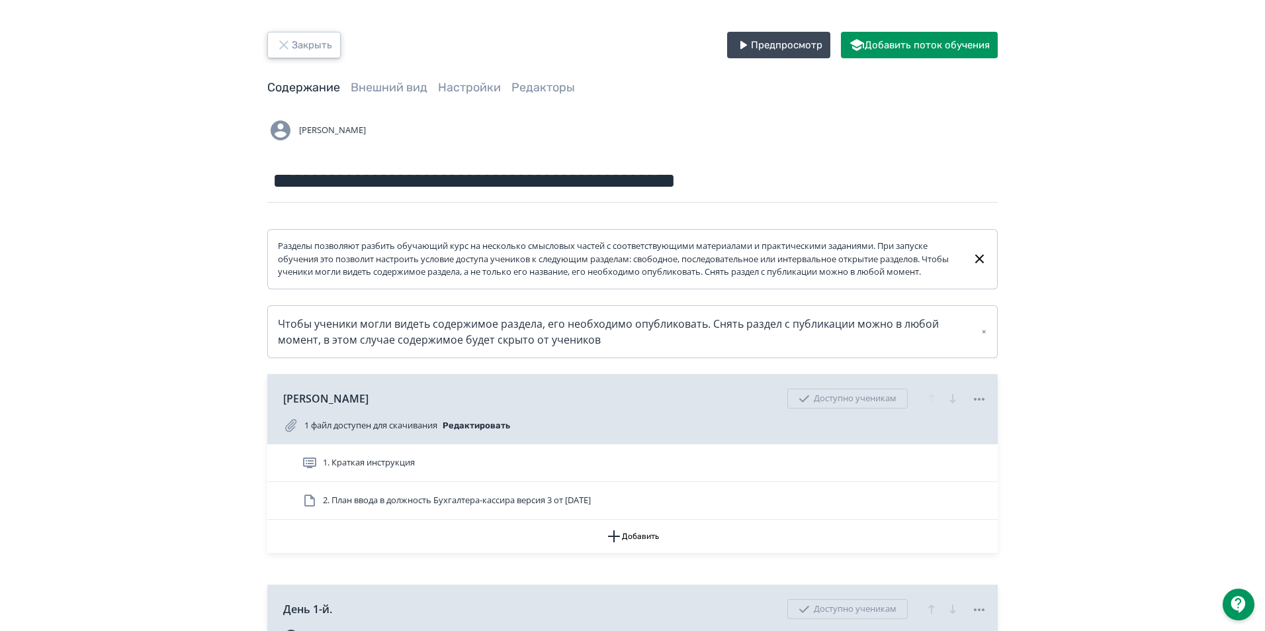
click at [299, 44] on button "Закрыть" at bounding box center [303, 45] width 73 height 26
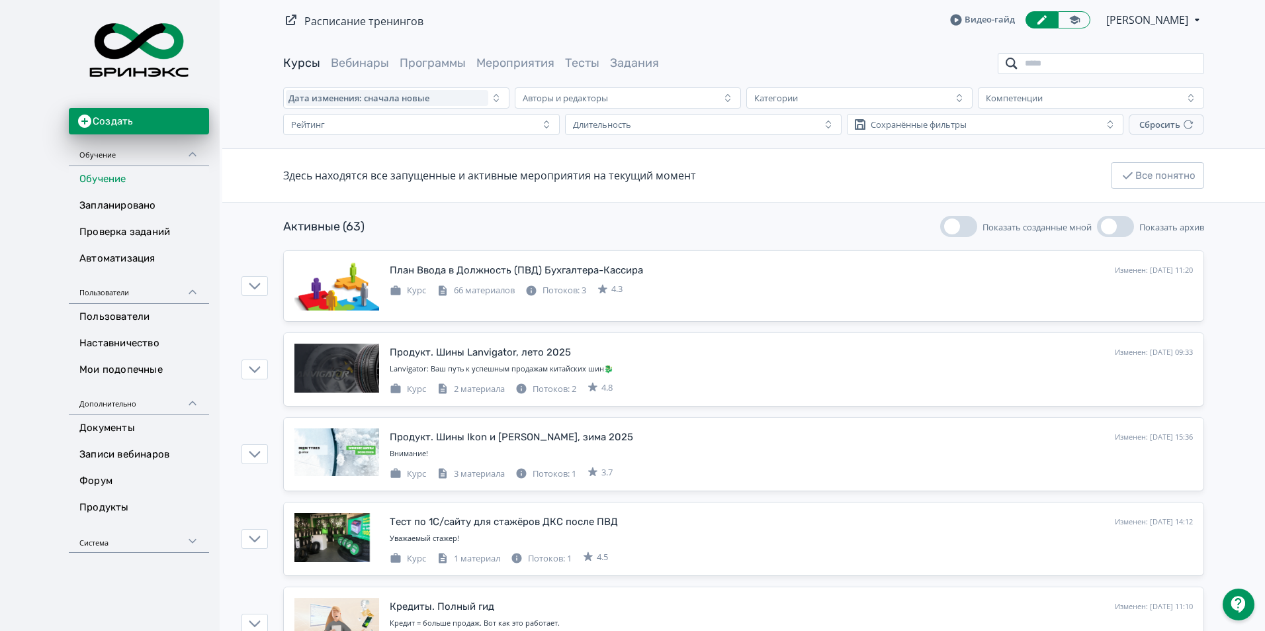
click at [1050, 64] on input "search" at bounding box center [1101, 63] width 206 height 21
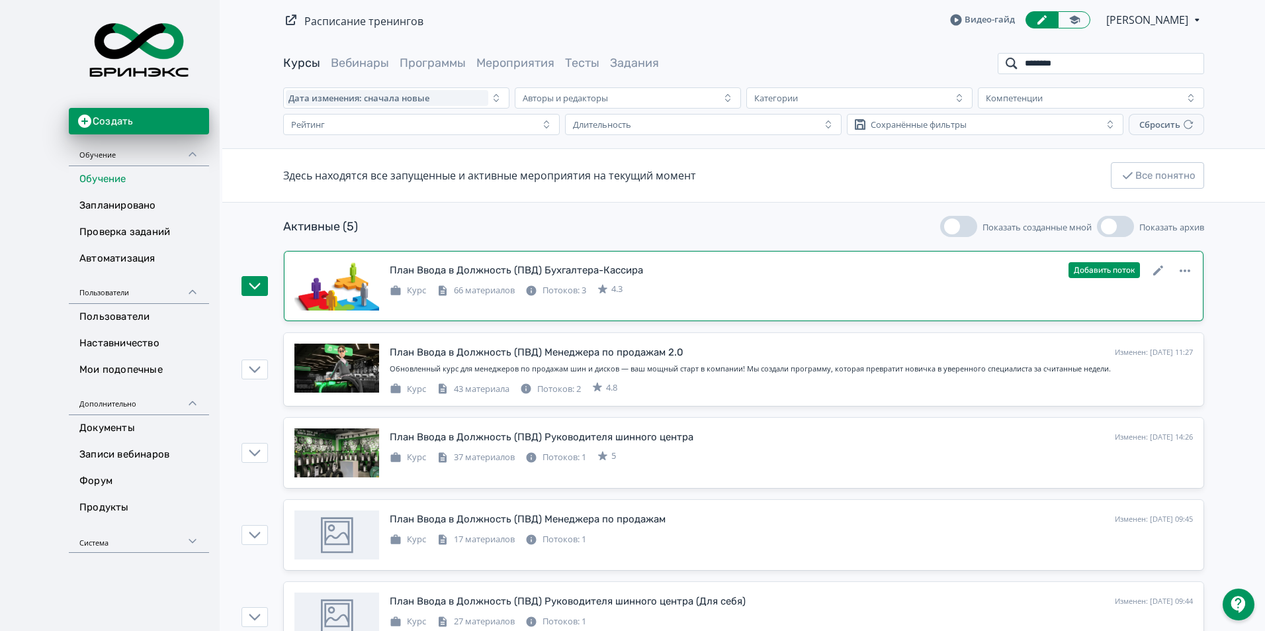
type input "********"
click at [550, 271] on div "План Ввода в Должность (ПВД) Бухгалтера-Кассира" at bounding box center [516, 270] width 253 height 15
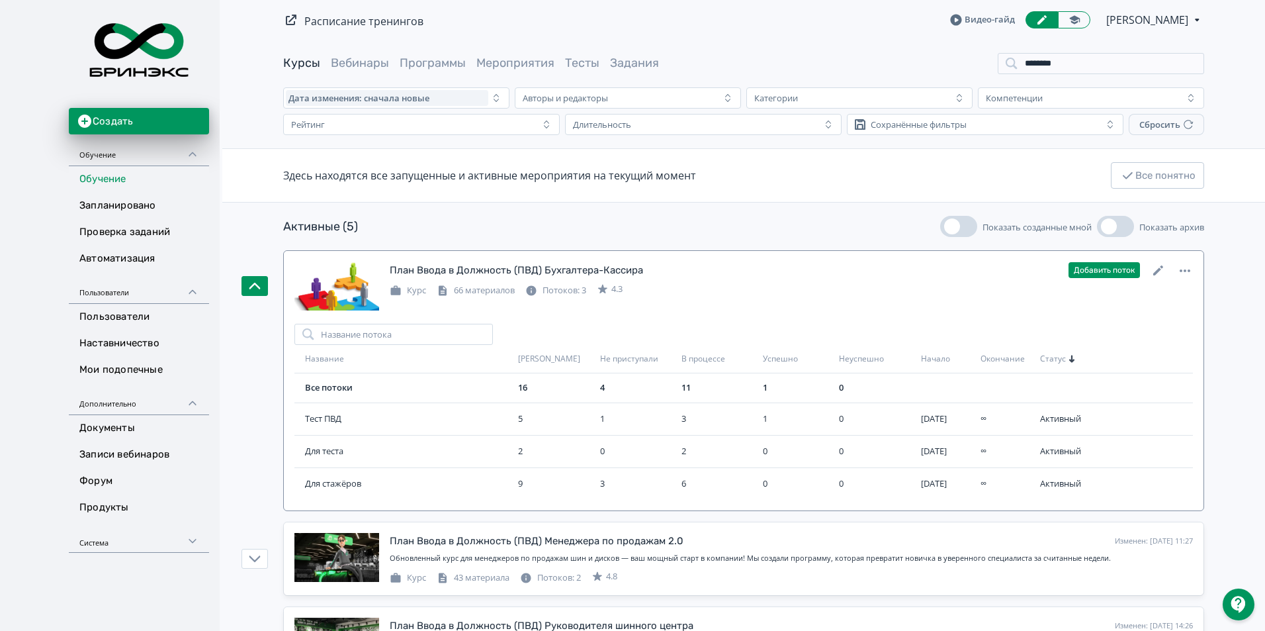
click at [550, 271] on div "План Ввода в Должность (ПВД) Бухгалтера-Кассира" at bounding box center [516, 270] width 253 height 15
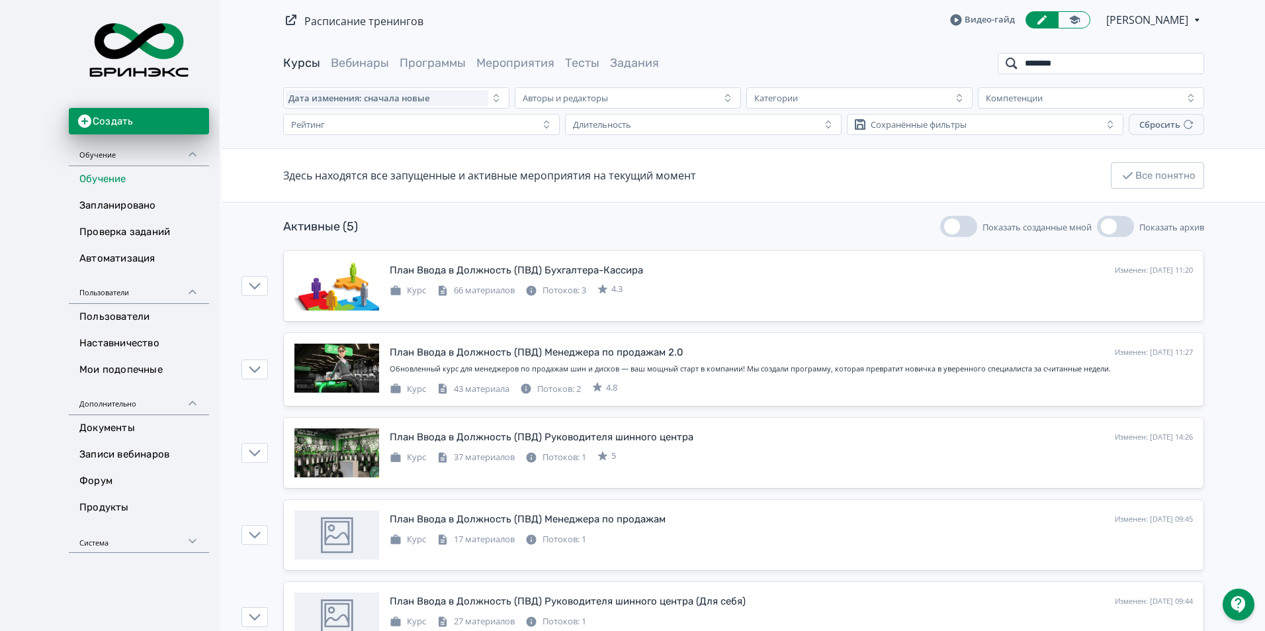
click at [1081, 62] on input "********" at bounding box center [1101, 63] width 206 height 21
click at [1189, 67] on input "********" at bounding box center [1101, 63] width 206 height 21
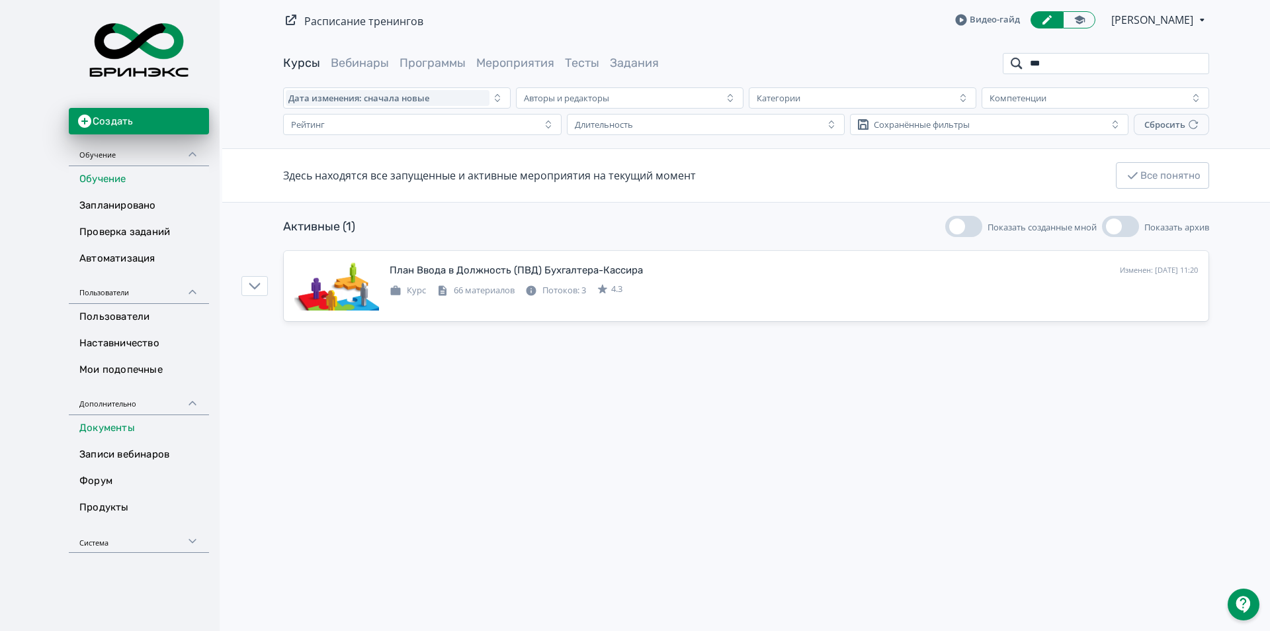
type input "***"
click at [116, 425] on link "Документы" at bounding box center [139, 428] width 140 height 26
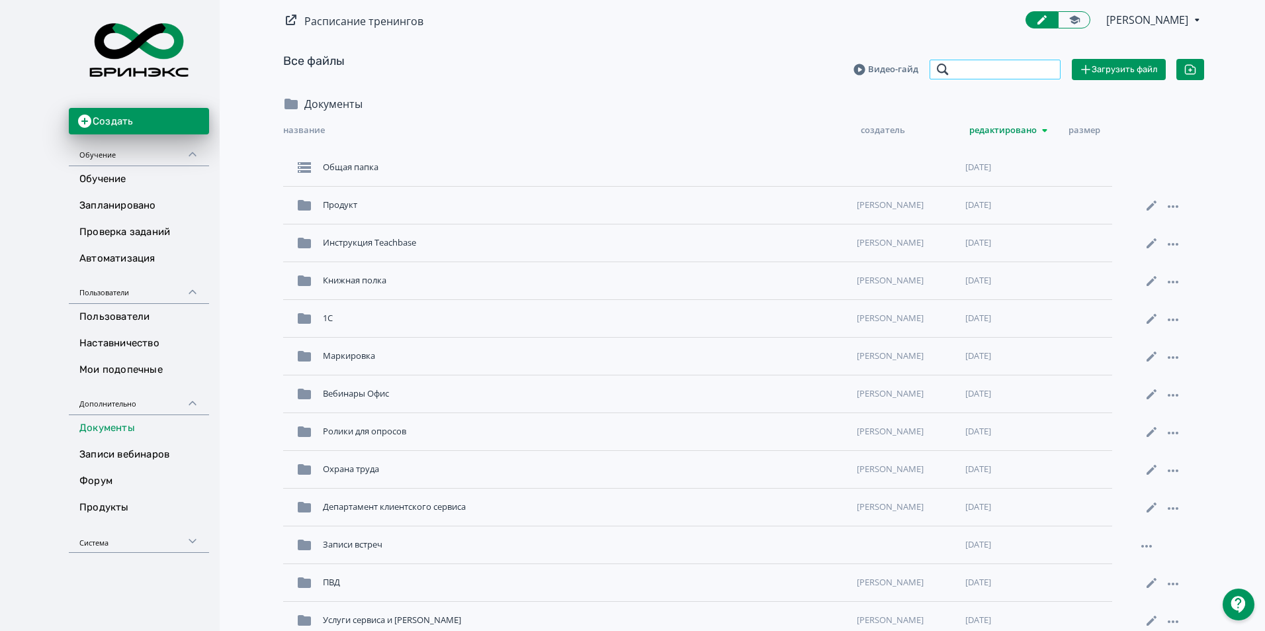
click at [983, 69] on input "search" at bounding box center [995, 69] width 132 height 21
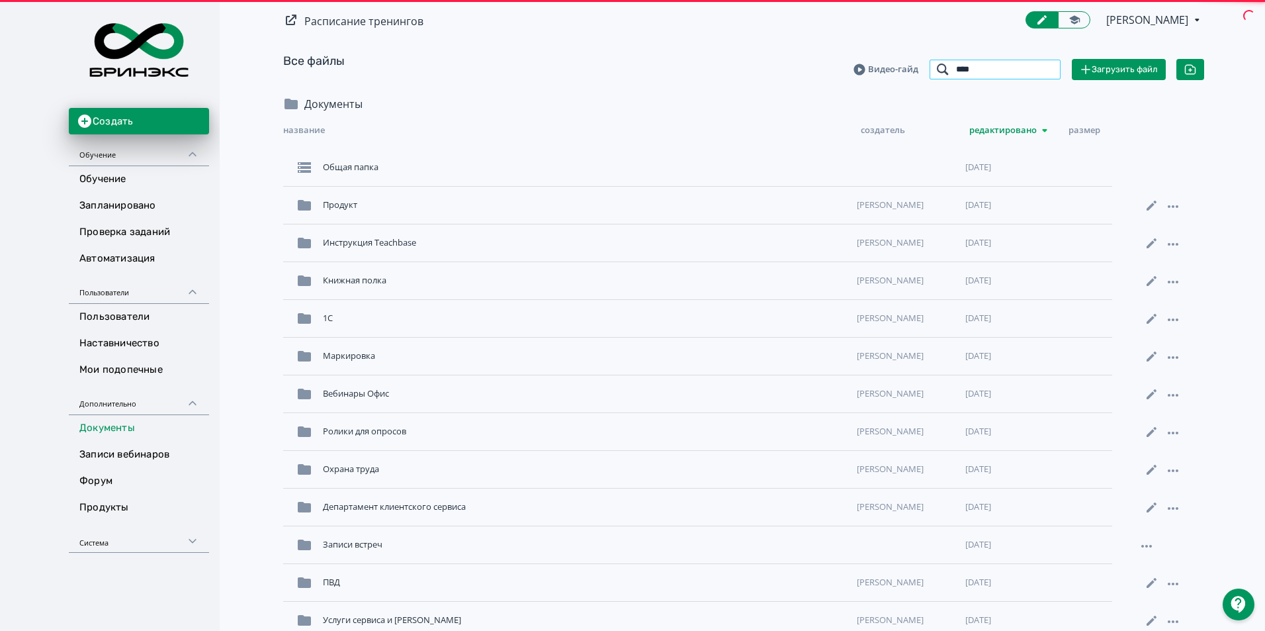
type input "****"
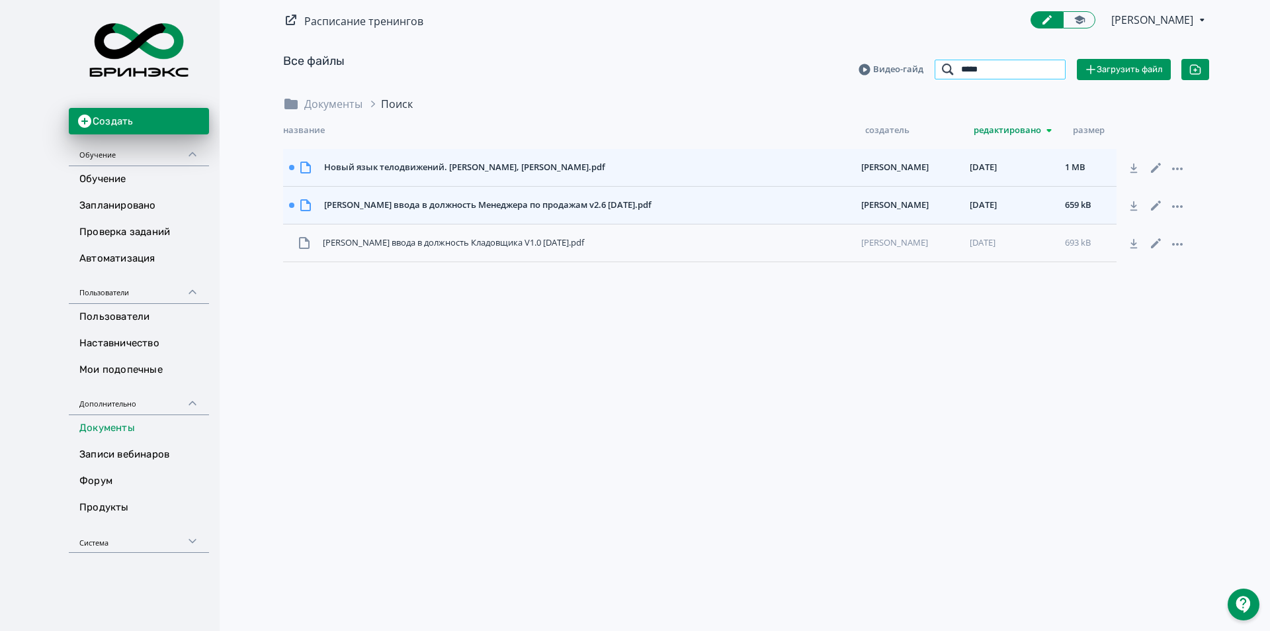
click at [1050, 72] on input "****" at bounding box center [1000, 69] width 132 height 21
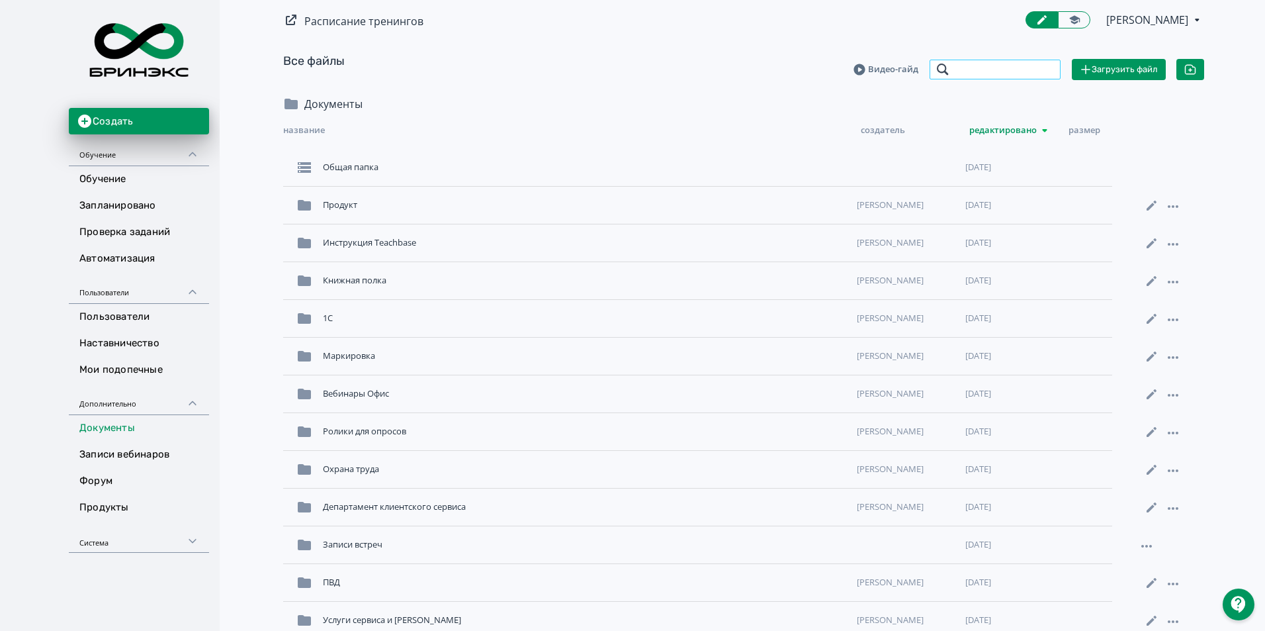
click at [1026, 73] on input "search" at bounding box center [995, 69] width 132 height 21
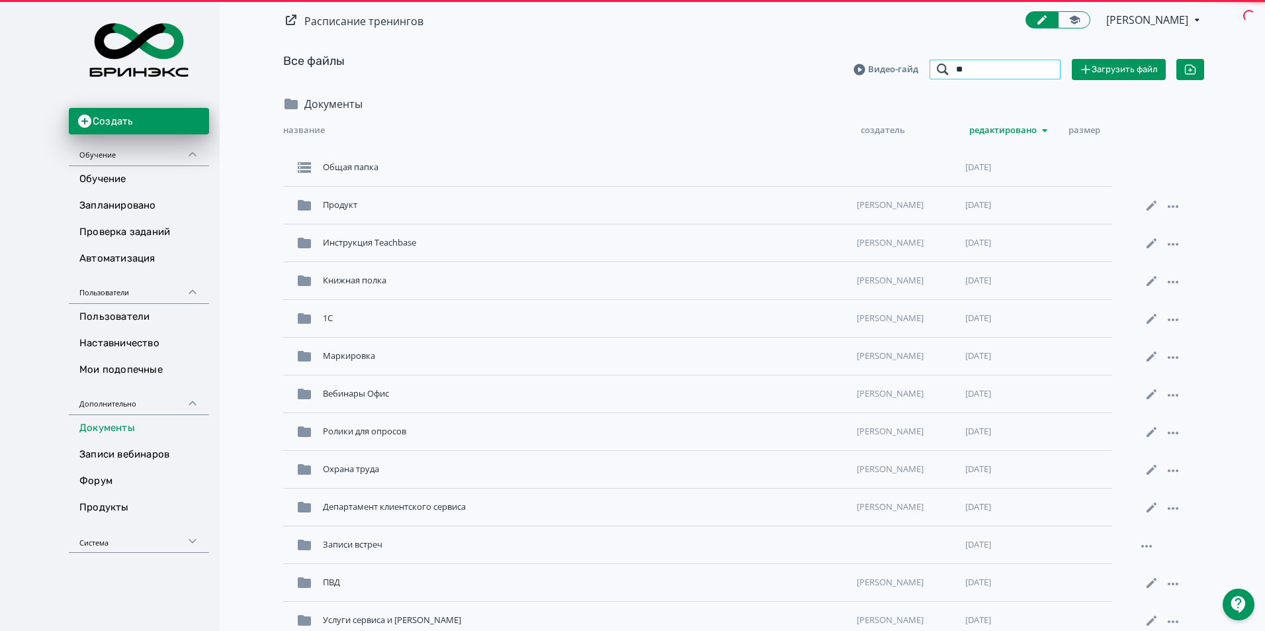
type input "***"
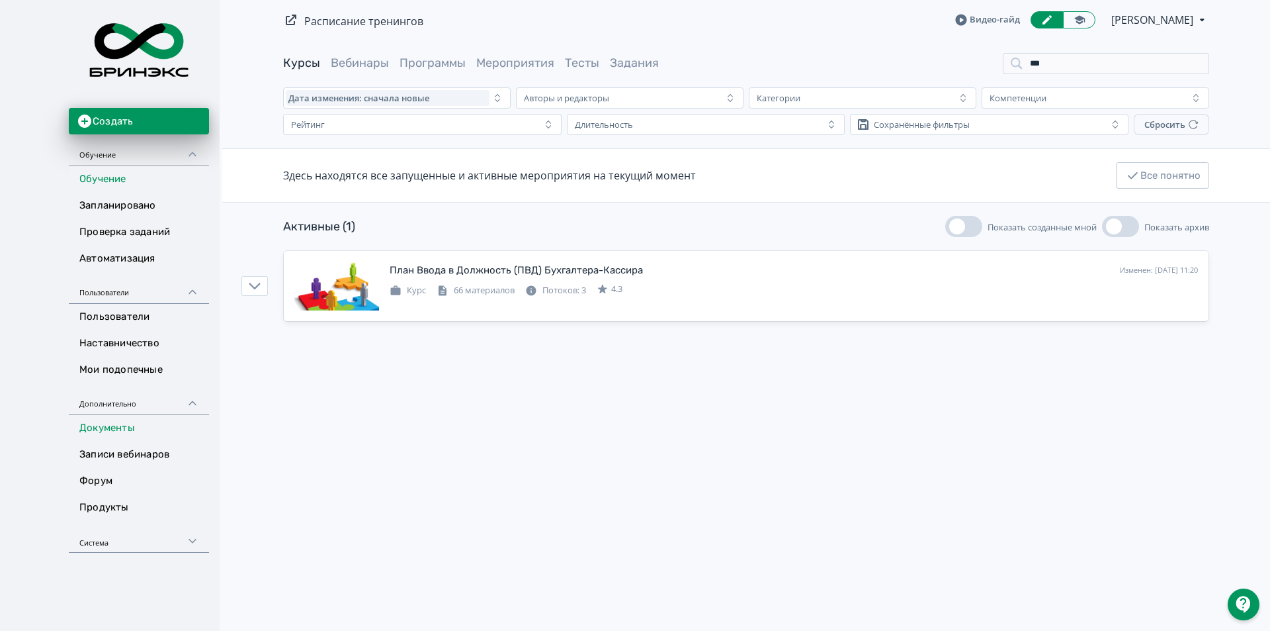
click at [126, 428] on link "Документы" at bounding box center [139, 428] width 140 height 26
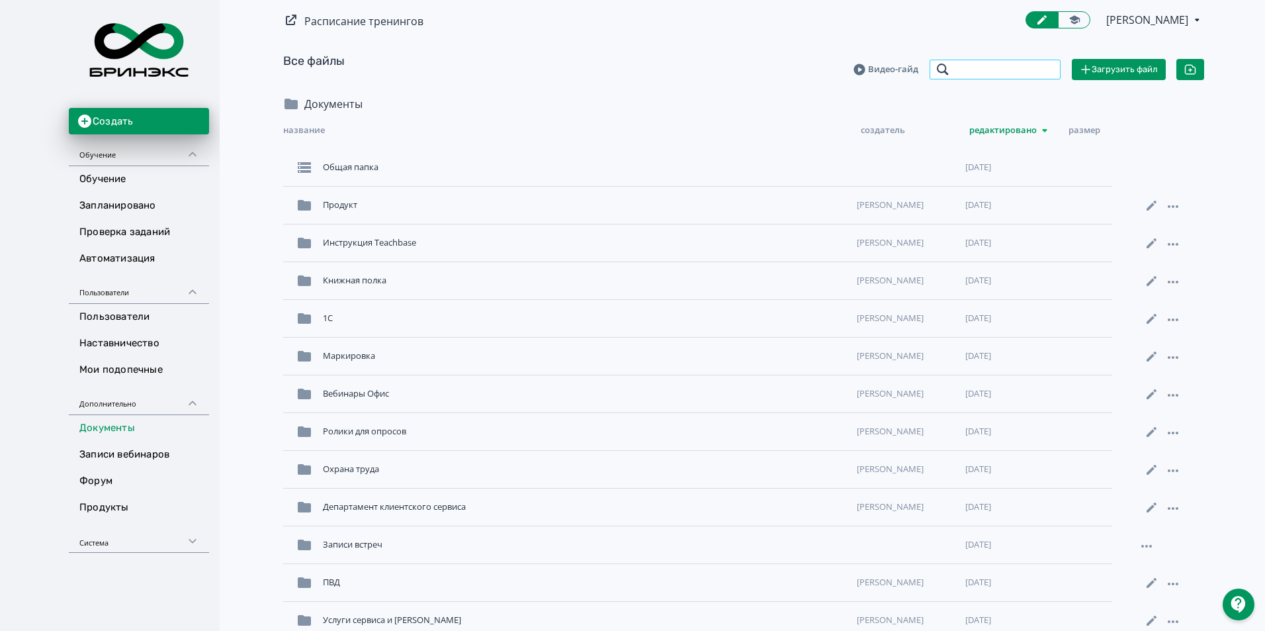
click at [975, 68] on input "search" at bounding box center [995, 69] width 132 height 21
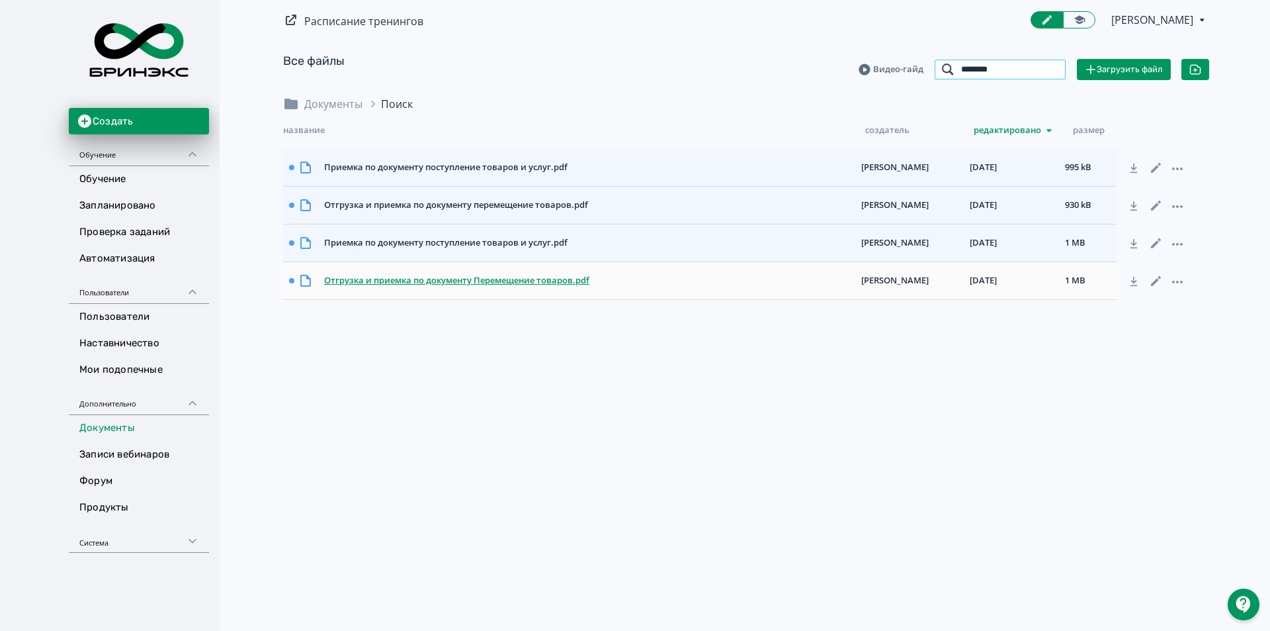
type input "*******"
click at [430, 289] on div "Отгрузка и приемка по документу Перемещение товаров.pdf" at bounding box center [587, 281] width 537 height 24
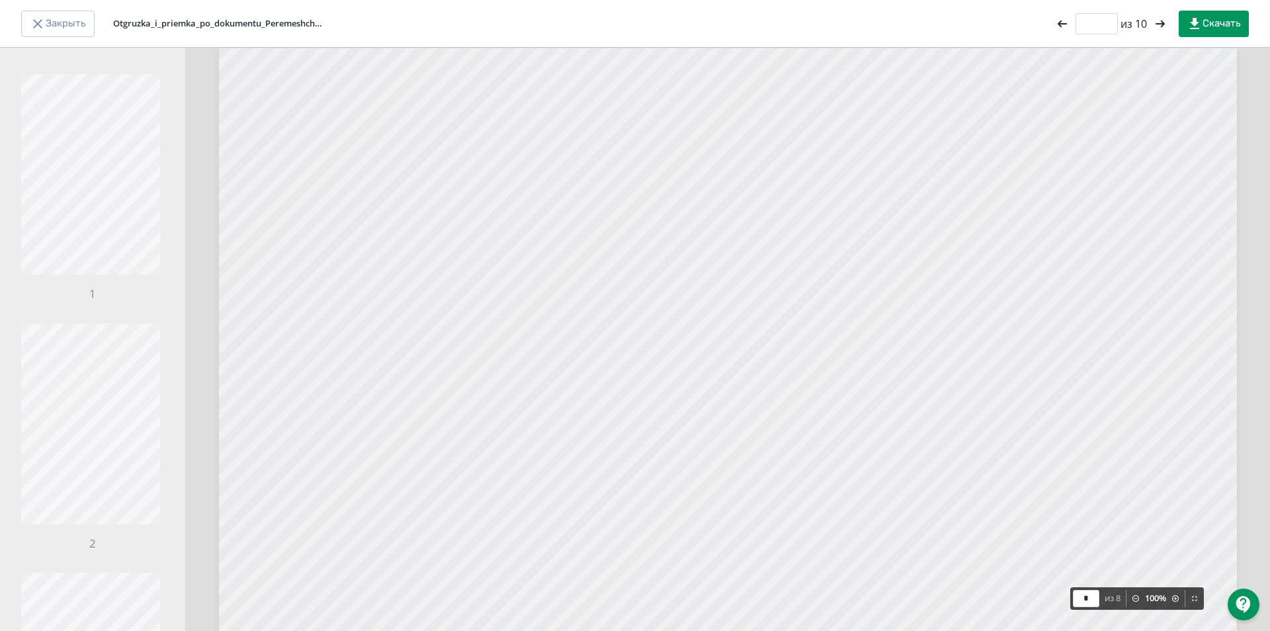
type input "*"
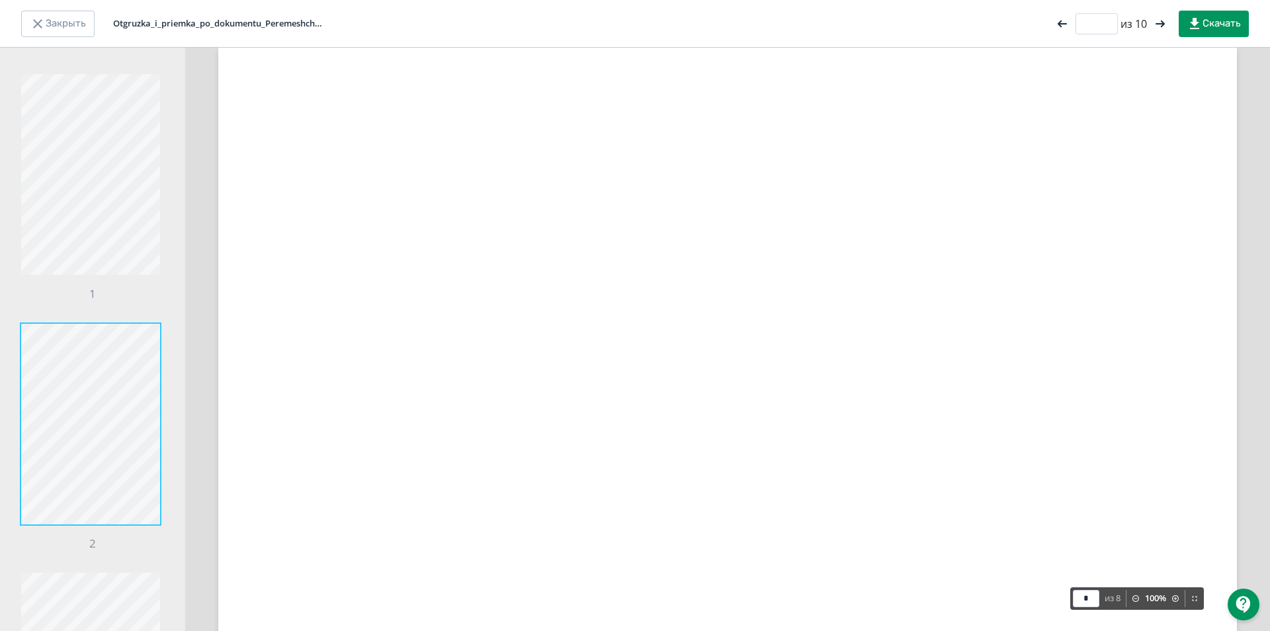
scroll to position [1514, 0]
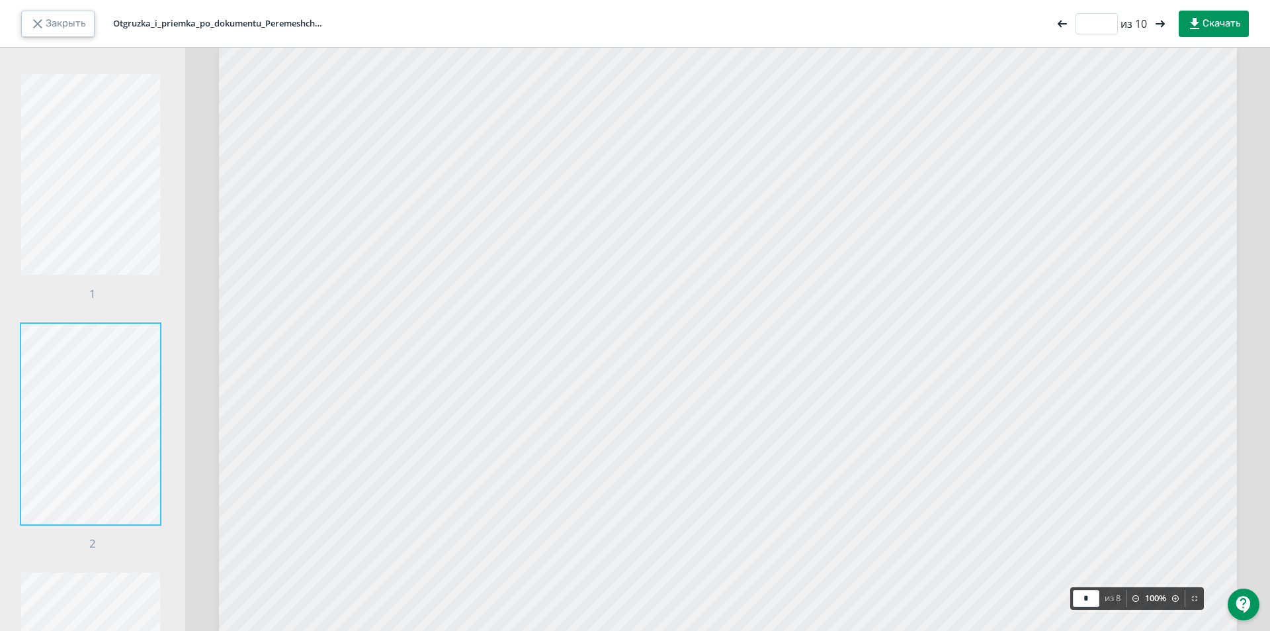
click at [63, 24] on button "Закрыть" at bounding box center [57, 24] width 73 height 26
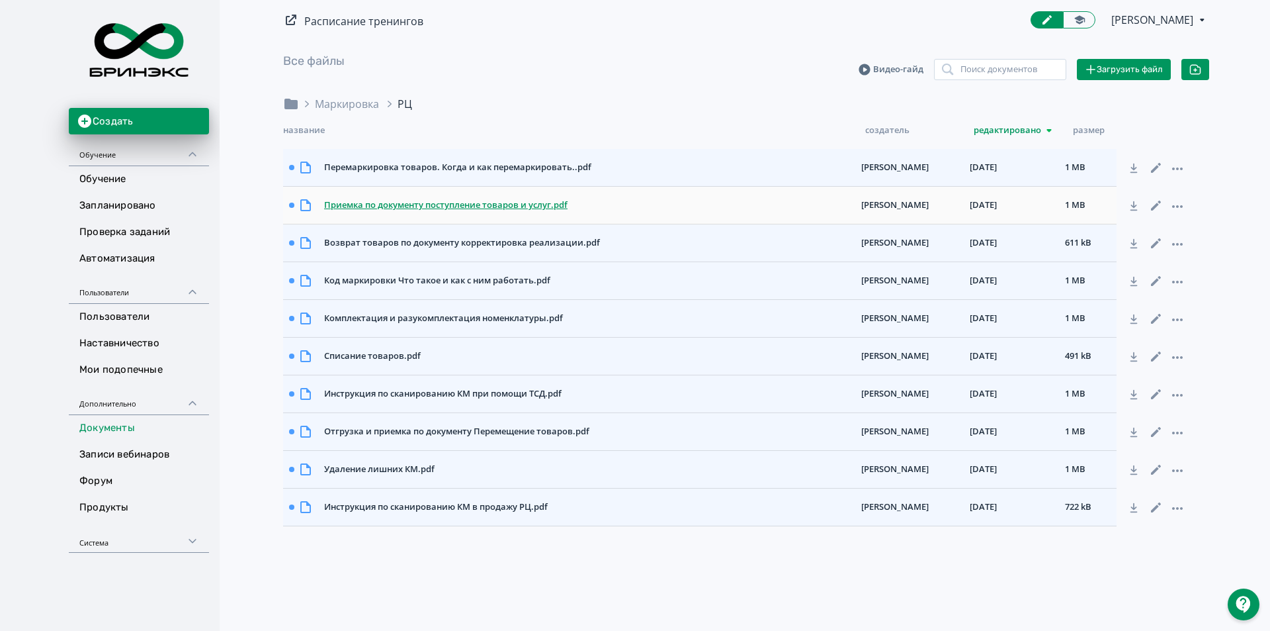
click at [513, 202] on div "Приемка по документу поступление товаров и услуг.pdf" at bounding box center [587, 205] width 537 height 24
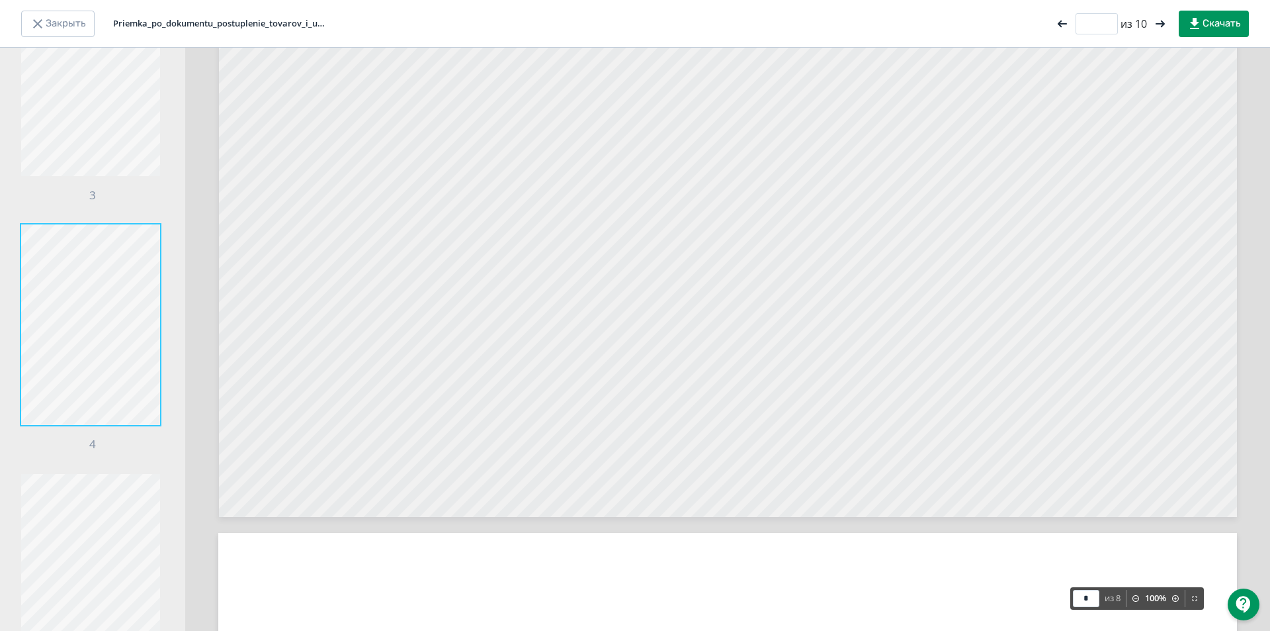
scroll to position [5687, 0]
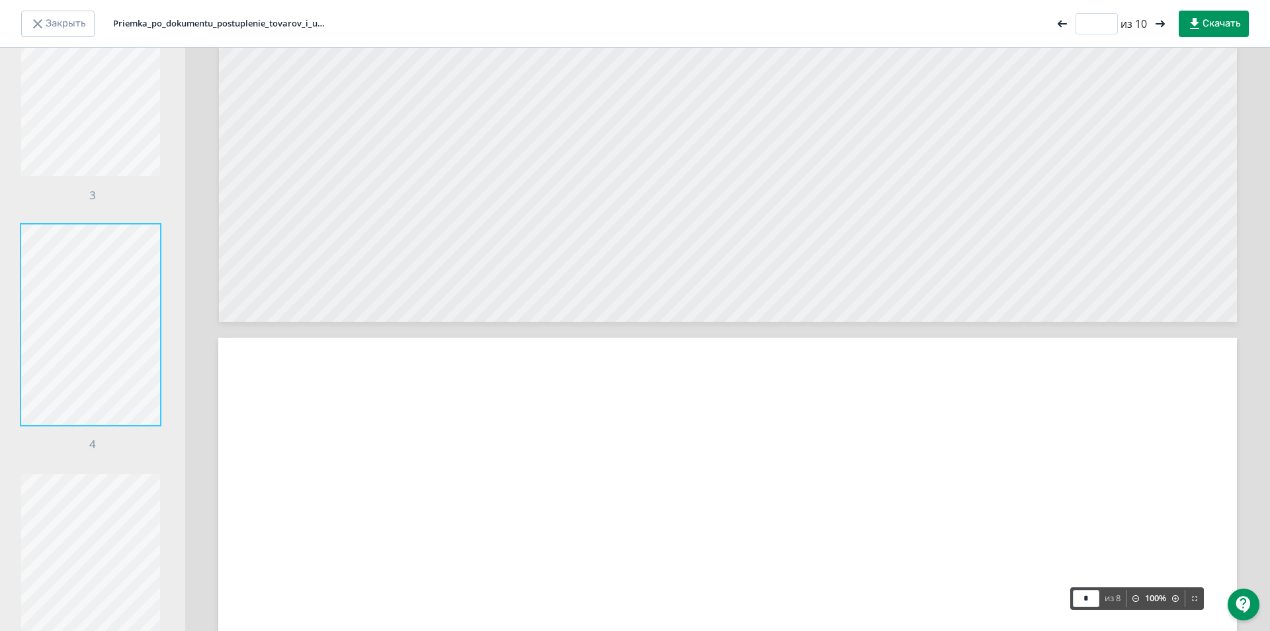
type input "*"
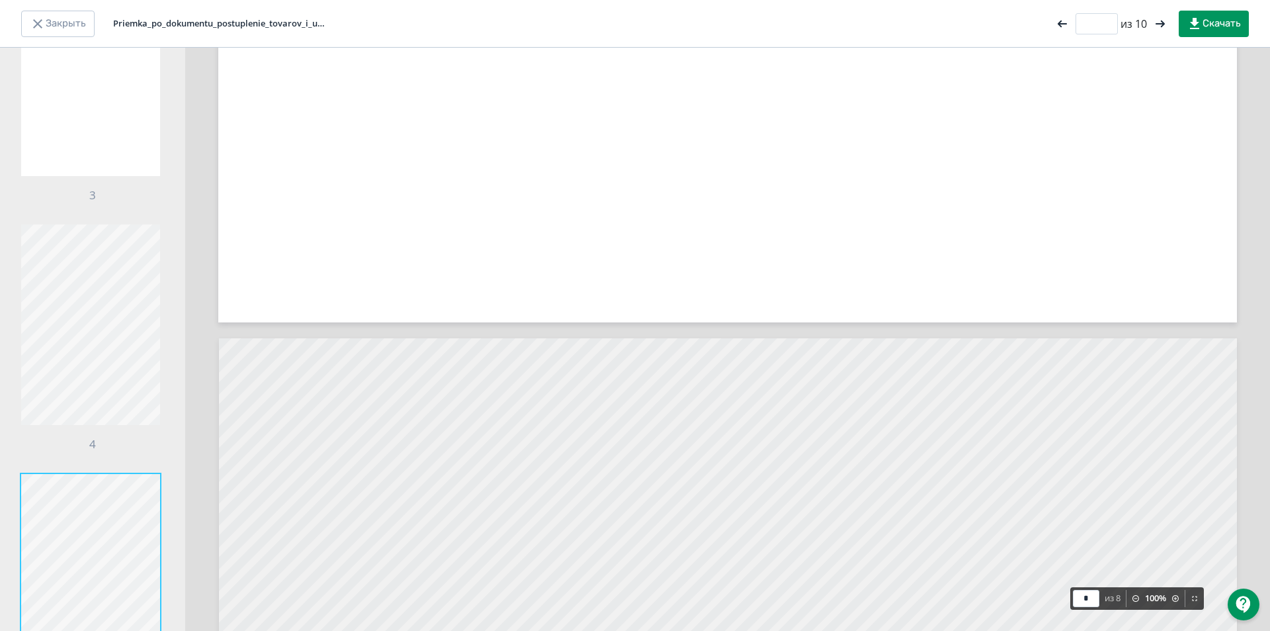
scroll to position [5823, 0]
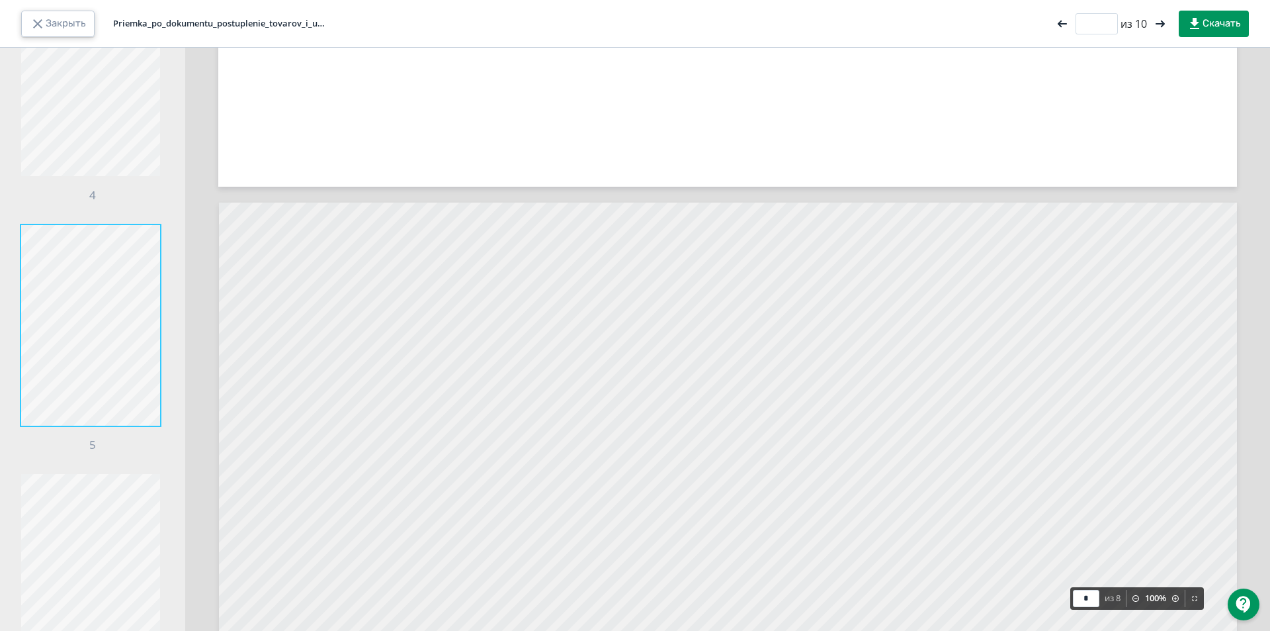
click at [56, 20] on button "Закрыть" at bounding box center [57, 24] width 73 height 26
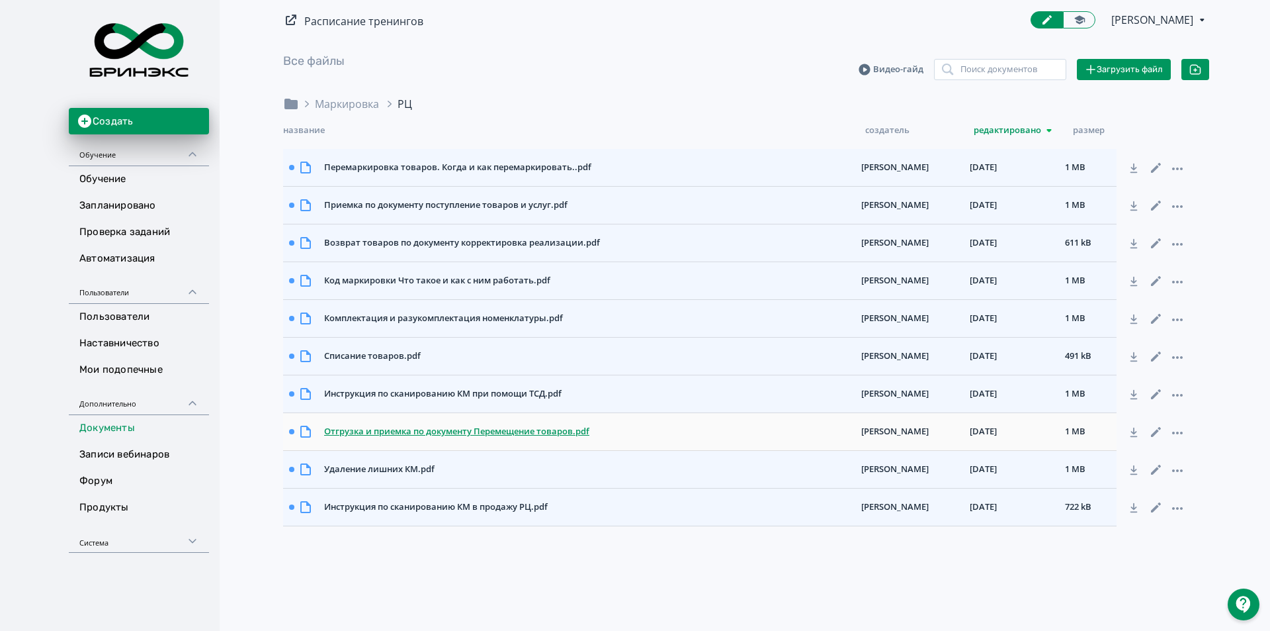
click at [488, 437] on div "Отгрузка и приемка по документу Перемещение товаров.pdf" at bounding box center [587, 432] width 537 height 24
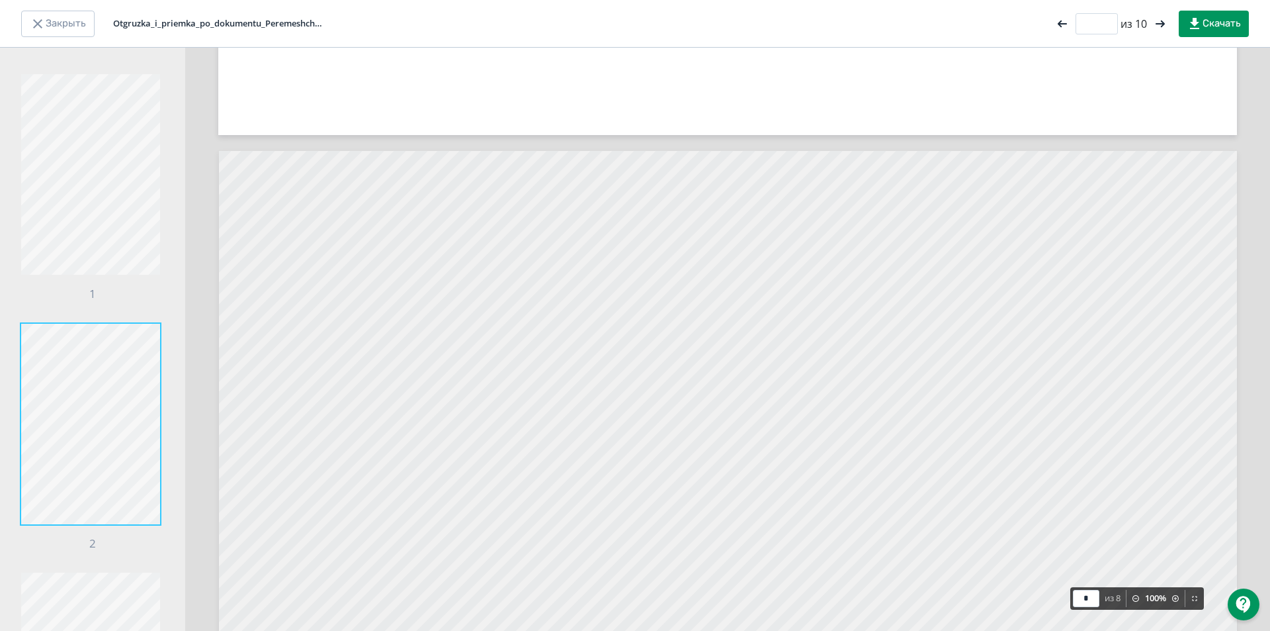
scroll to position [99, 0]
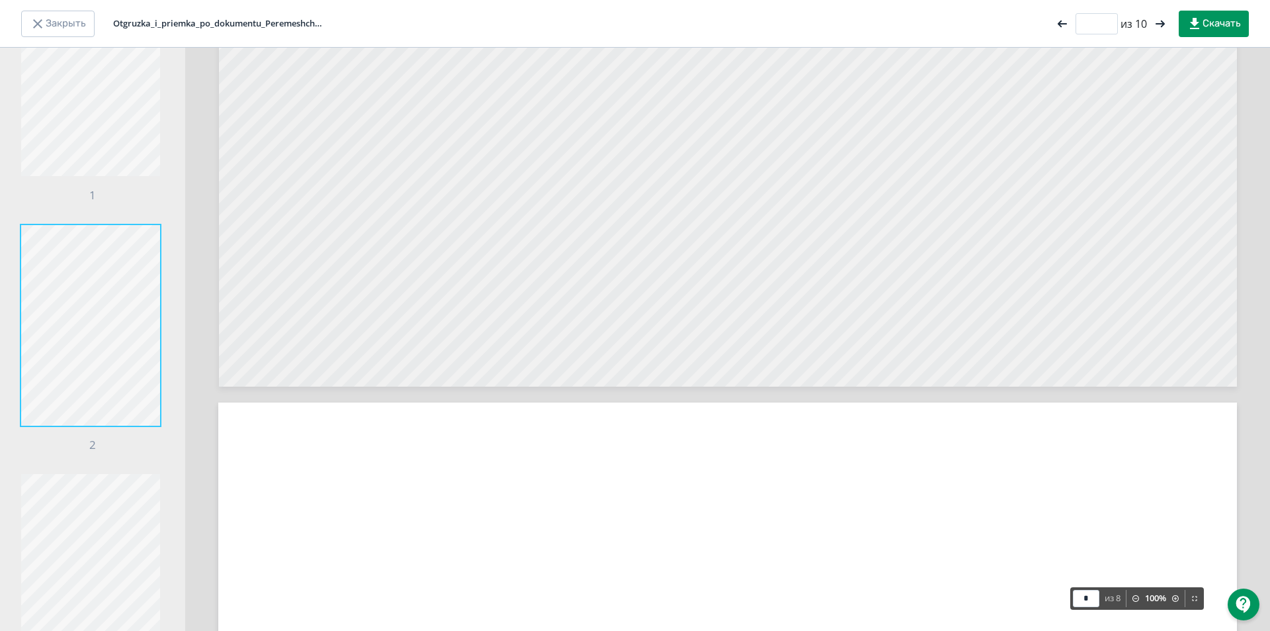
type input "*"
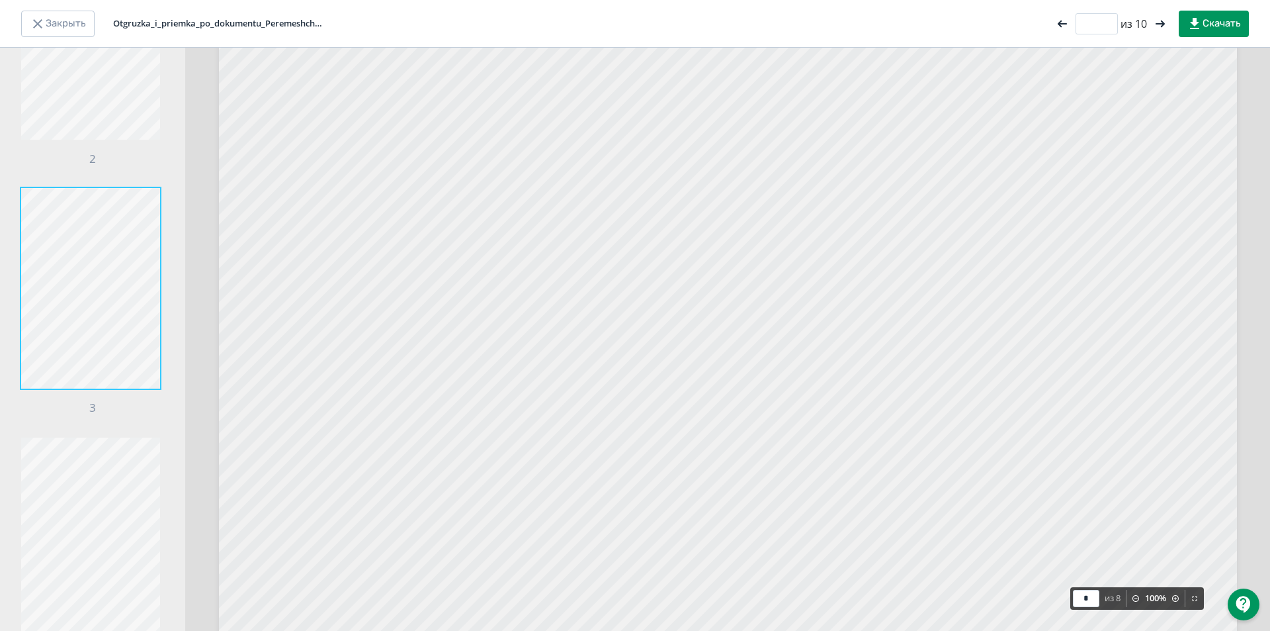
scroll to position [414, 0]
click at [44, 30] on icon "button" at bounding box center [38, 24] width 16 height 16
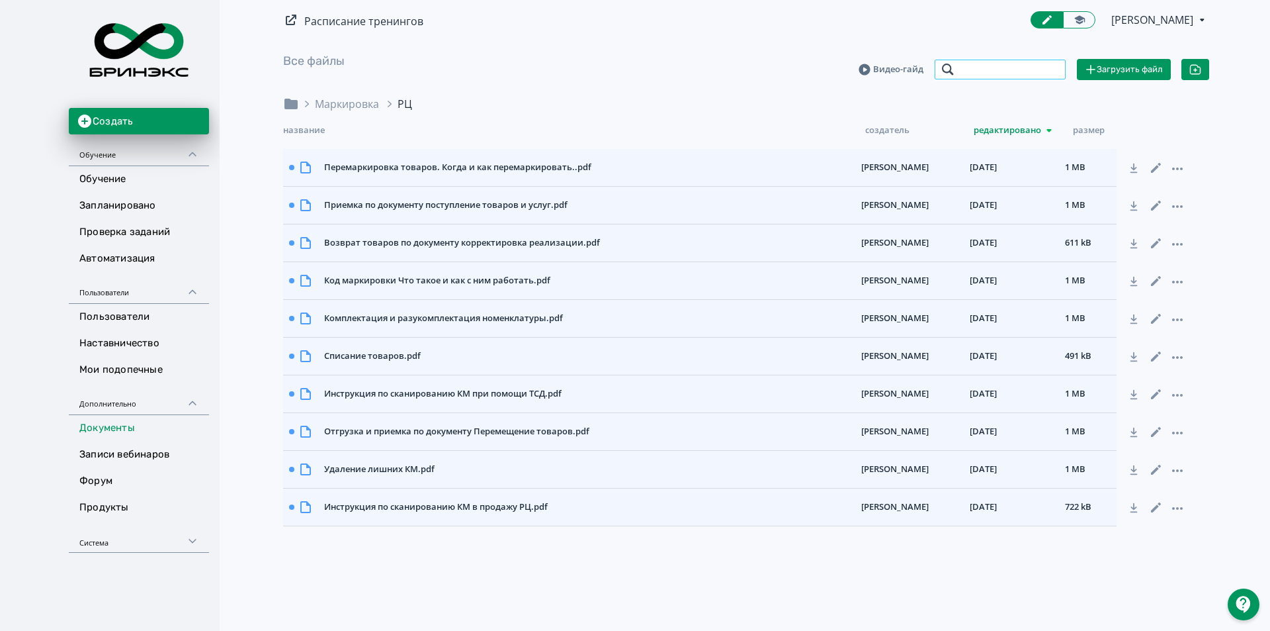
click at [971, 77] on input "search" at bounding box center [1000, 69] width 132 height 21
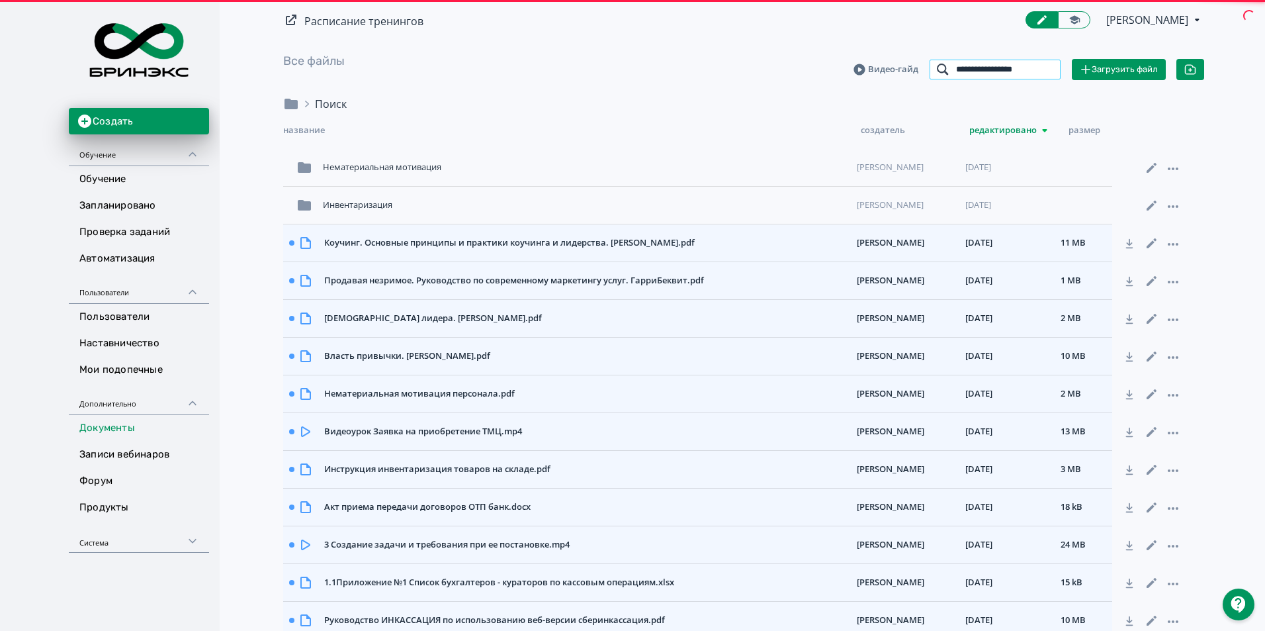
type input "**********"
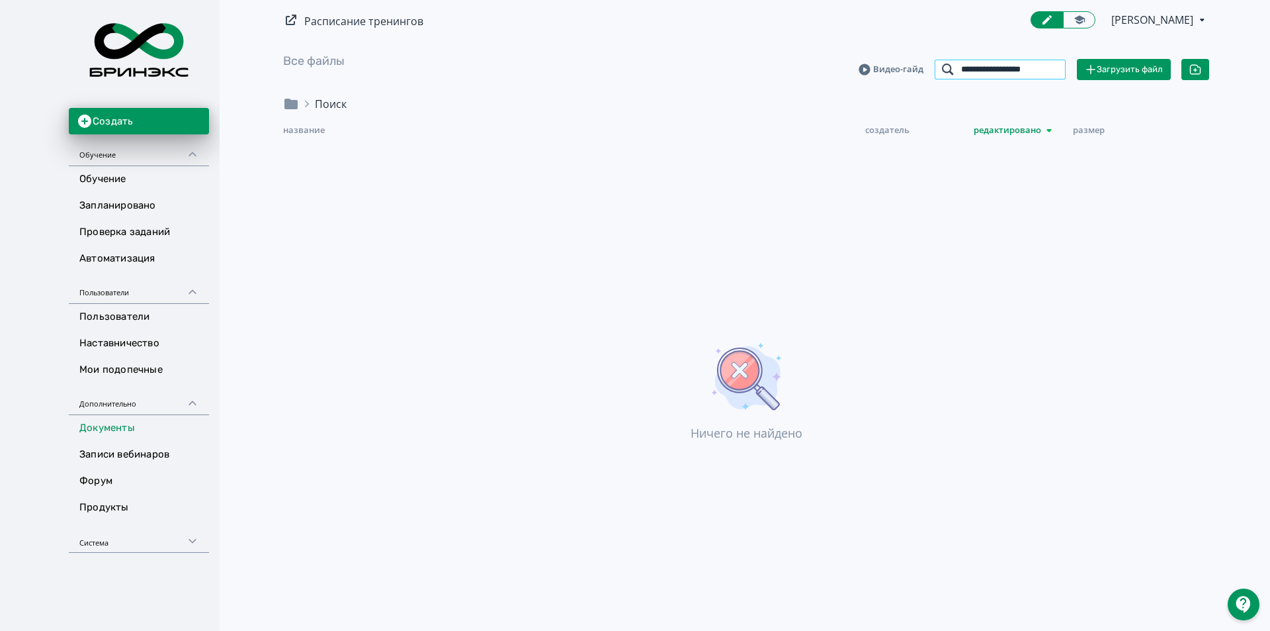
click at [1051, 75] on input "**********" at bounding box center [1000, 69] width 132 height 21
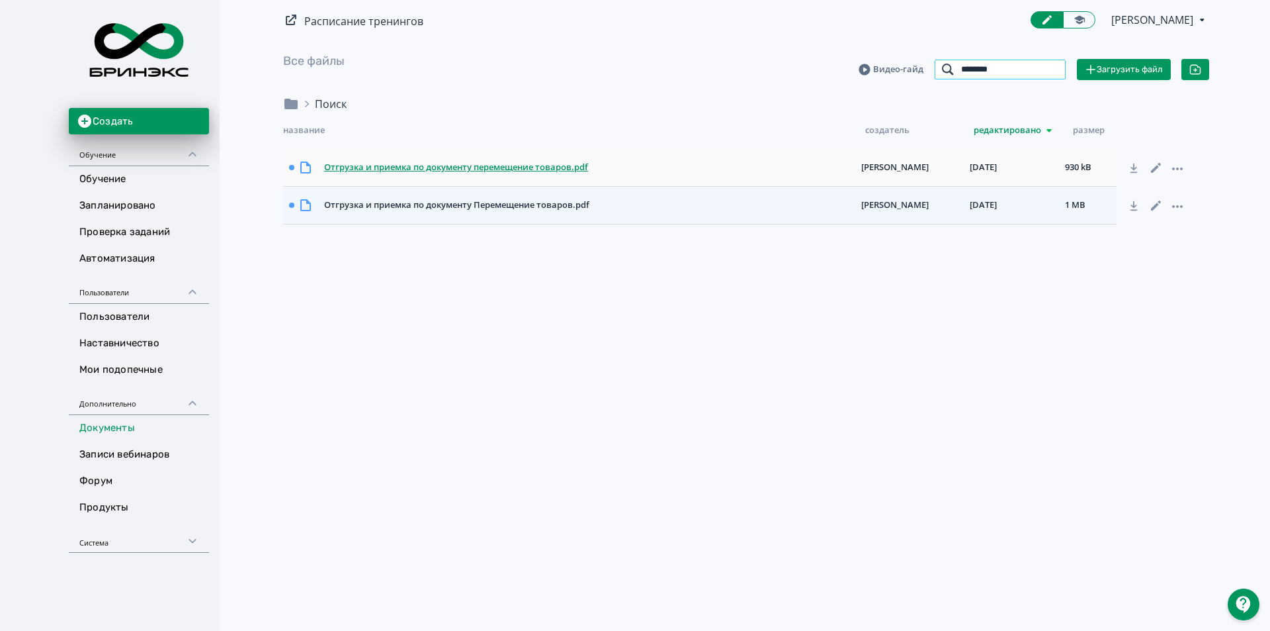
type input "********"
click at [508, 169] on div "Отгрузка и приемка по документу перемещение товаров.pdf" at bounding box center [587, 168] width 537 height 24
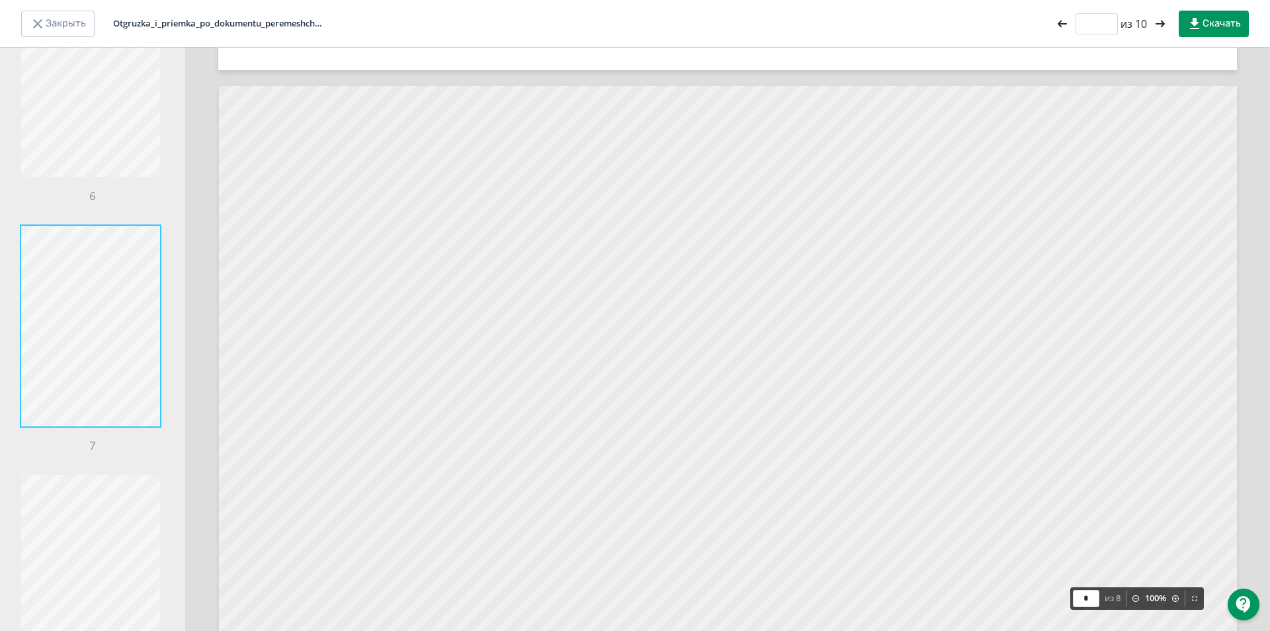
scroll to position [8933, 0]
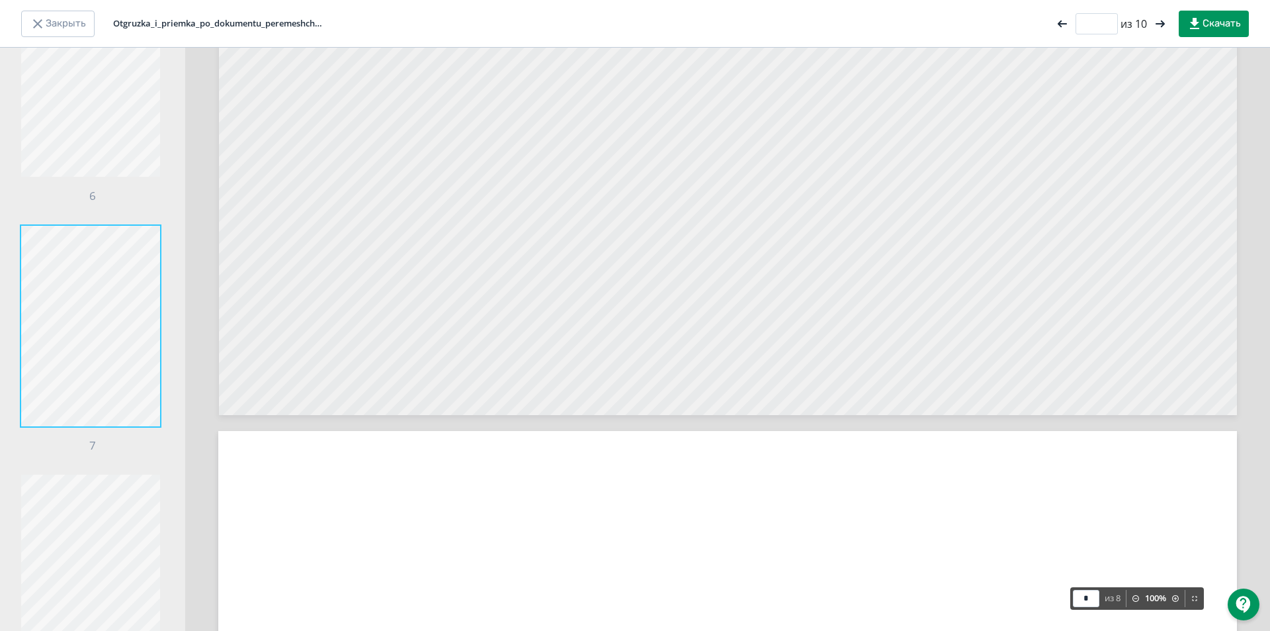
type input "*"
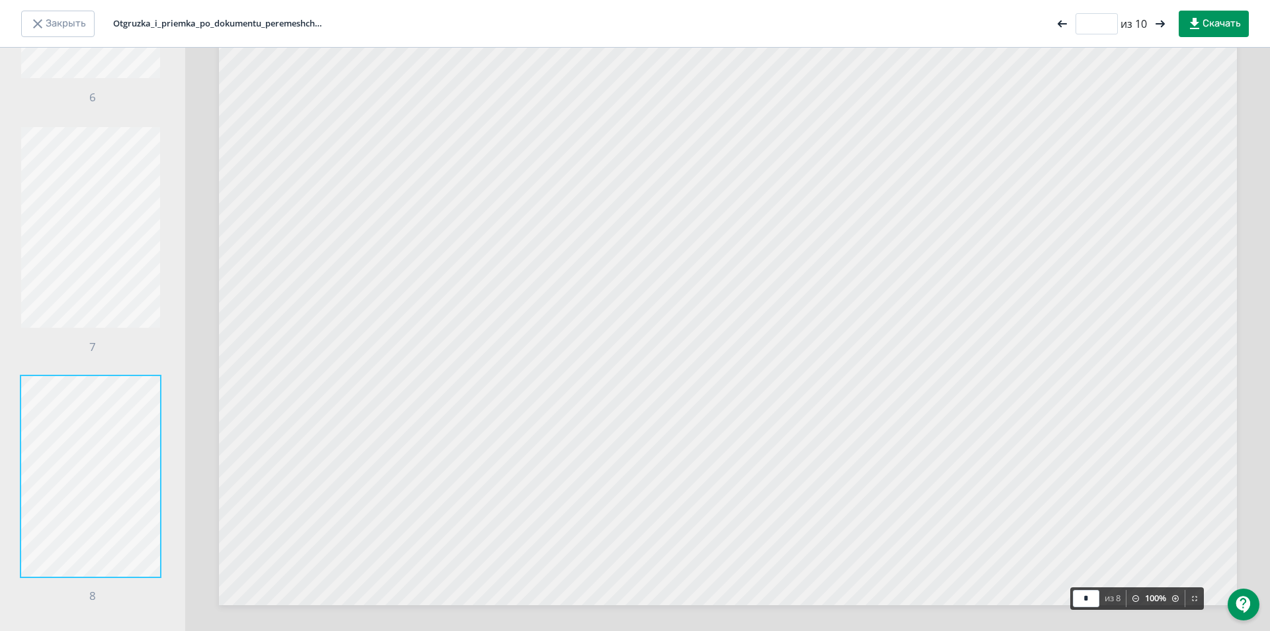
scroll to position [11356, 0]
click at [92, 22] on button "Закрыть" at bounding box center [57, 24] width 73 height 26
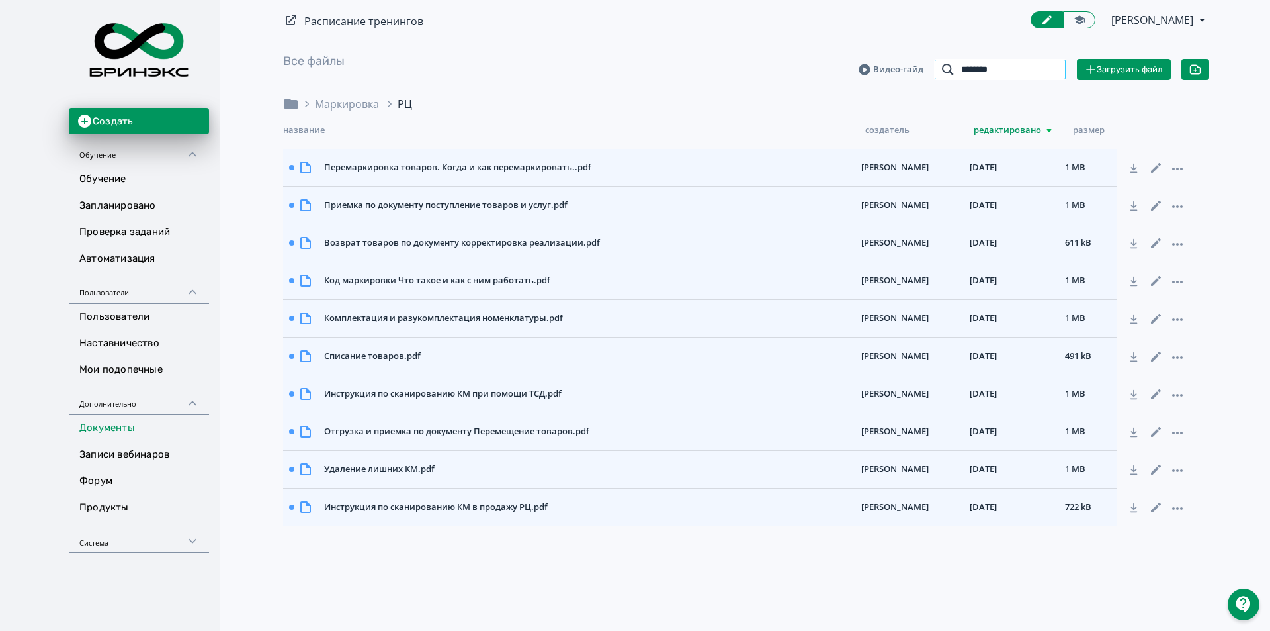
click at [1054, 67] on input "********" at bounding box center [1000, 69] width 132 height 21
click at [992, 70] on input "search" at bounding box center [1000, 69] width 132 height 21
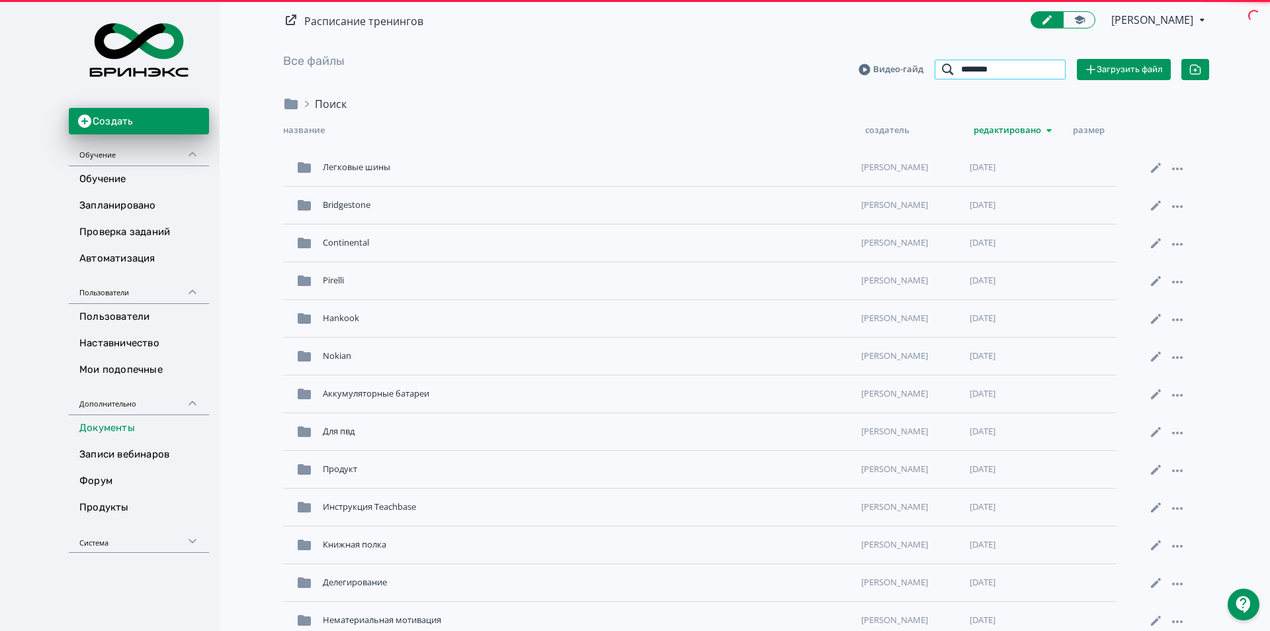
type input "*********"
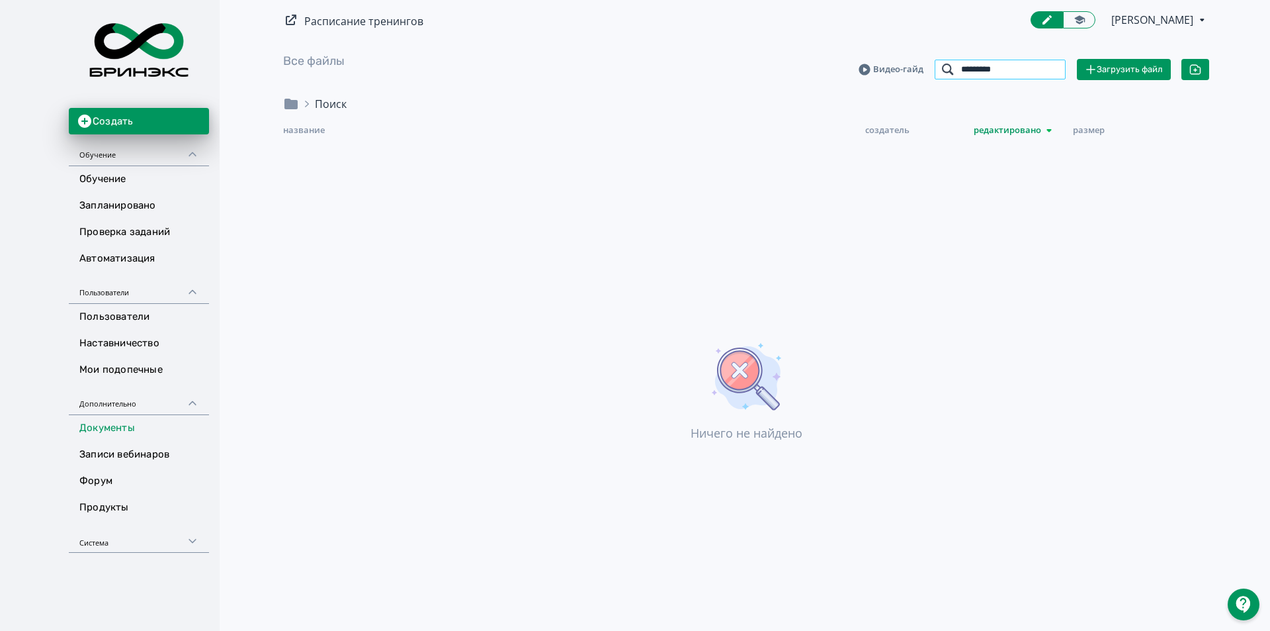
click at [1053, 73] on input "*********" at bounding box center [1000, 69] width 132 height 21
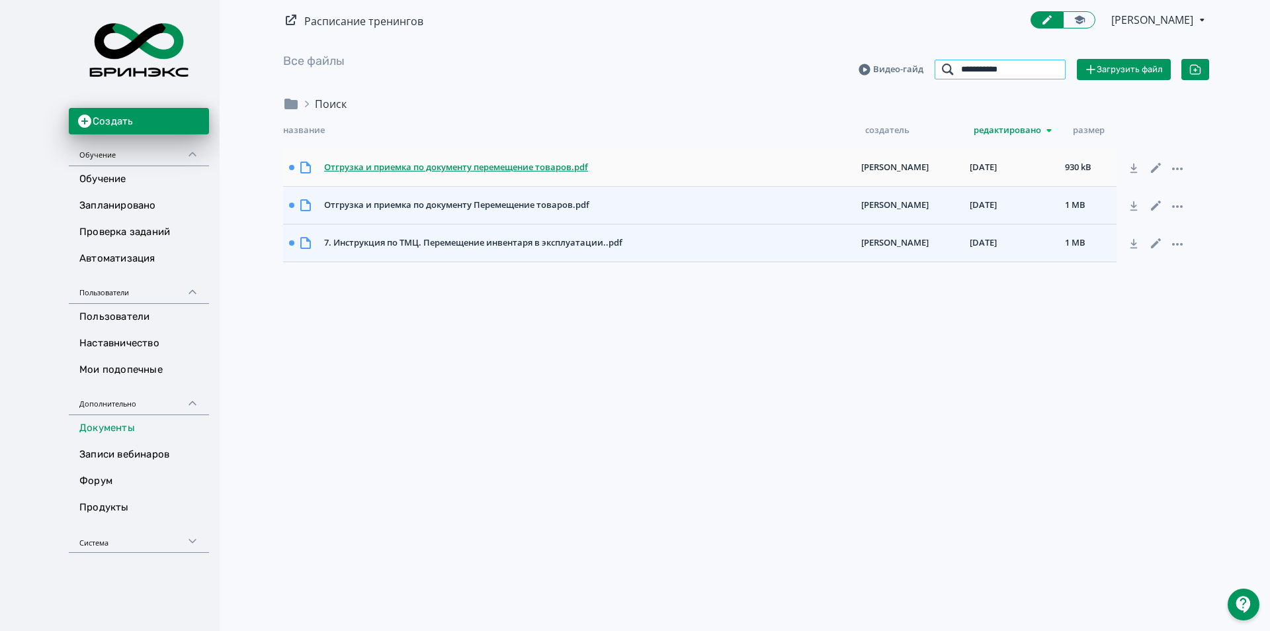
type input "**********"
click at [549, 178] on div "Отгрузка и приемка по документу перемещение товаров.pdf" at bounding box center [587, 168] width 537 height 24
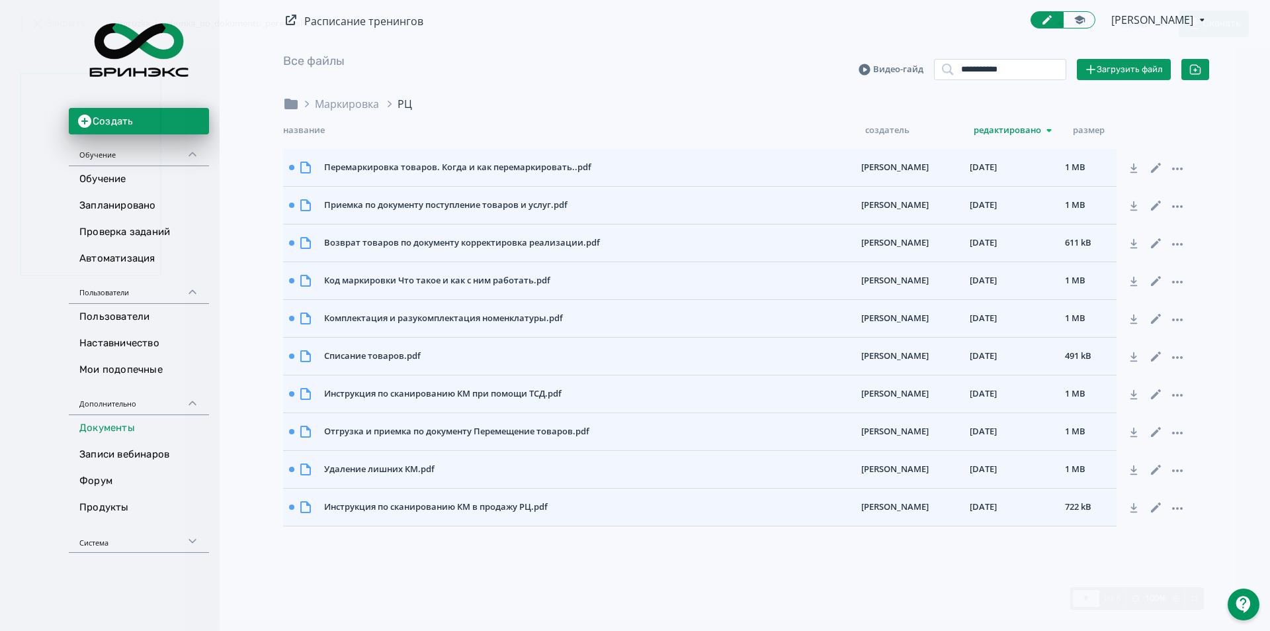
scroll to position [1257, 0]
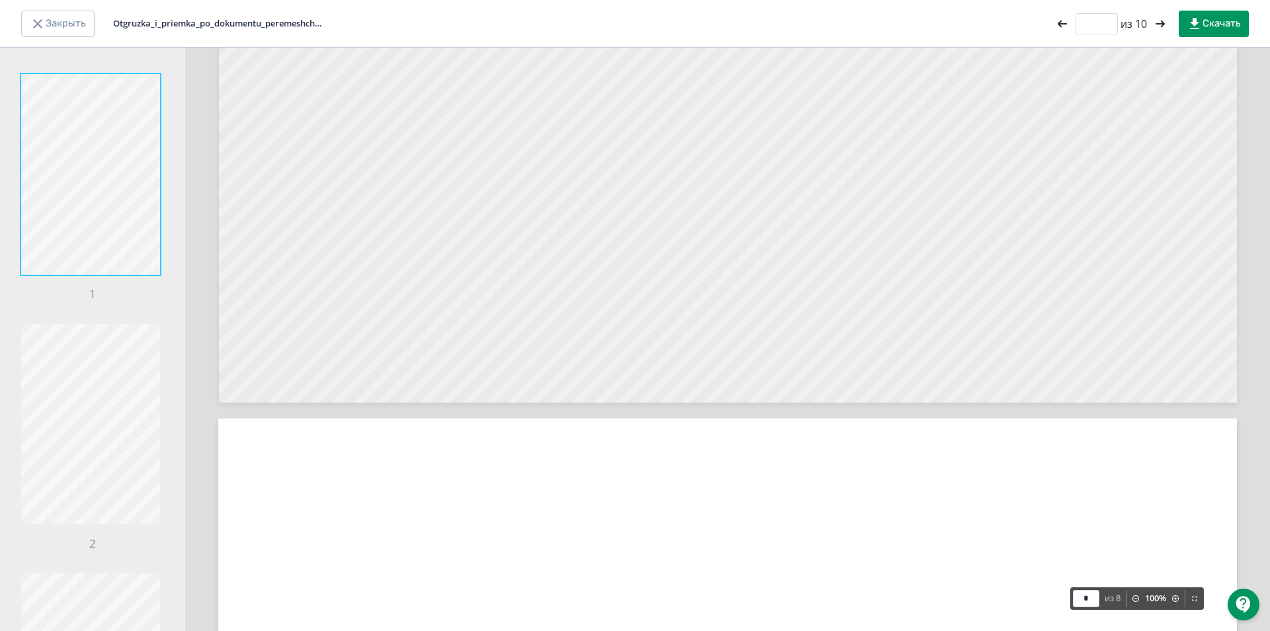
type input "*"
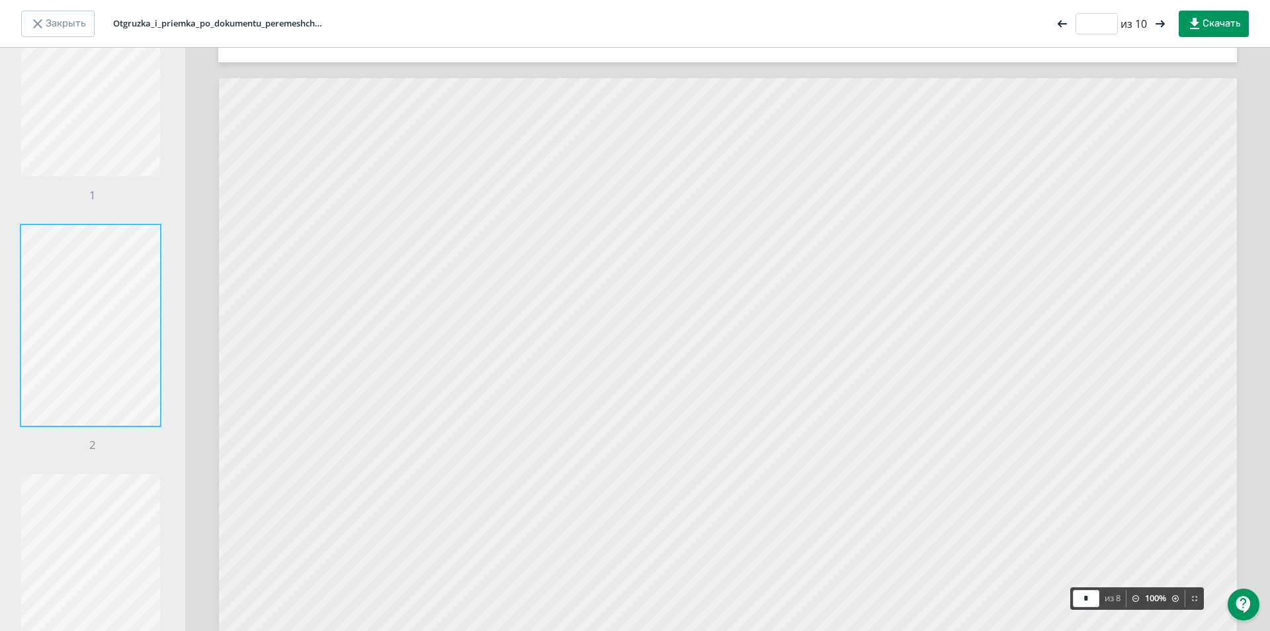
scroll to position [1654, 0]
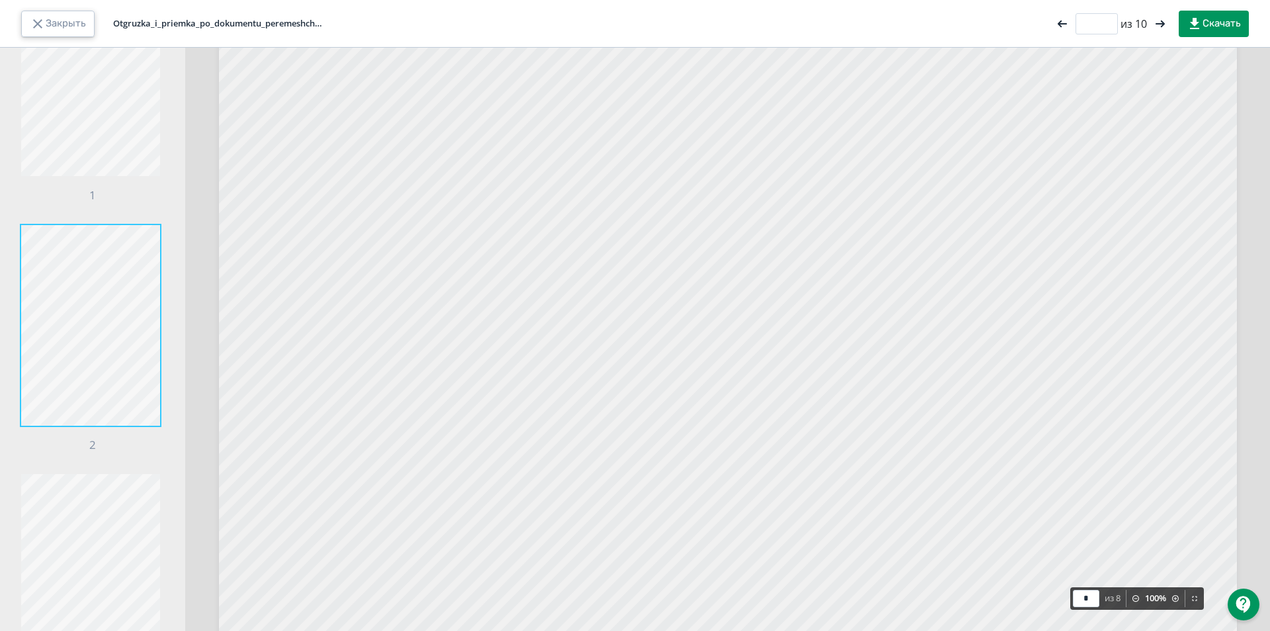
click at [62, 18] on button "Закрыть" at bounding box center [57, 24] width 73 height 26
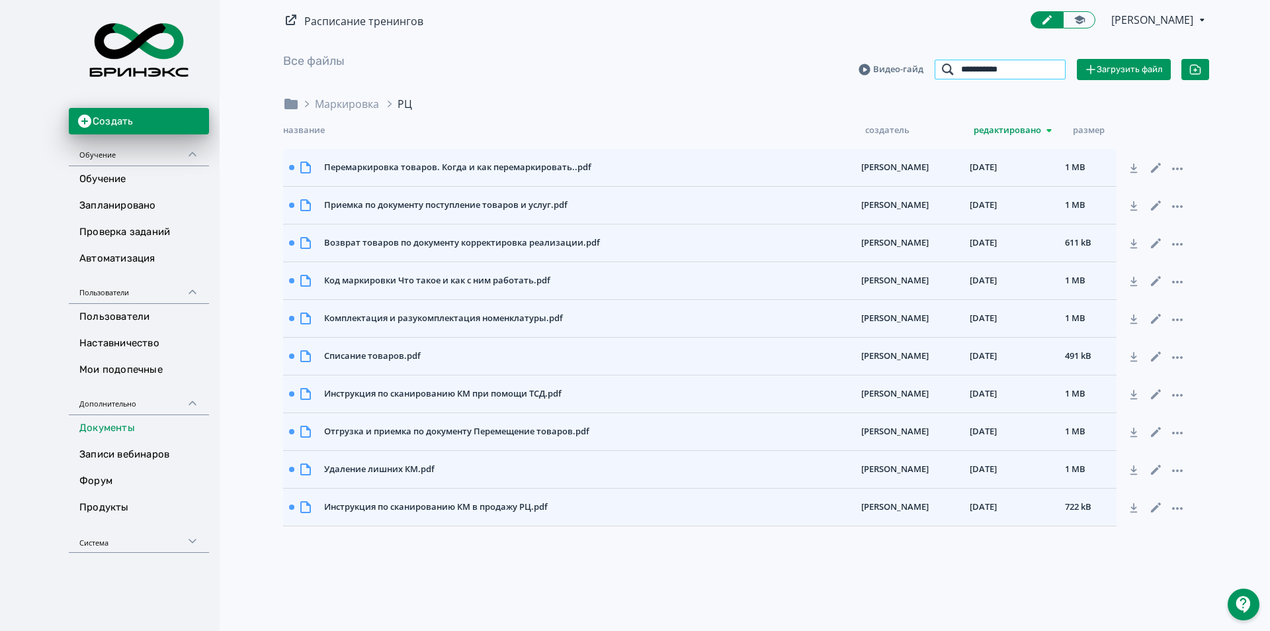
click at [1051, 68] on input "**********" at bounding box center [1000, 69] width 132 height 21
click at [1030, 67] on input "search" at bounding box center [1000, 69] width 132 height 21
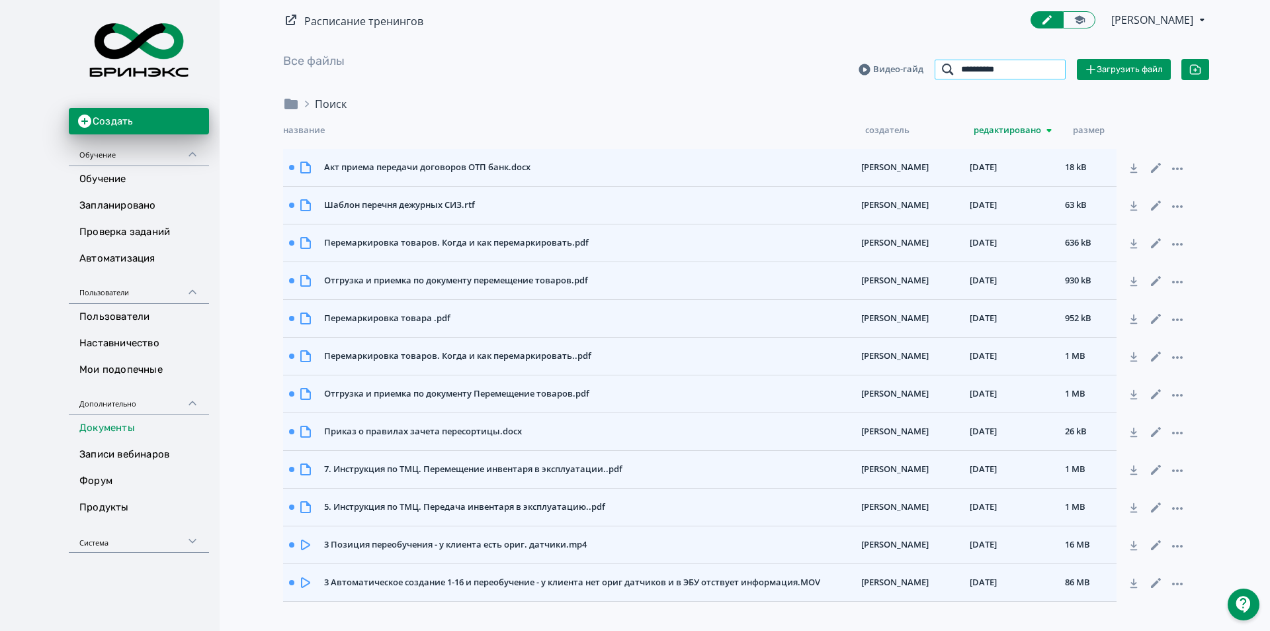
type input "**********"
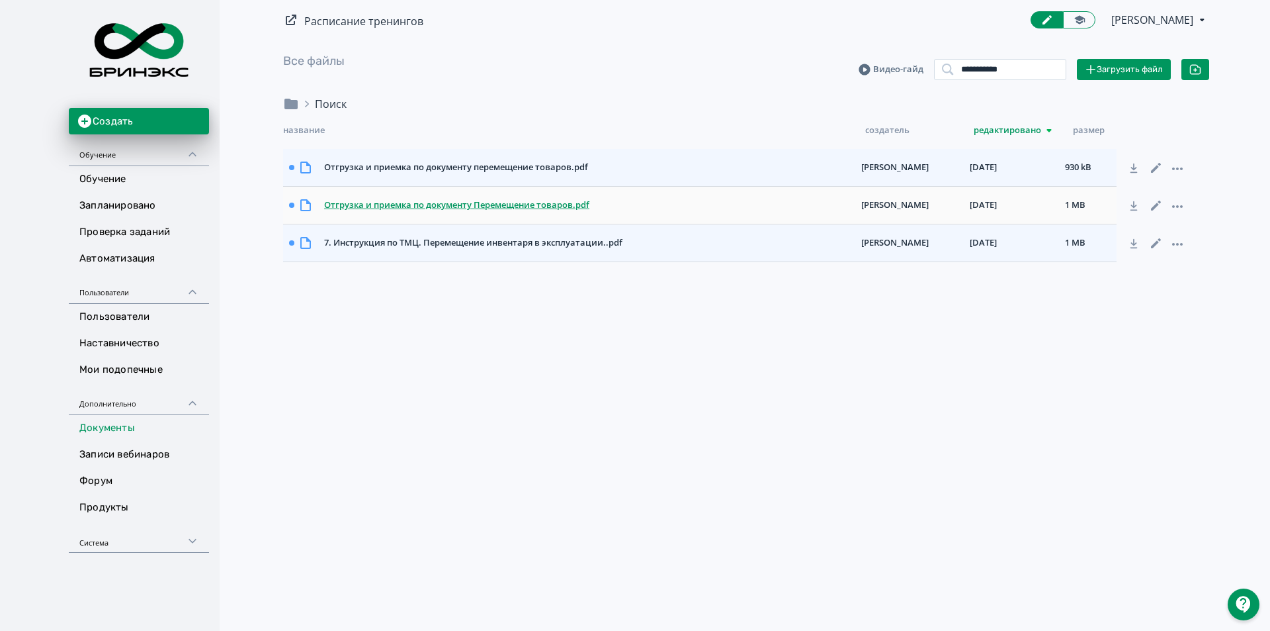
click at [577, 200] on div "Отгрузка и приемка по документу Перемещение товаров.pdf" at bounding box center [587, 205] width 537 height 24
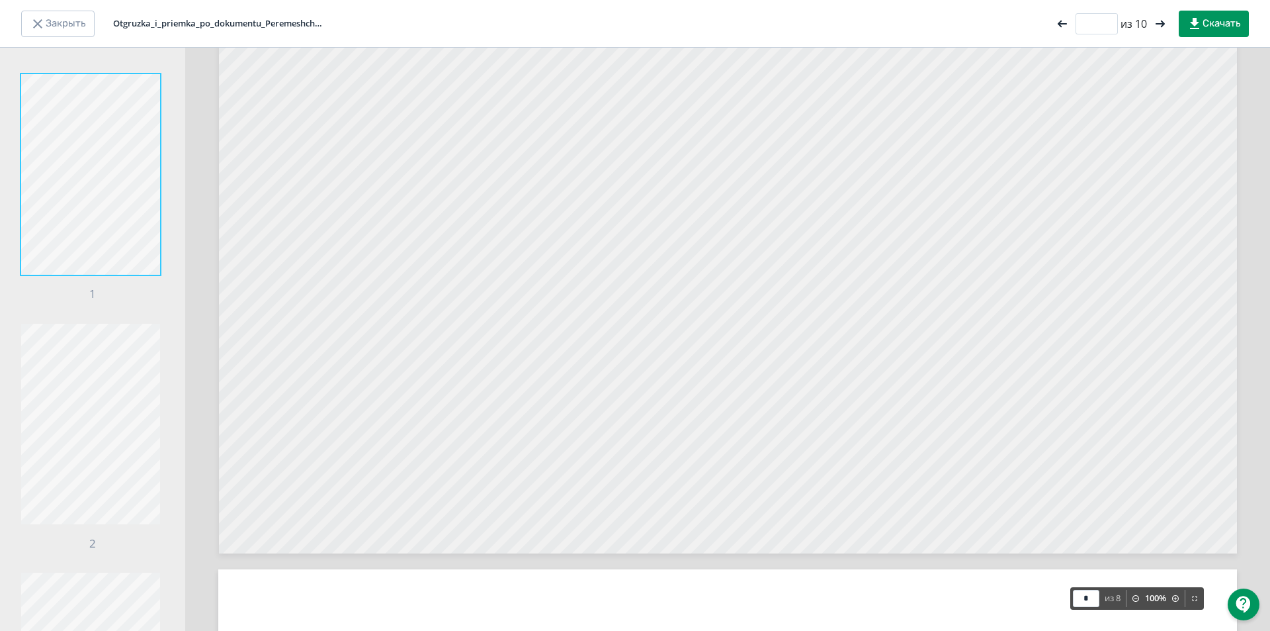
scroll to position [1256, 0]
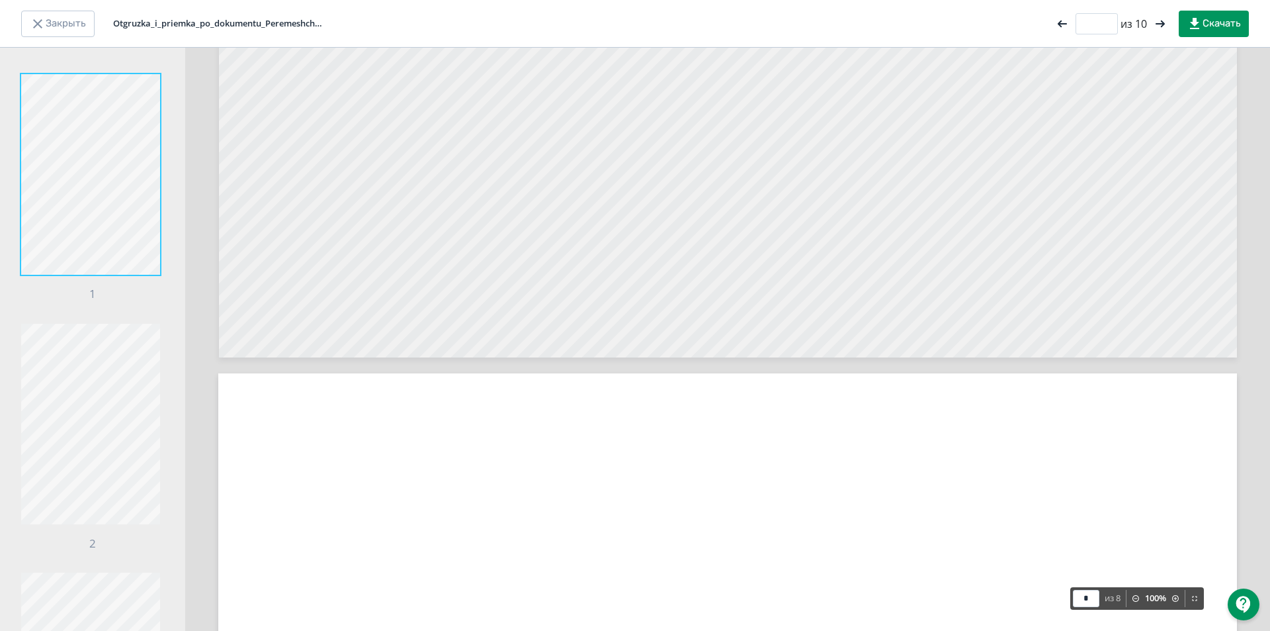
type input "*"
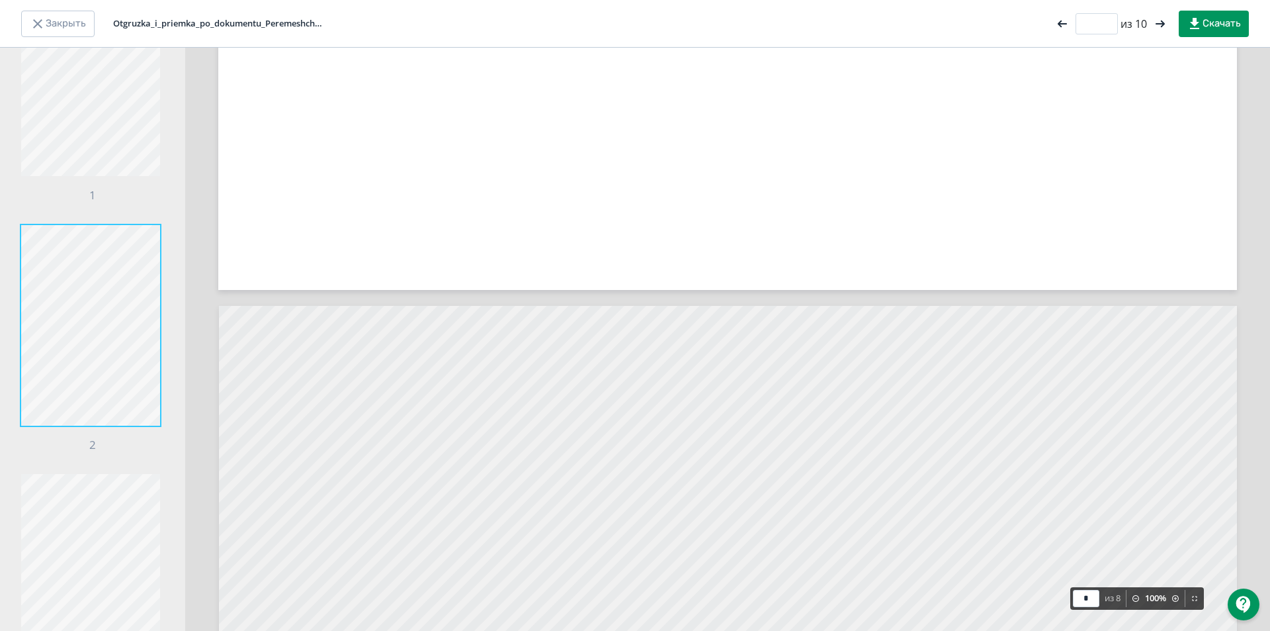
scroll to position [1257, 0]
click at [56, 24] on button "Закрыть" at bounding box center [57, 24] width 73 height 26
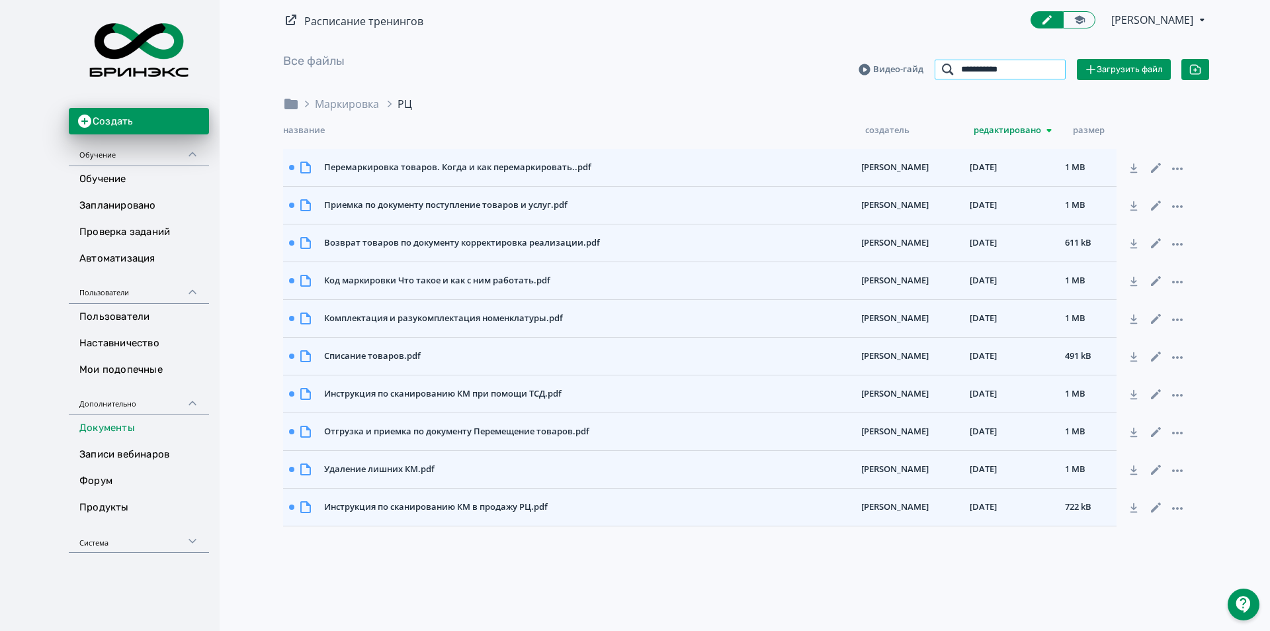
click at [1053, 67] on input "**********" at bounding box center [1000, 69] width 132 height 21
click at [1017, 66] on input "search" at bounding box center [1000, 69] width 132 height 21
click at [126, 435] on link "Документы" at bounding box center [139, 428] width 140 height 26
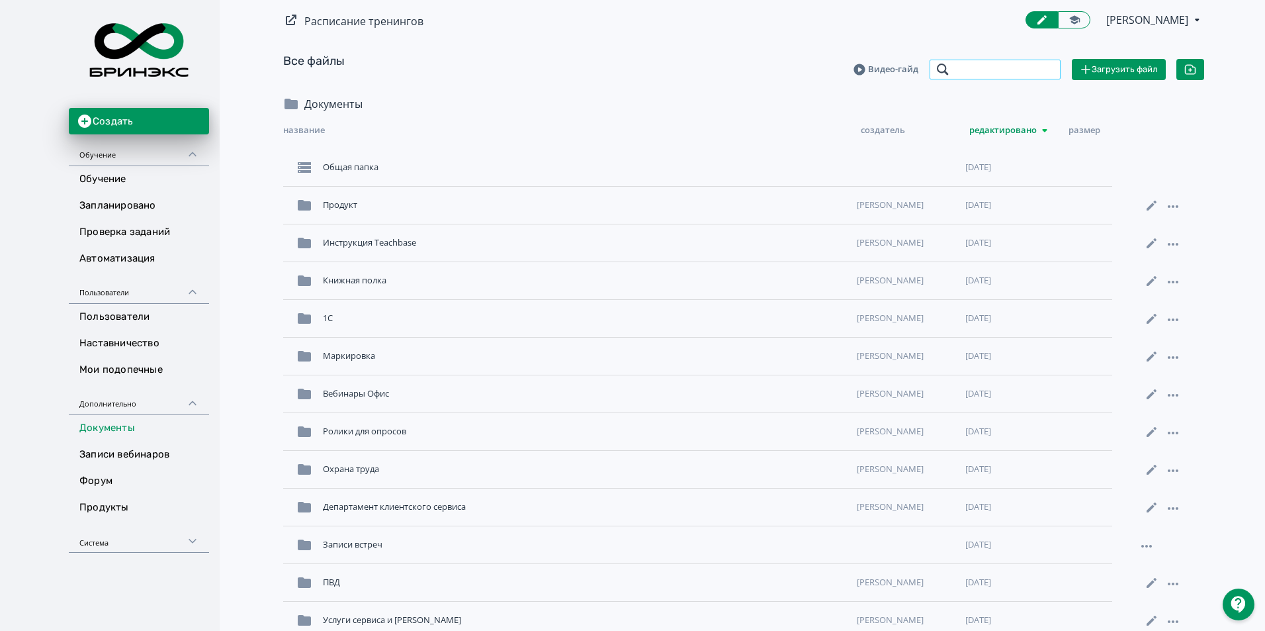
click at [1029, 66] on input "search" at bounding box center [995, 69] width 132 height 21
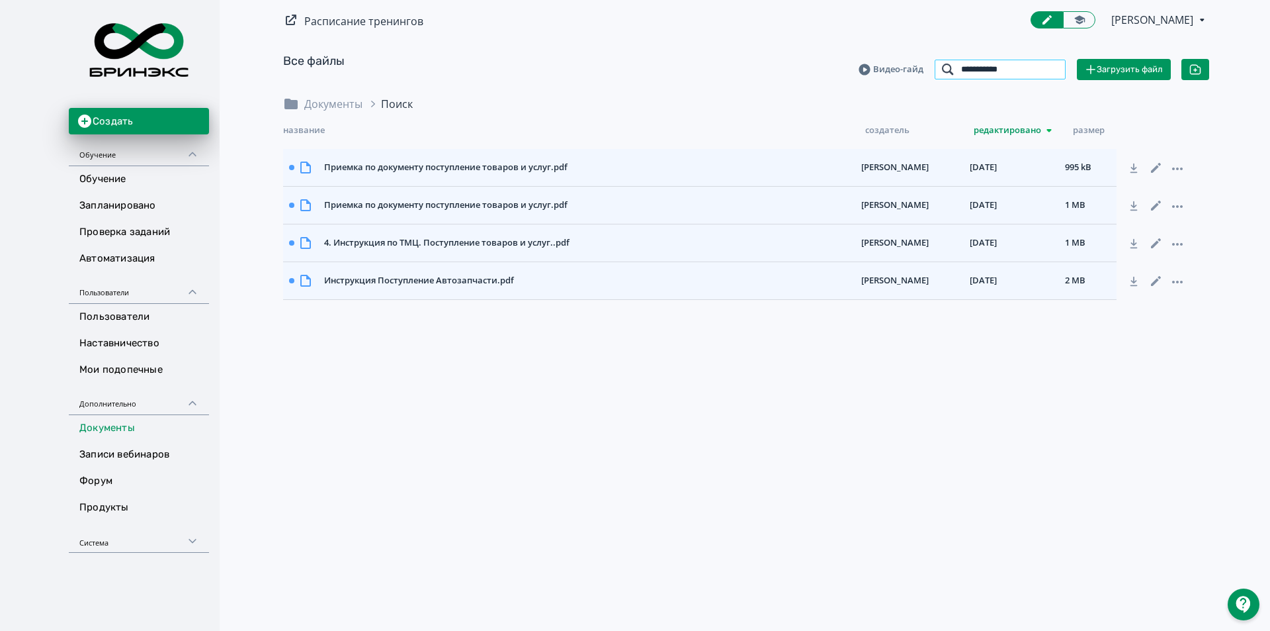
type input "**********"
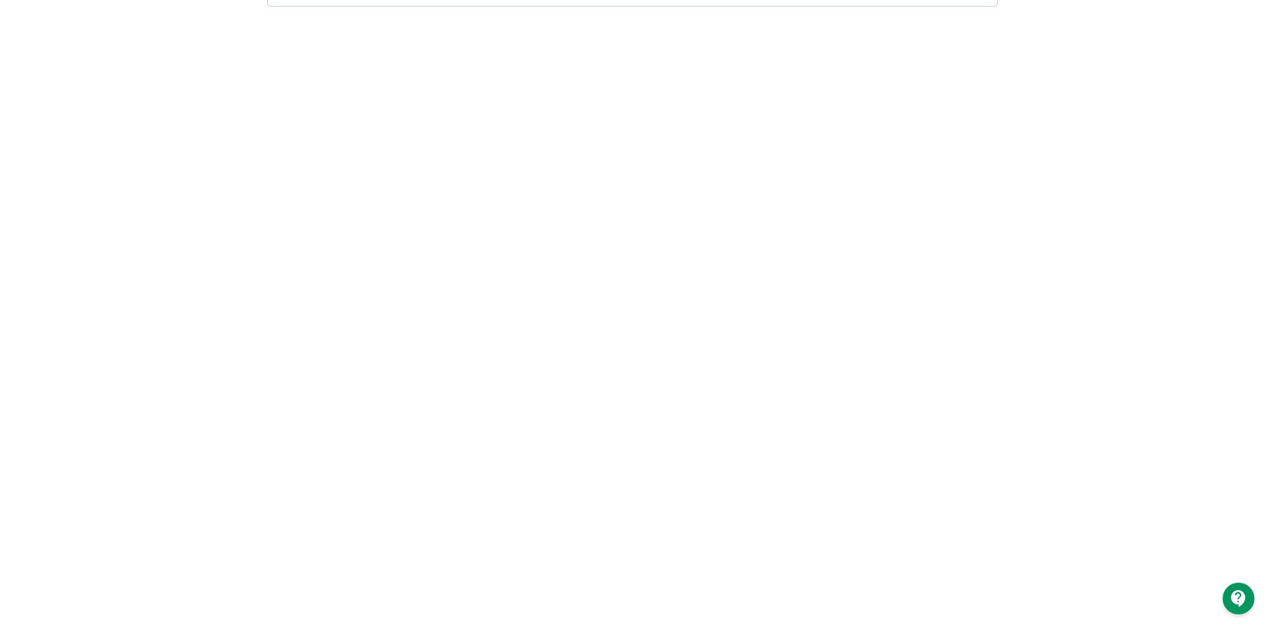
scroll to position [201, 0]
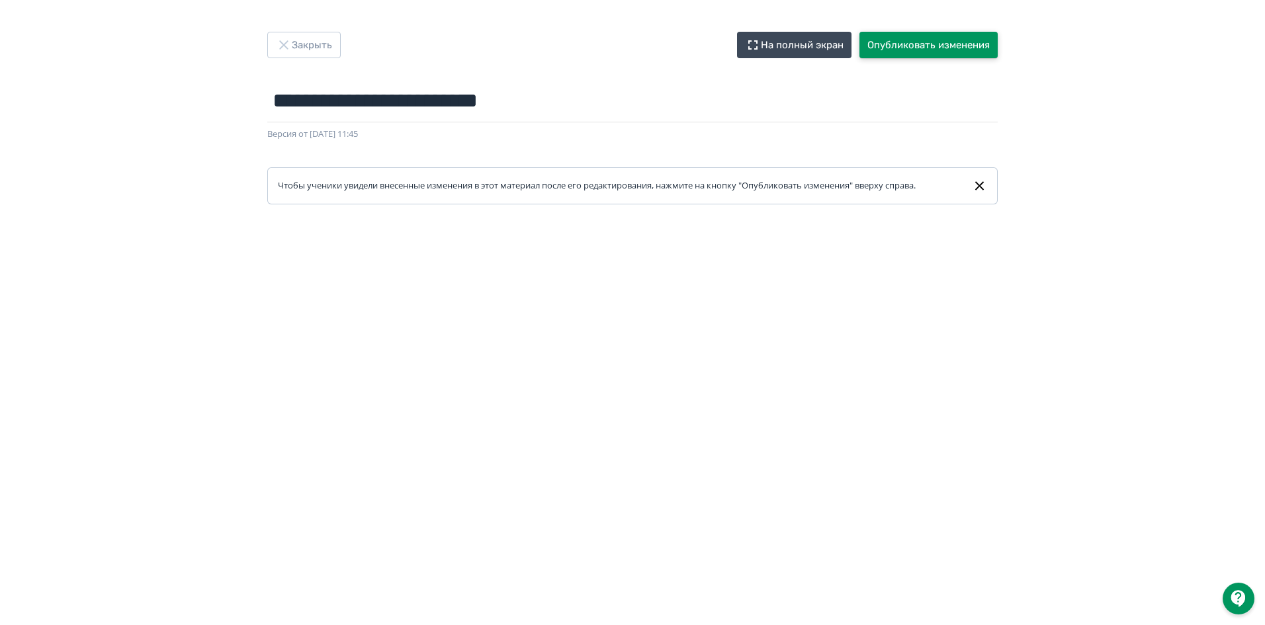
click at [974, 42] on button "Опубликовать изменения" at bounding box center [929, 45] width 138 height 26
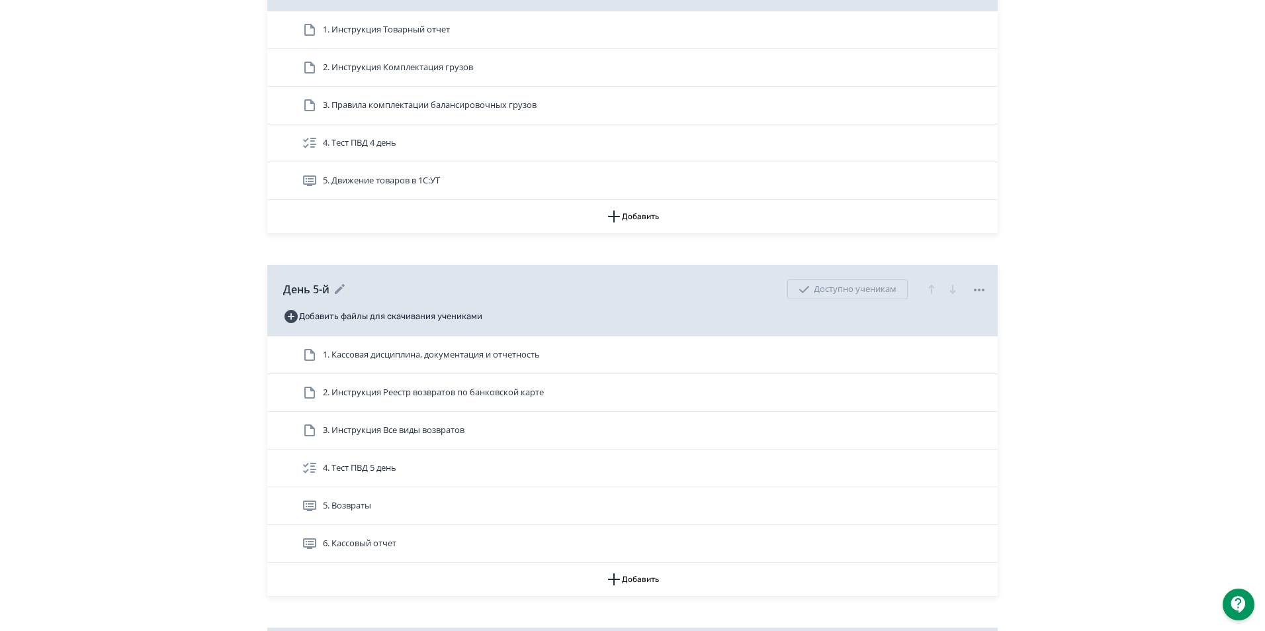
scroll to position [1456, 0]
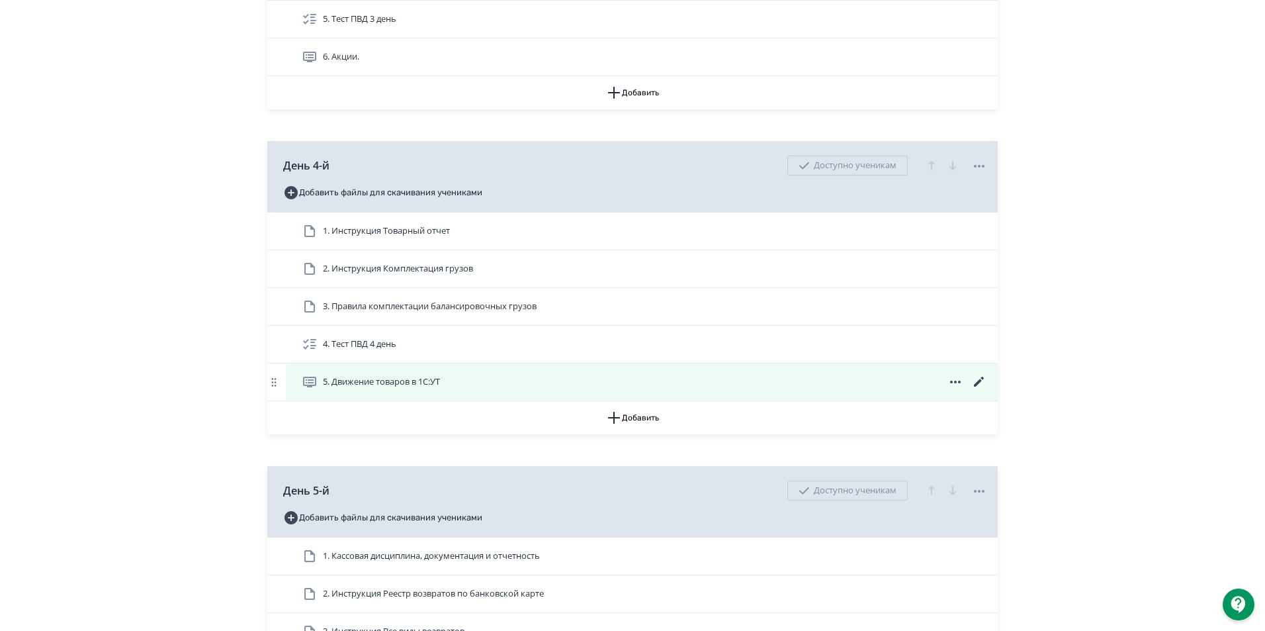
click at [980, 390] on icon at bounding box center [979, 382] width 16 height 16
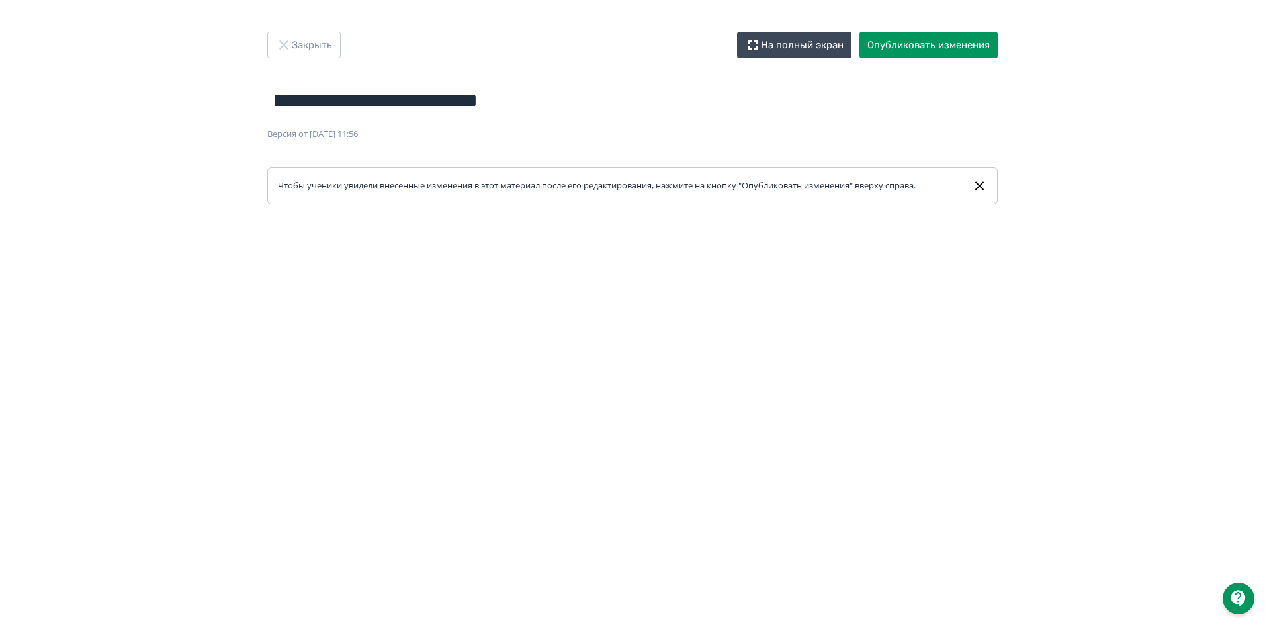
scroll to position [201, 0]
